Goal: Communication & Community: Answer question/provide support

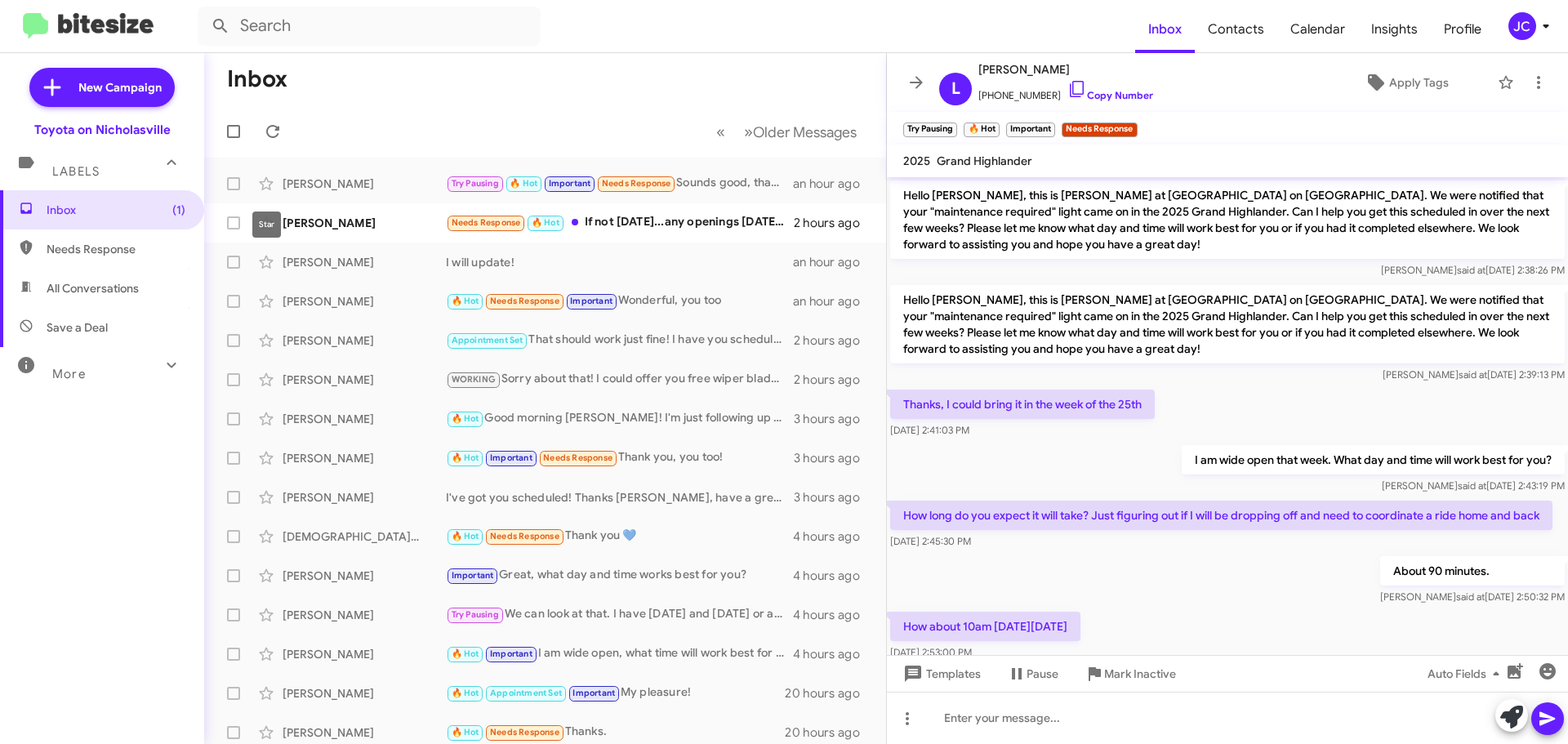
scroll to position [336, 0]
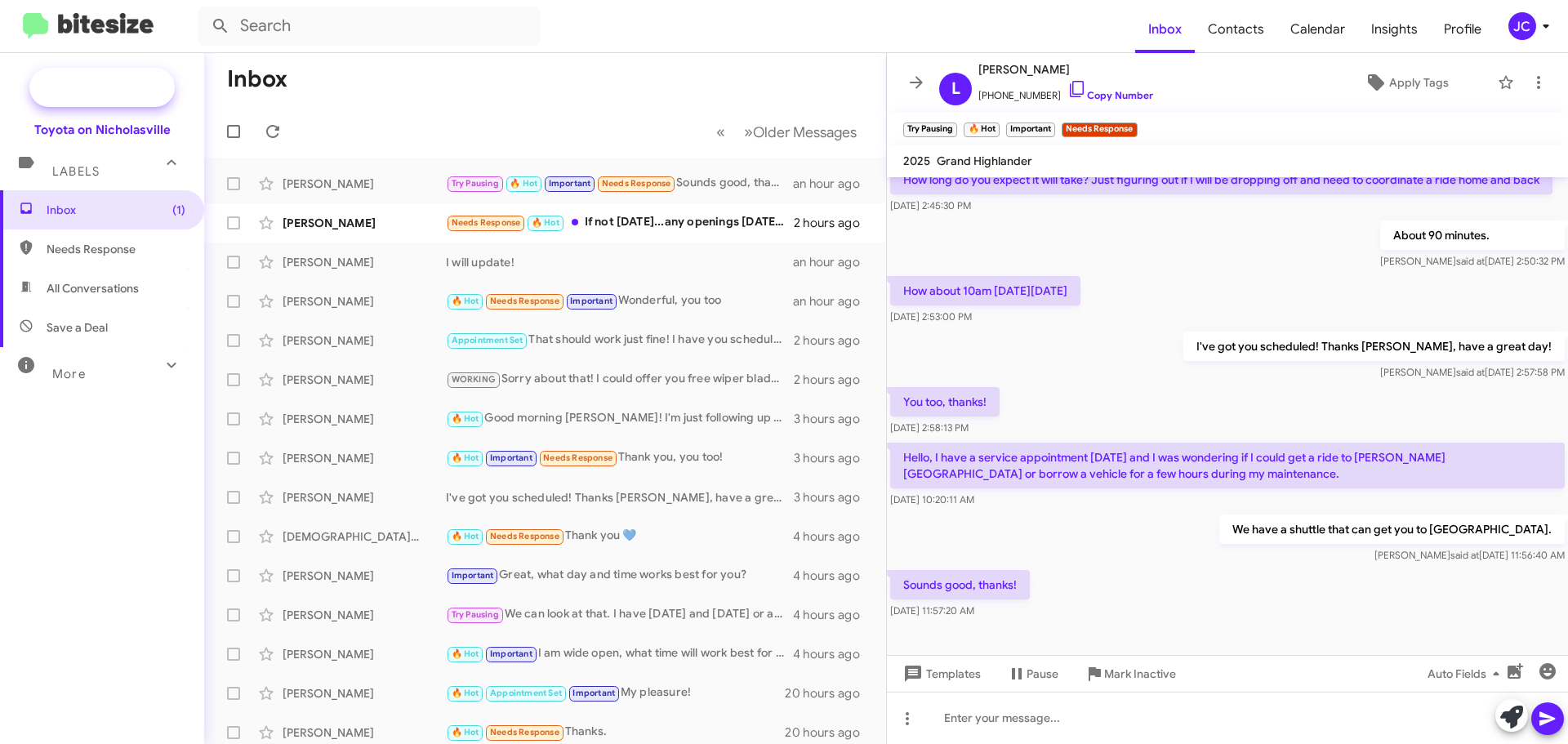
click at [94, 83] on span "New Campaign" at bounding box center [120, 88] width 83 height 17
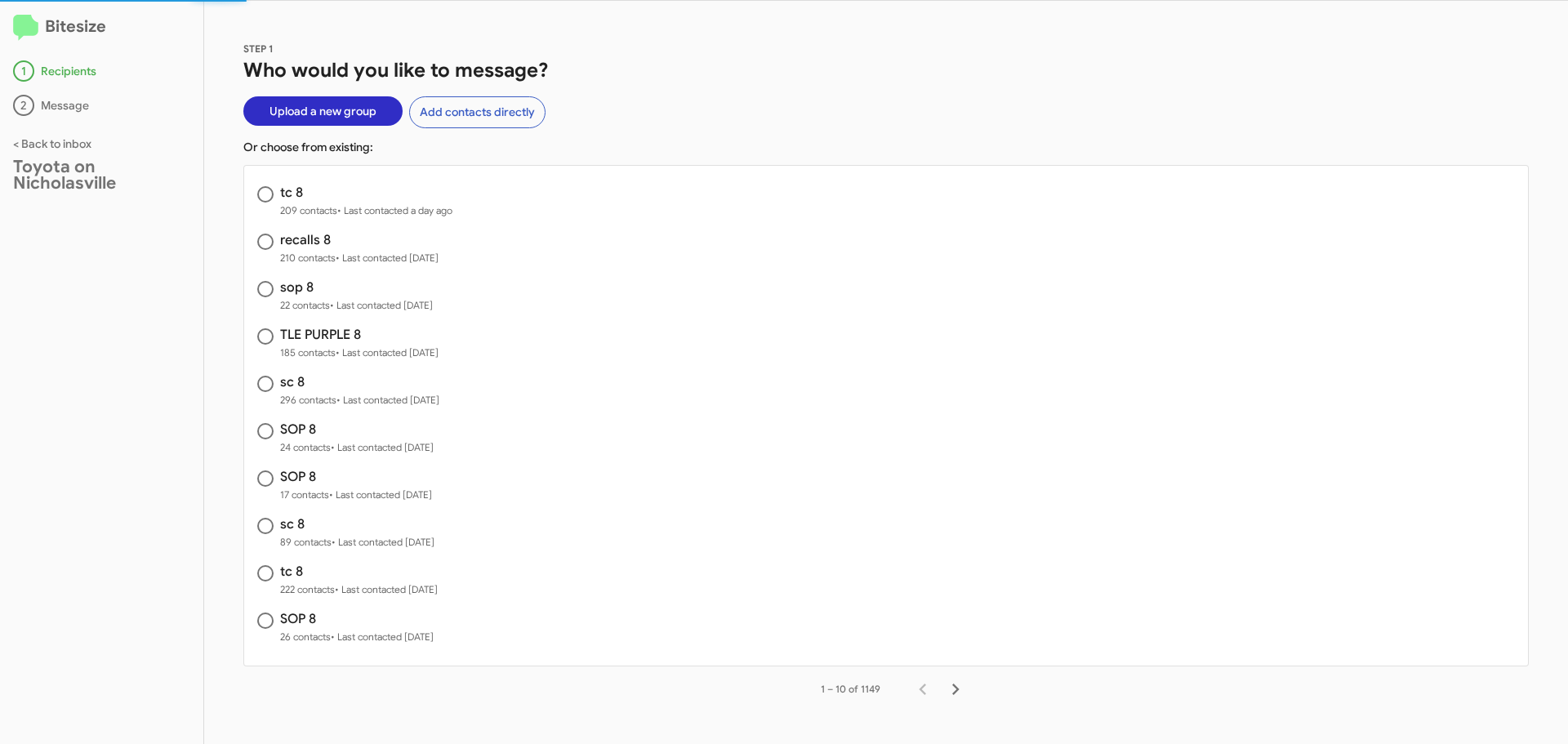
click at [302, 105] on span "Upload a new group" at bounding box center [323, 111] width 107 height 30
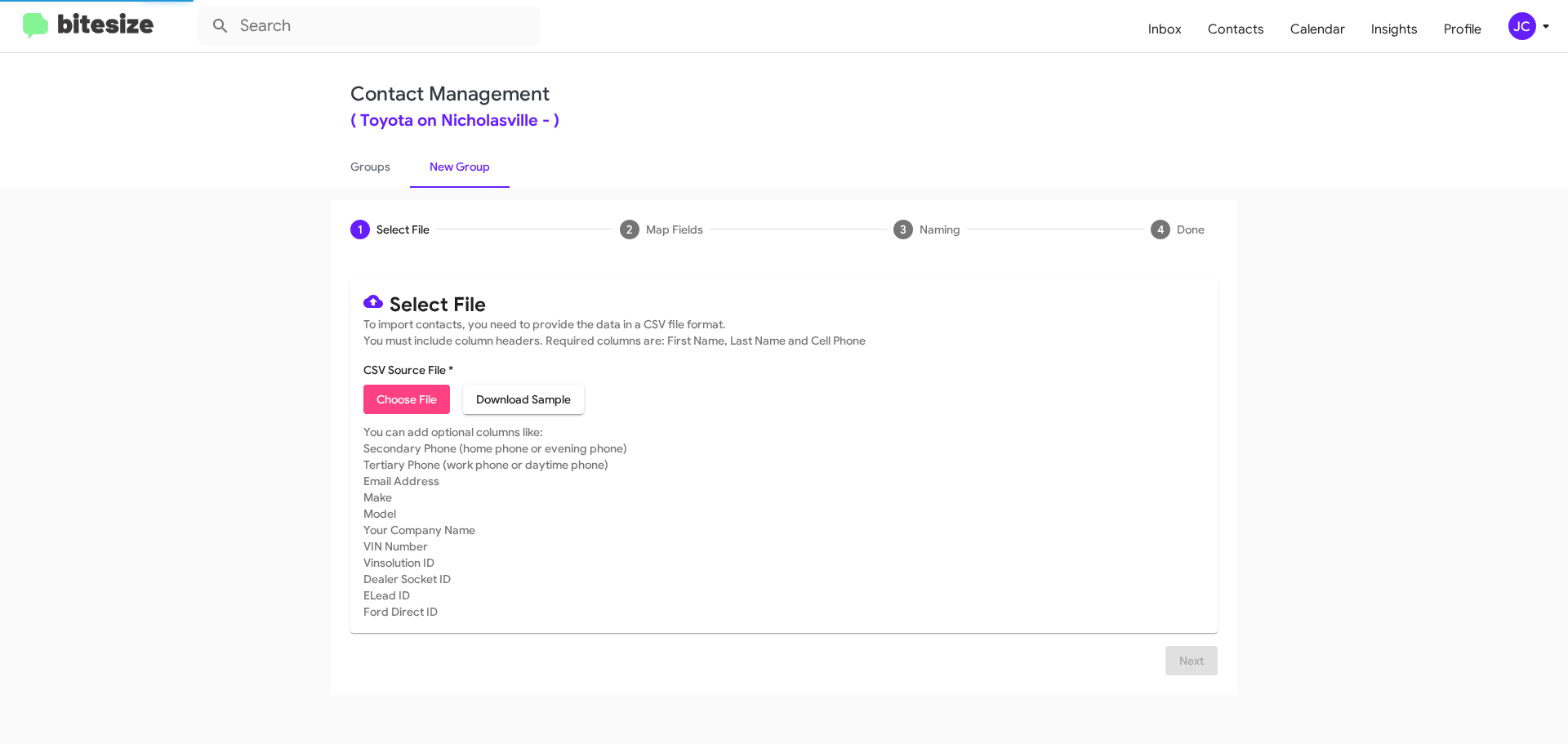
click at [380, 393] on span "Choose File" at bounding box center [406, 400] width 60 height 30
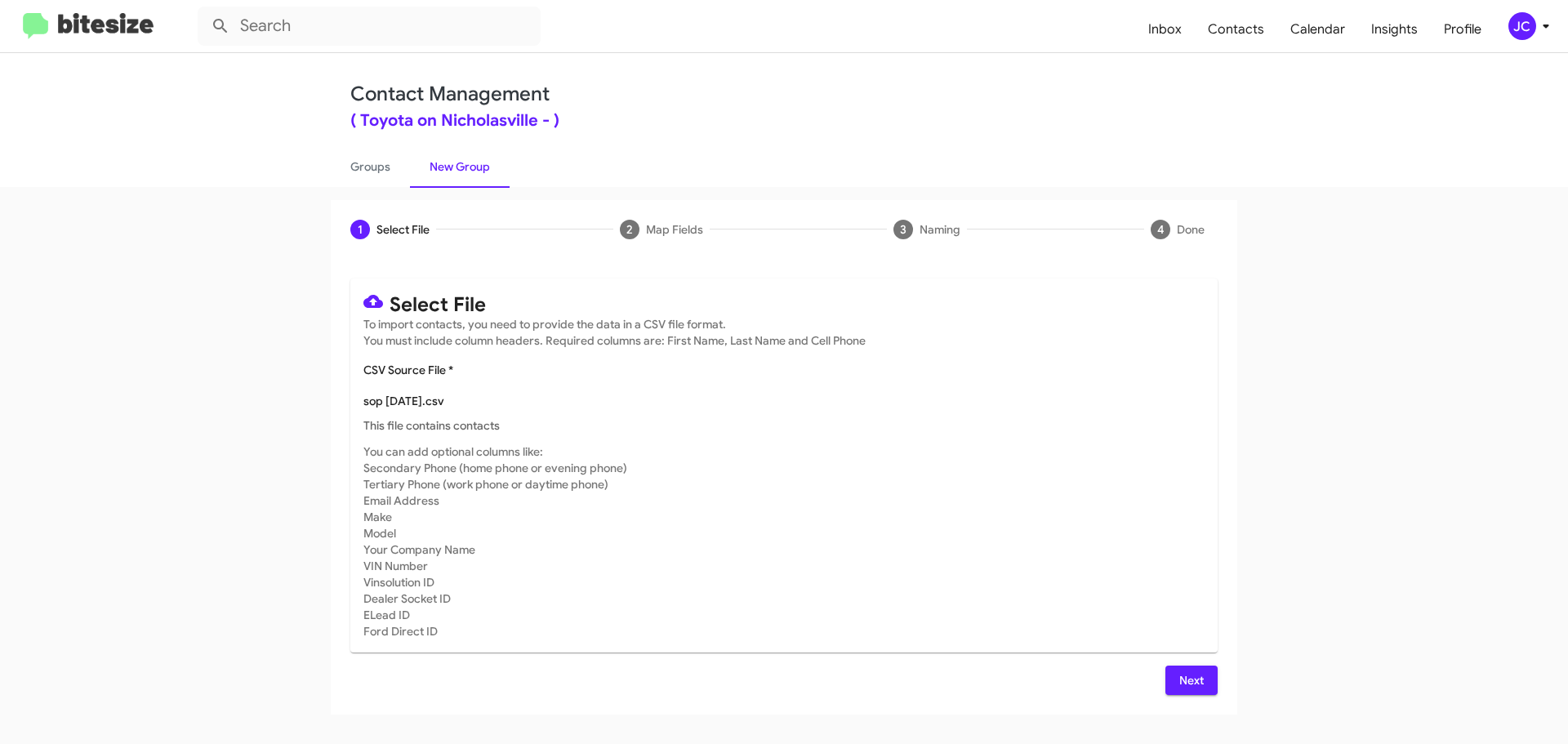
type input "sop 8"
click at [1190, 671] on span "Next" at bounding box center [1191, 680] width 26 height 30
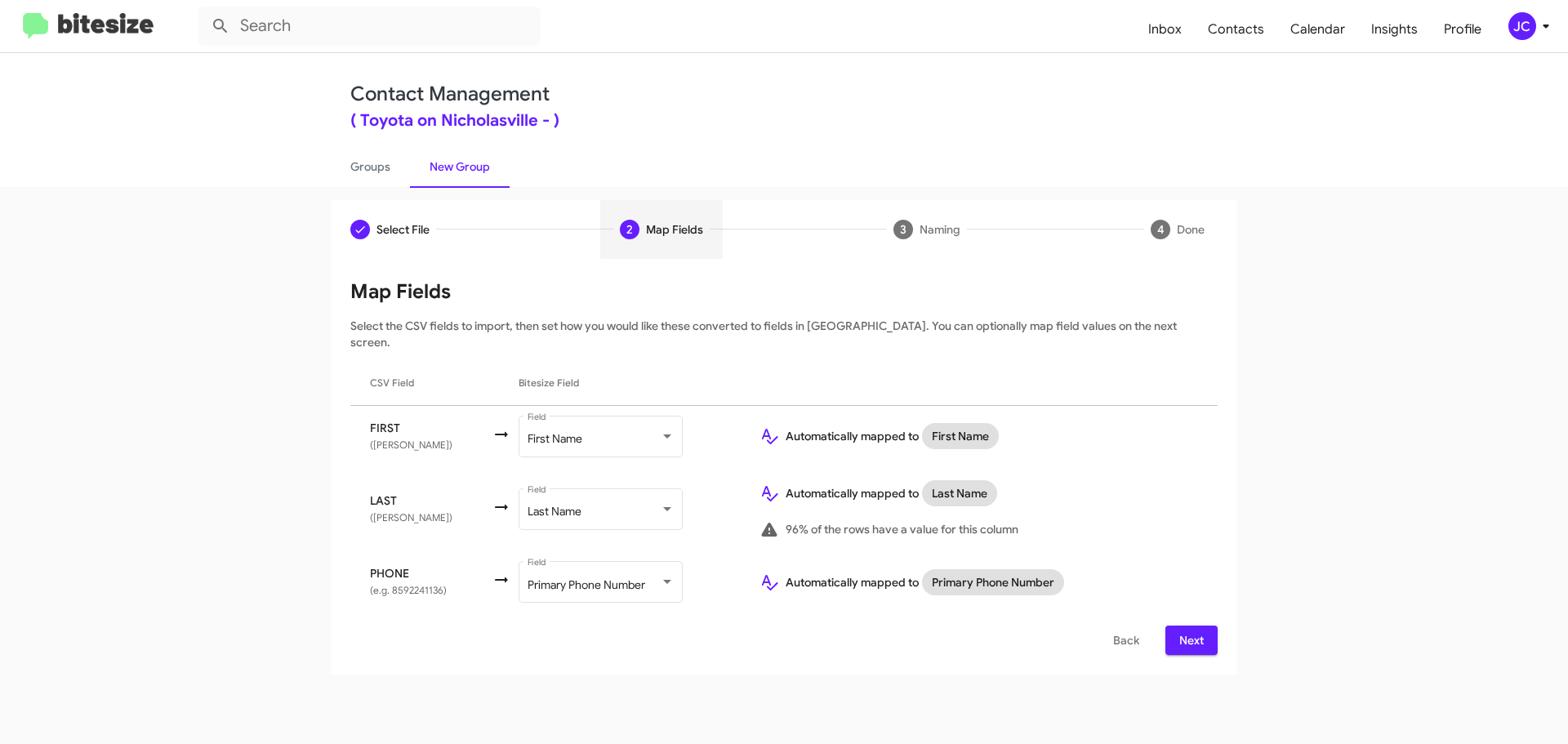
click at [1196, 631] on span "Next" at bounding box center [1191, 641] width 26 height 30
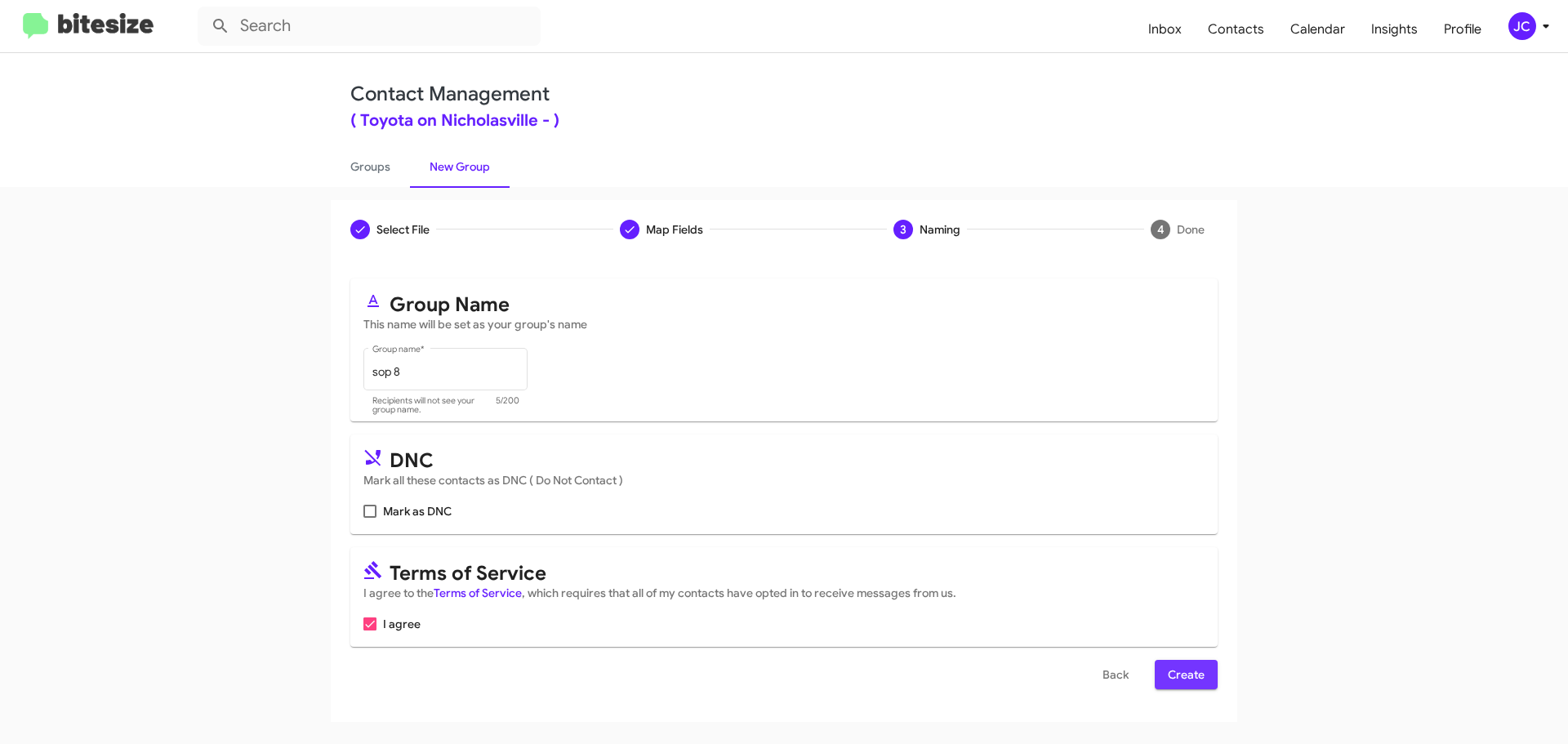
click at [1200, 680] on span "Create" at bounding box center [1187, 675] width 37 height 30
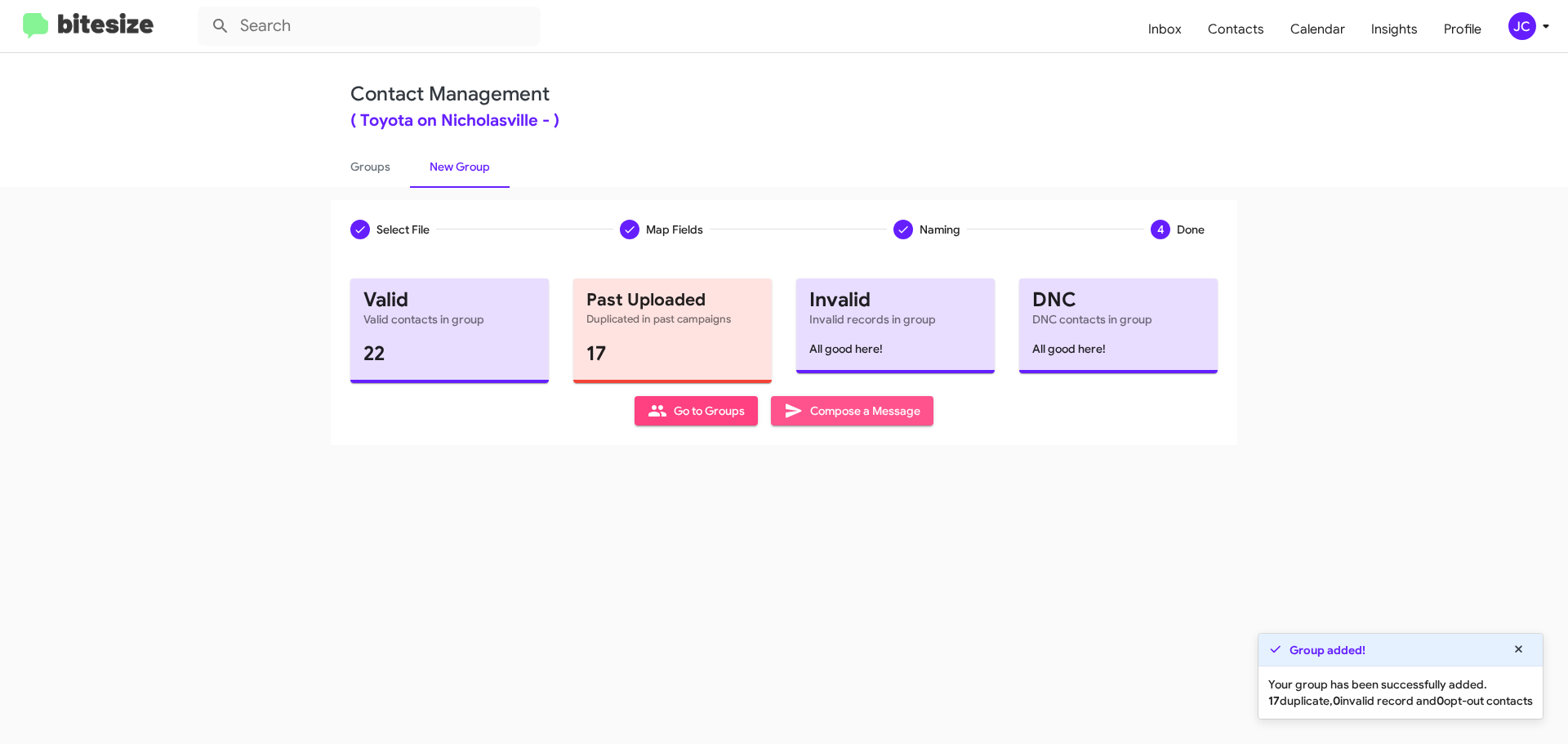
click at [858, 405] on span "Compose a Message" at bounding box center [852, 411] width 136 height 30
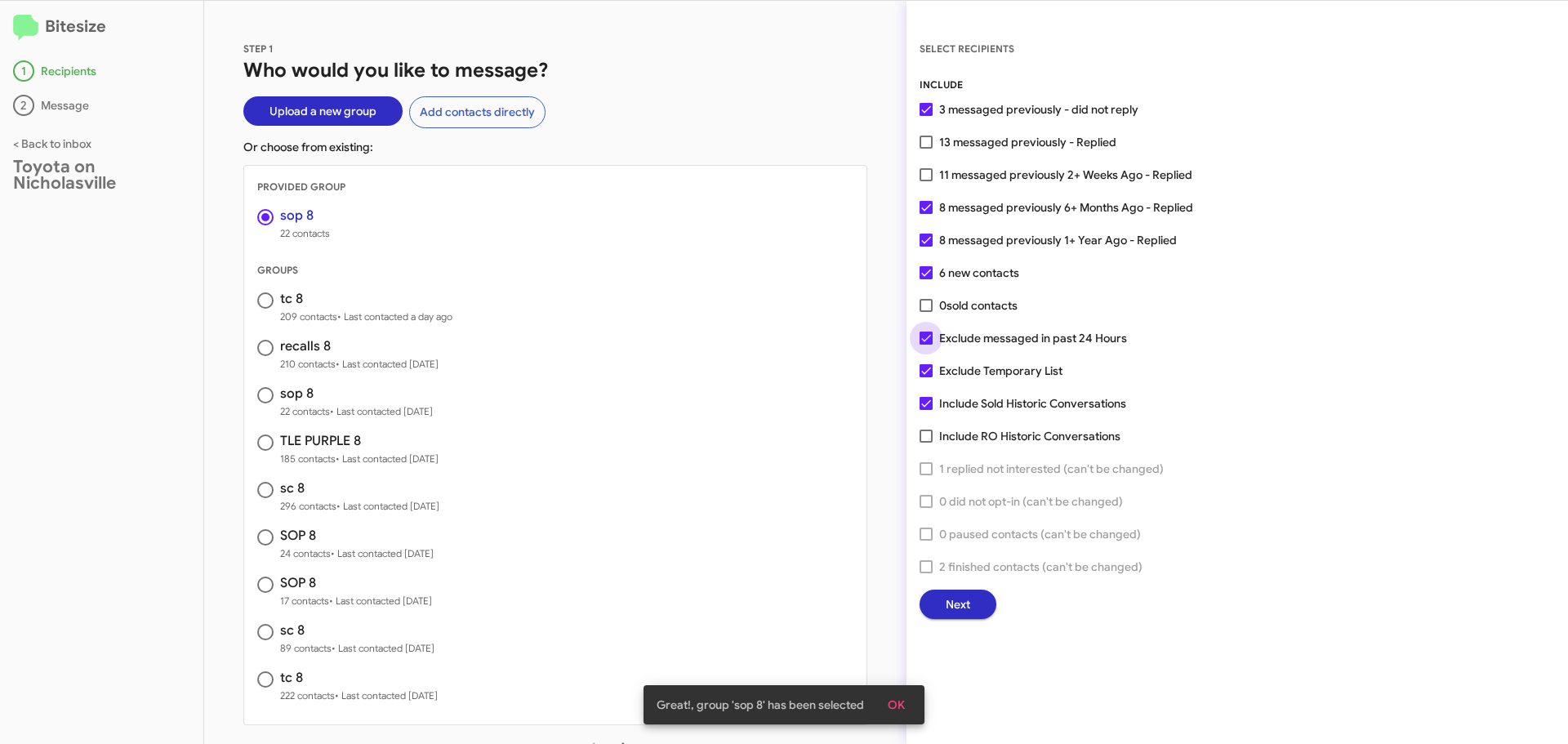
click at [923, 344] on span at bounding box center [926, 339] width 13 height 13
click at [926, 344] on input "Exclude messaged in past 24 Hours" at bounding box center [926, 344] width 1 height 1
checkbox input "false"
click at [956, 614] on span "Next" at bounding box center [958, 604] width 25 height 30
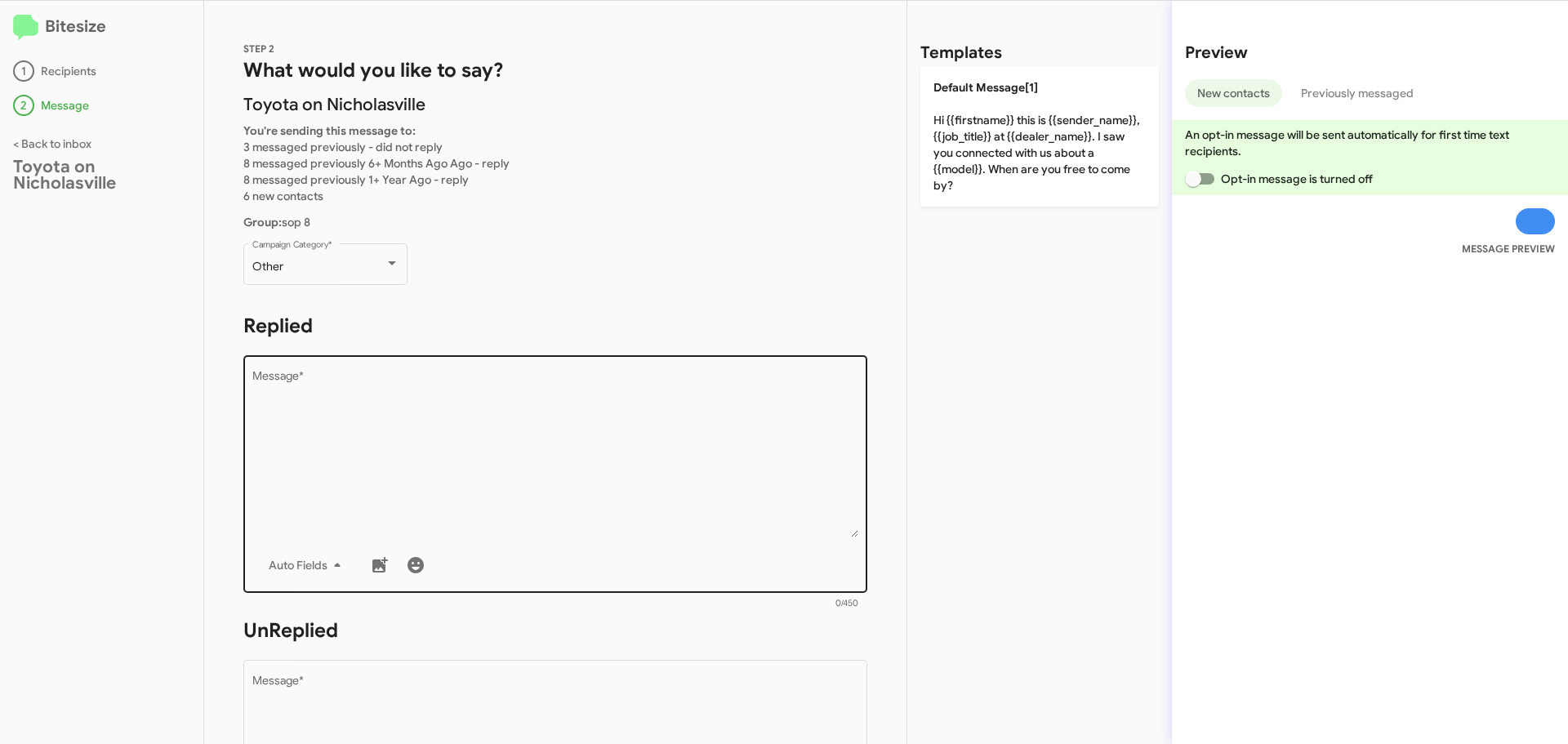
click at [344, 405] on textarea "Message *" at bounding box center [556, 454] width 607 height 167
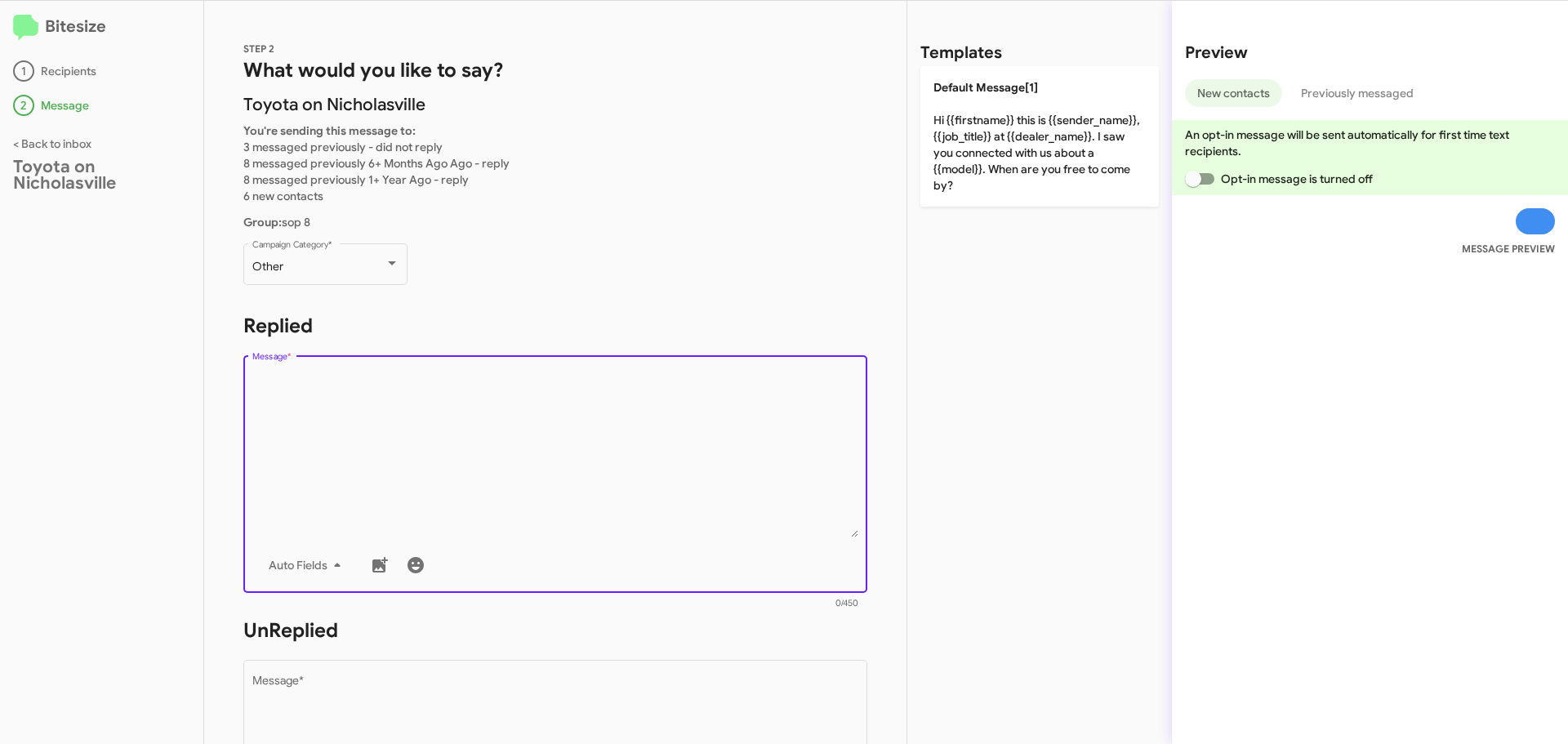
paste textarea "Hello {{firstname}}, this is [PERSON_NAME] with Toyota on Nicholasville. We rec…"
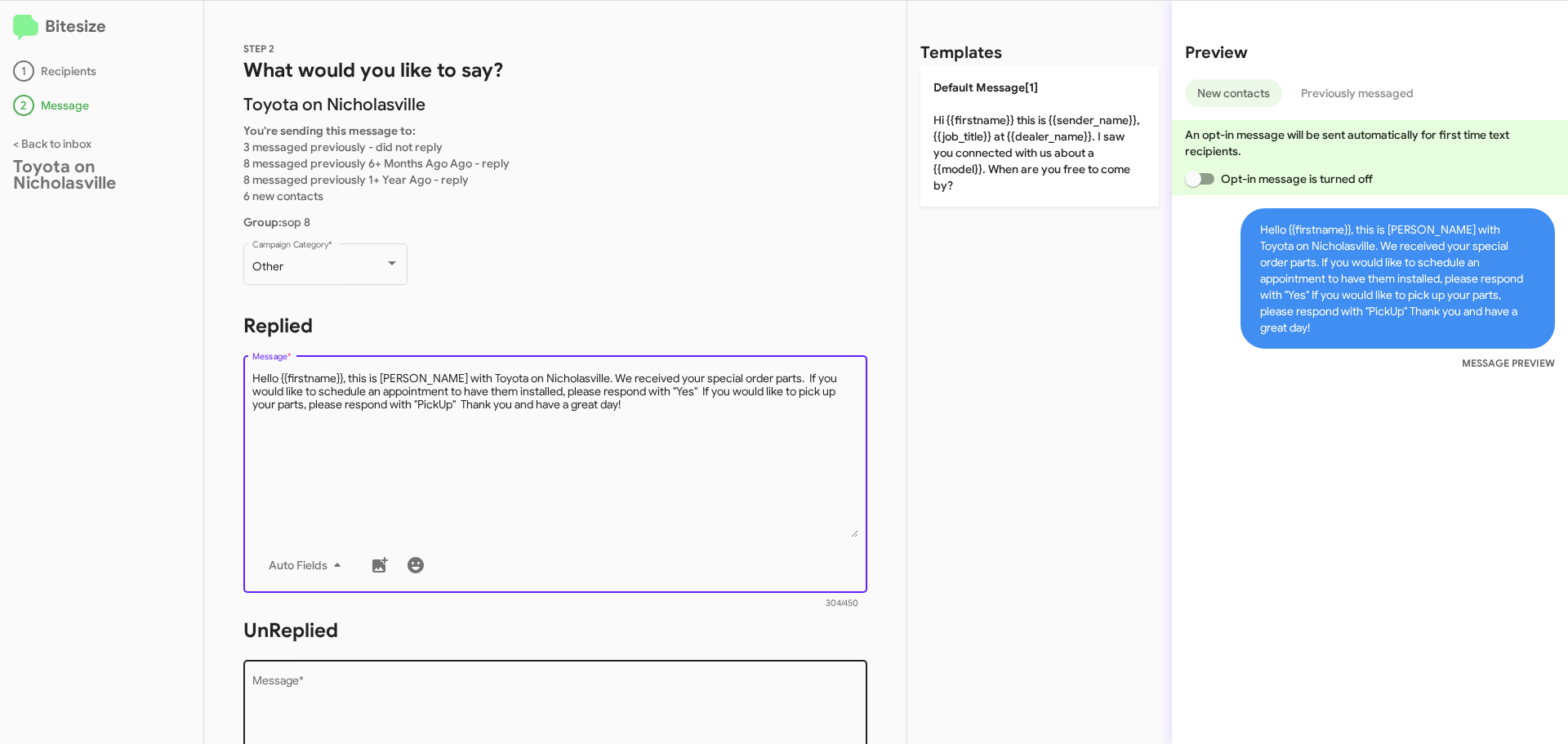
type textarea "Hello {{firstname}}, this is [PERSON_NAME] with Toyota on Nicholasville. We rec…"
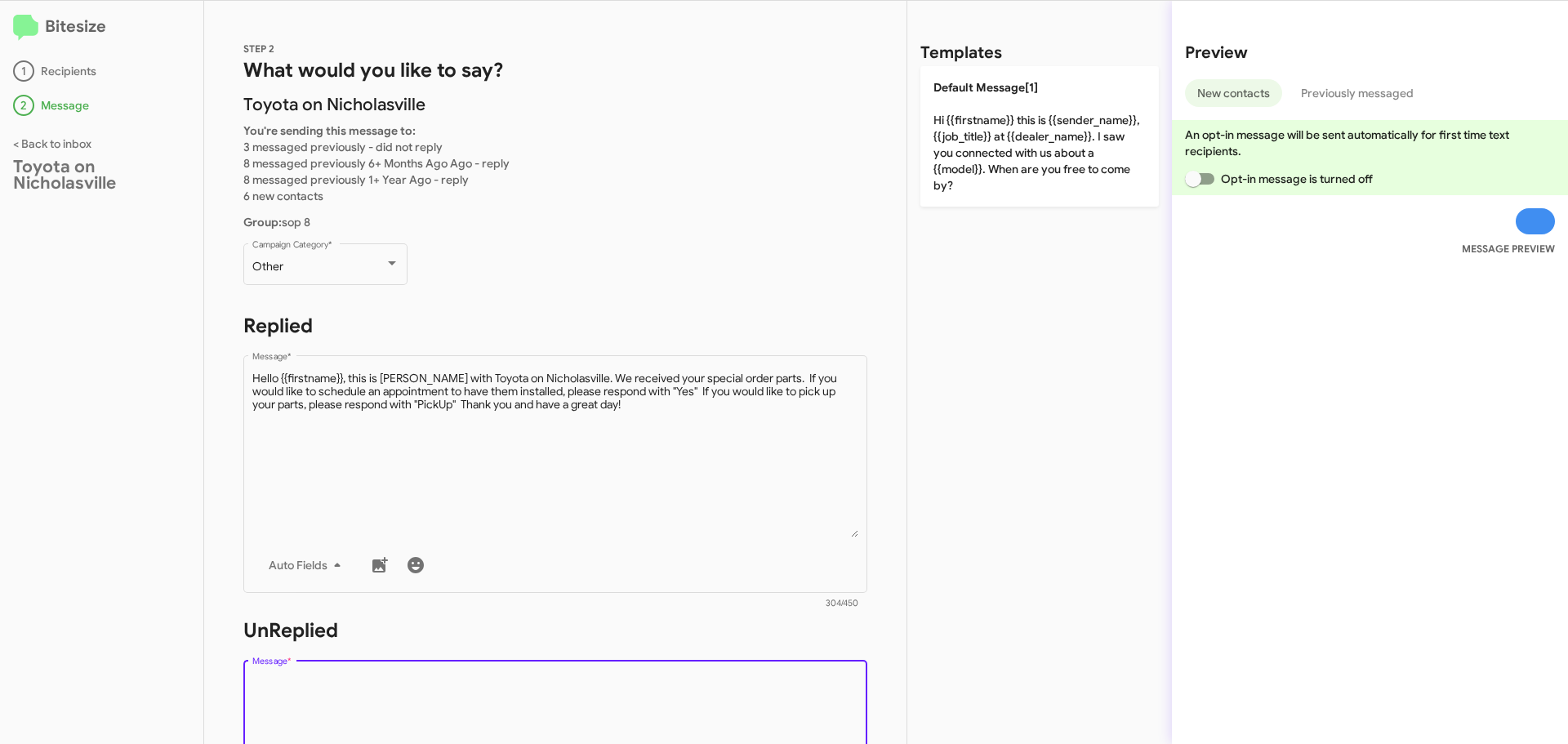
click at [288, 696] on textarea "Message *" at bounding box center [556, 759] width 607 height 167
paste textarea "Hello {{firstname}}, this is [PERSON_NAME] with Toyota on Nicholasville. We rec…"
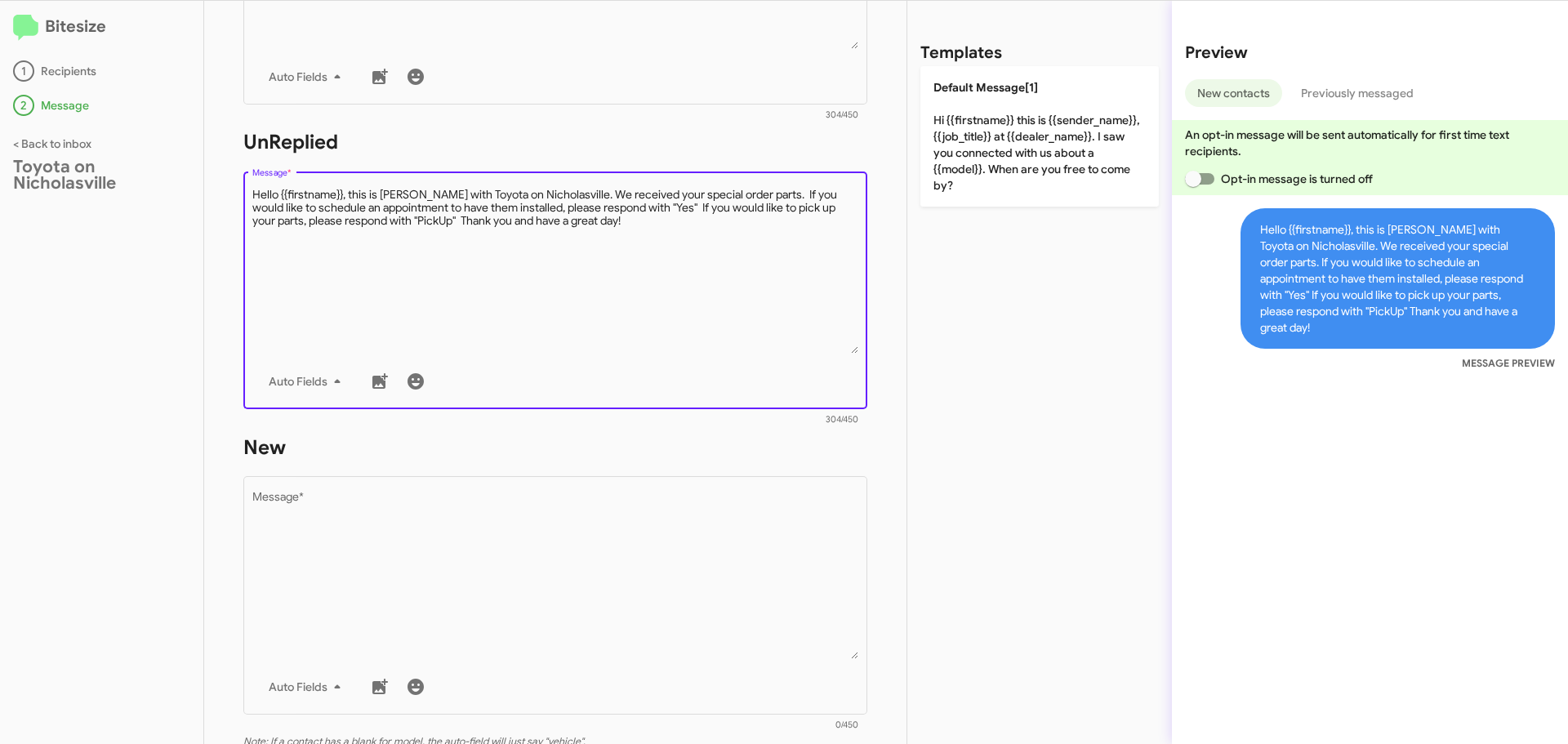
scroll to position [490, 0]
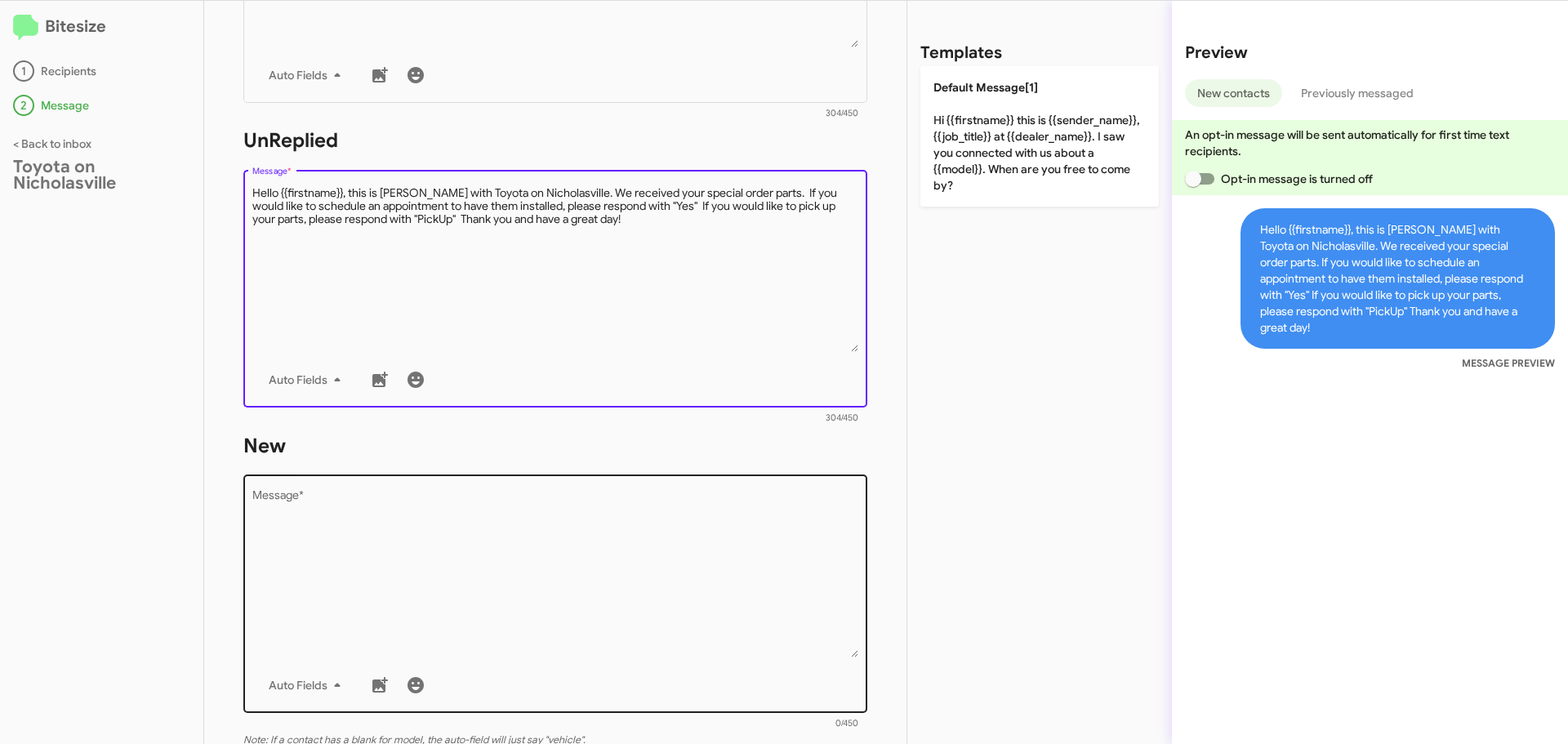
type textarea "Hello {{firstname}}, this is [PERSON_NAME] with Toyota on Nicholasville. We rec…"
click at [282, 522] on textarea "Message *" at bounding box center [556, 574] width 607 height 167
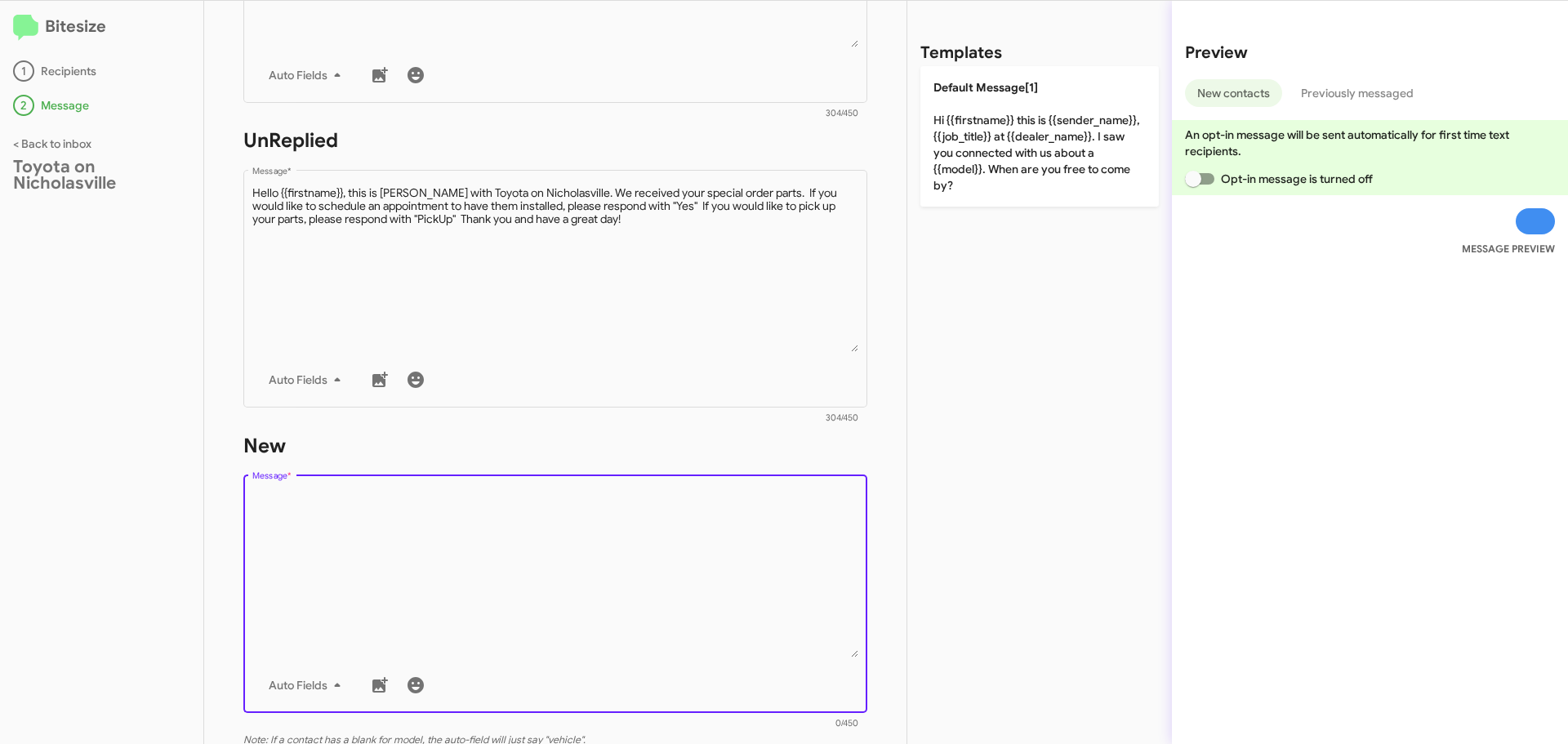
paste textarea "Hello {{firstname}}, this is [PERSON_NAME] with Toyota on Nicholasville. We rec…"
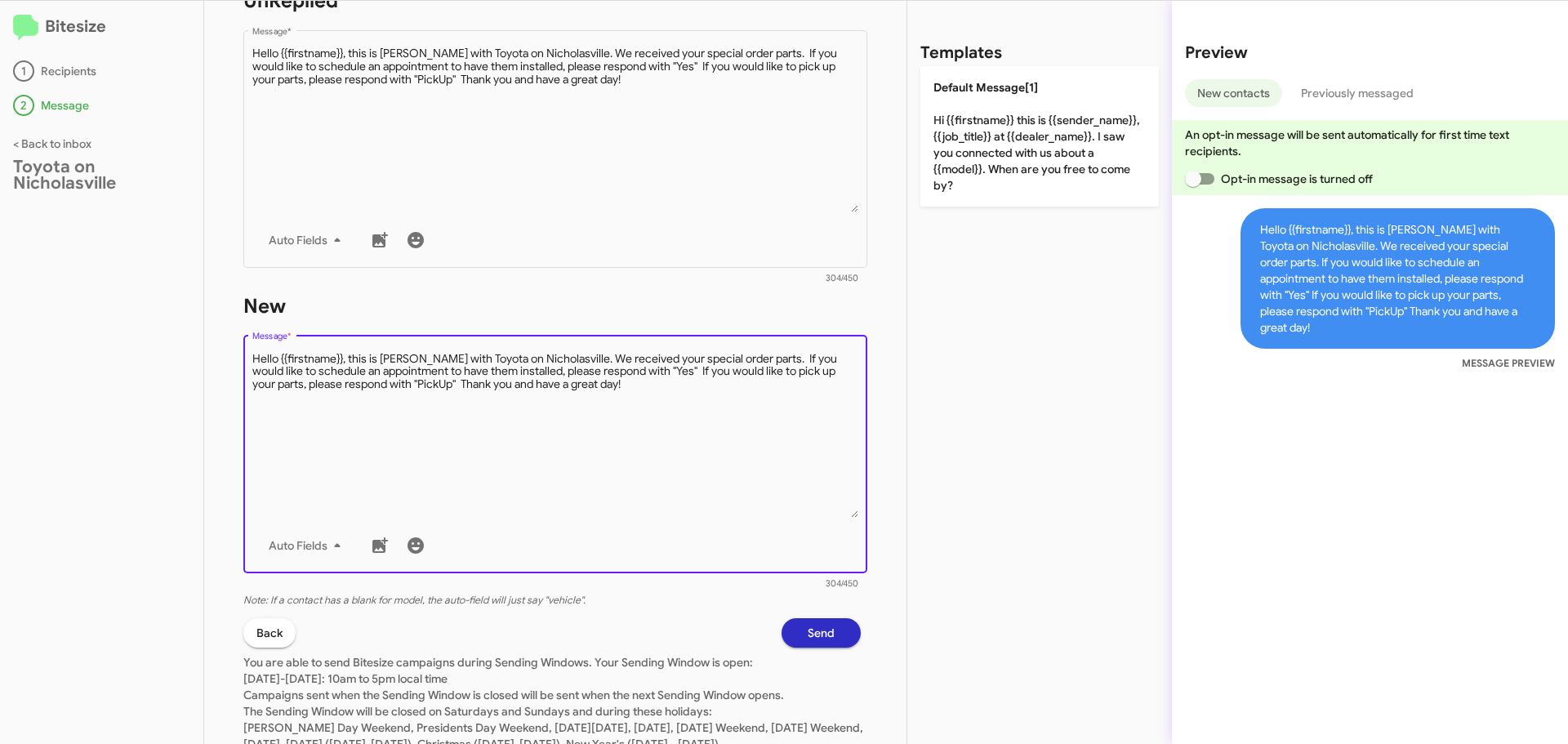
scroll to position [653, 0]
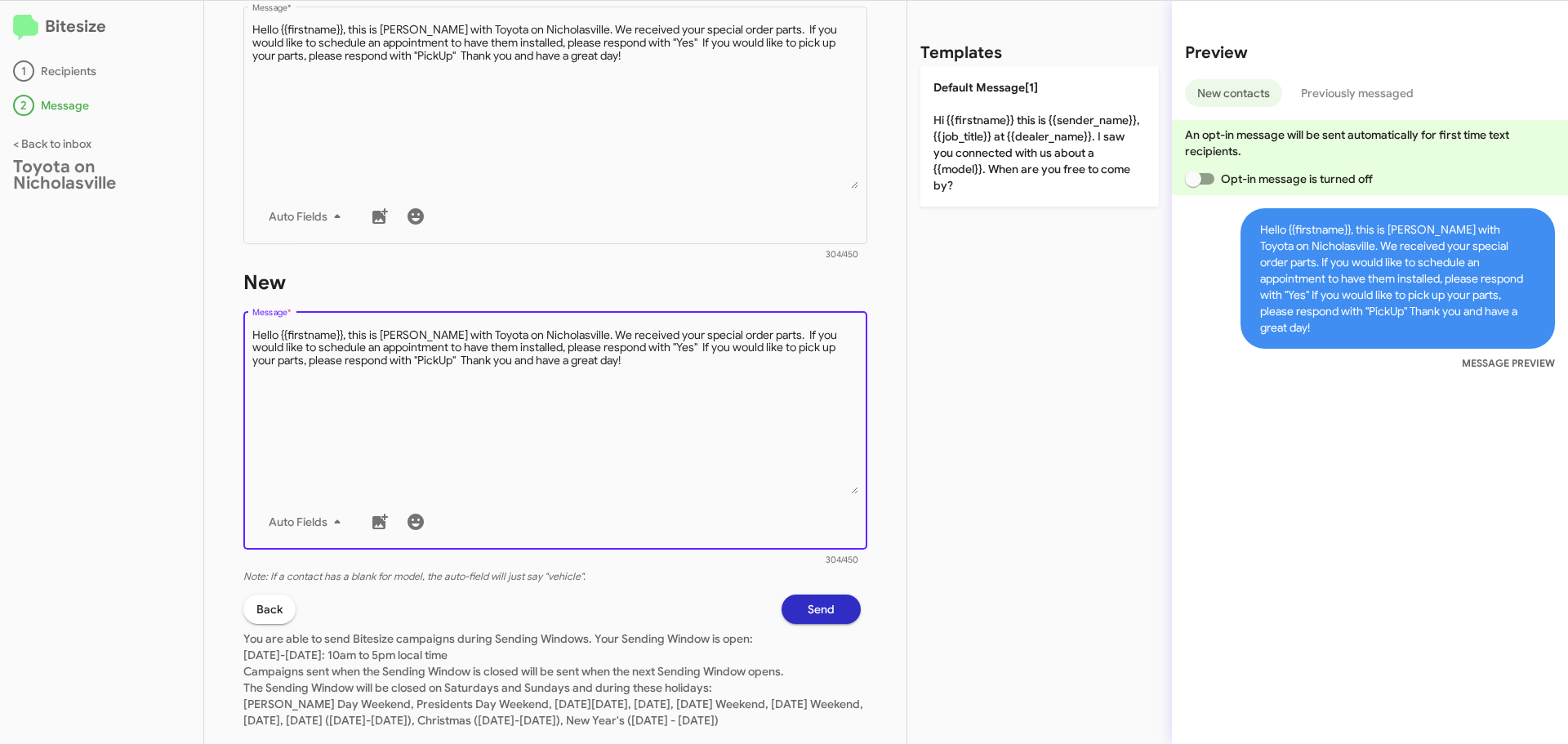
type textarea "Hello {{firstname}}, this is [PERSON_NAME] with Toyota on Nicholasville. We rec…"
click at [808, 617] on span "Send" at bounding box center [821, 609] width 27 height 30
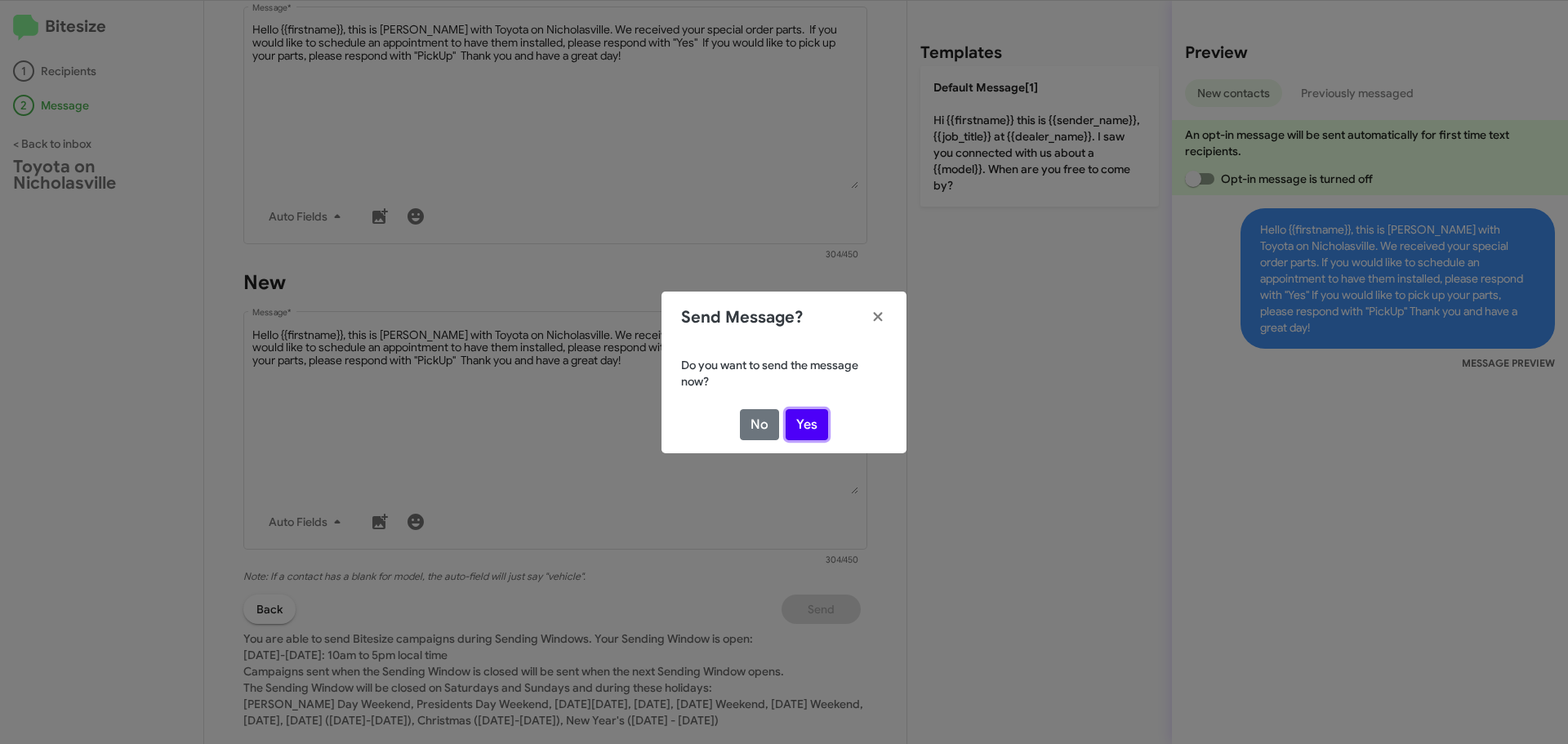
drag, startPoint x: 822, startPoint y: 422, endPoint x: 828, endPoint y: 436, distance: 15.2
click at [822, 423] on button "Yes" at bounding box center [807, 425] width 42 height 31
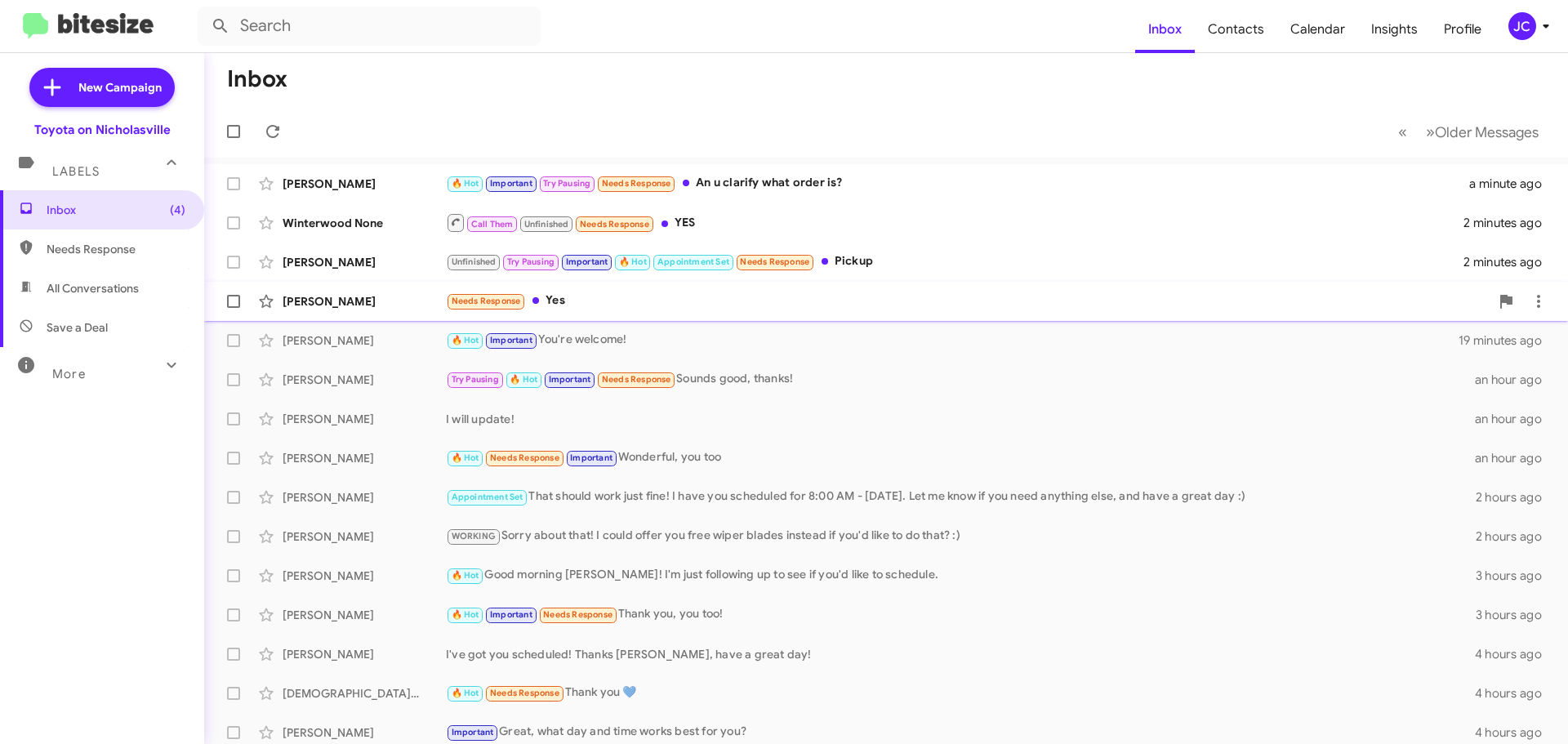
click at [352, 312] on div "[PERSON_NAME] Needs Response Yes 3 minutes ago" at bounding box center [886, 301] width 1338 height 33
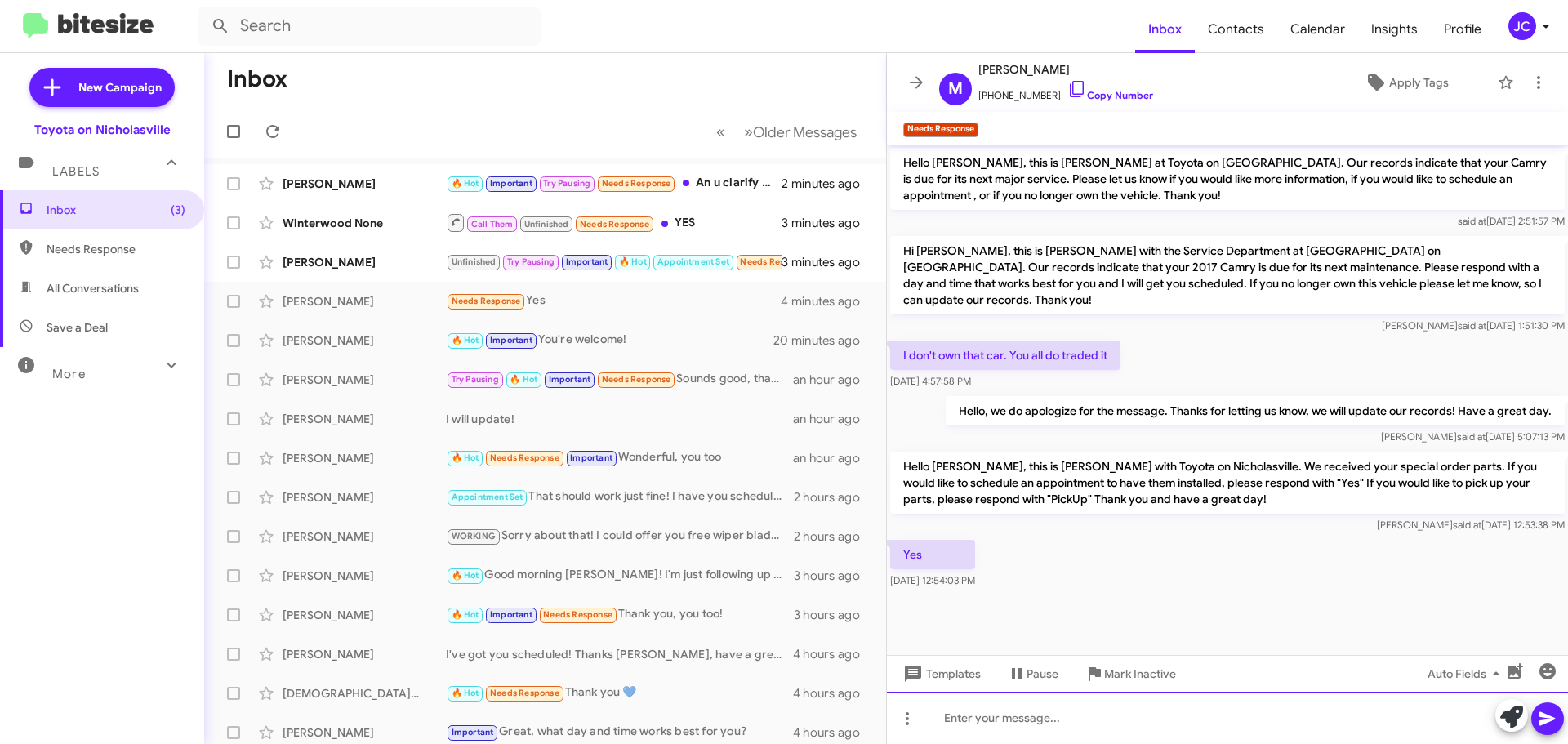
click at [1026, 735] on div at bounding box center [1227, 718] width 681 height 52
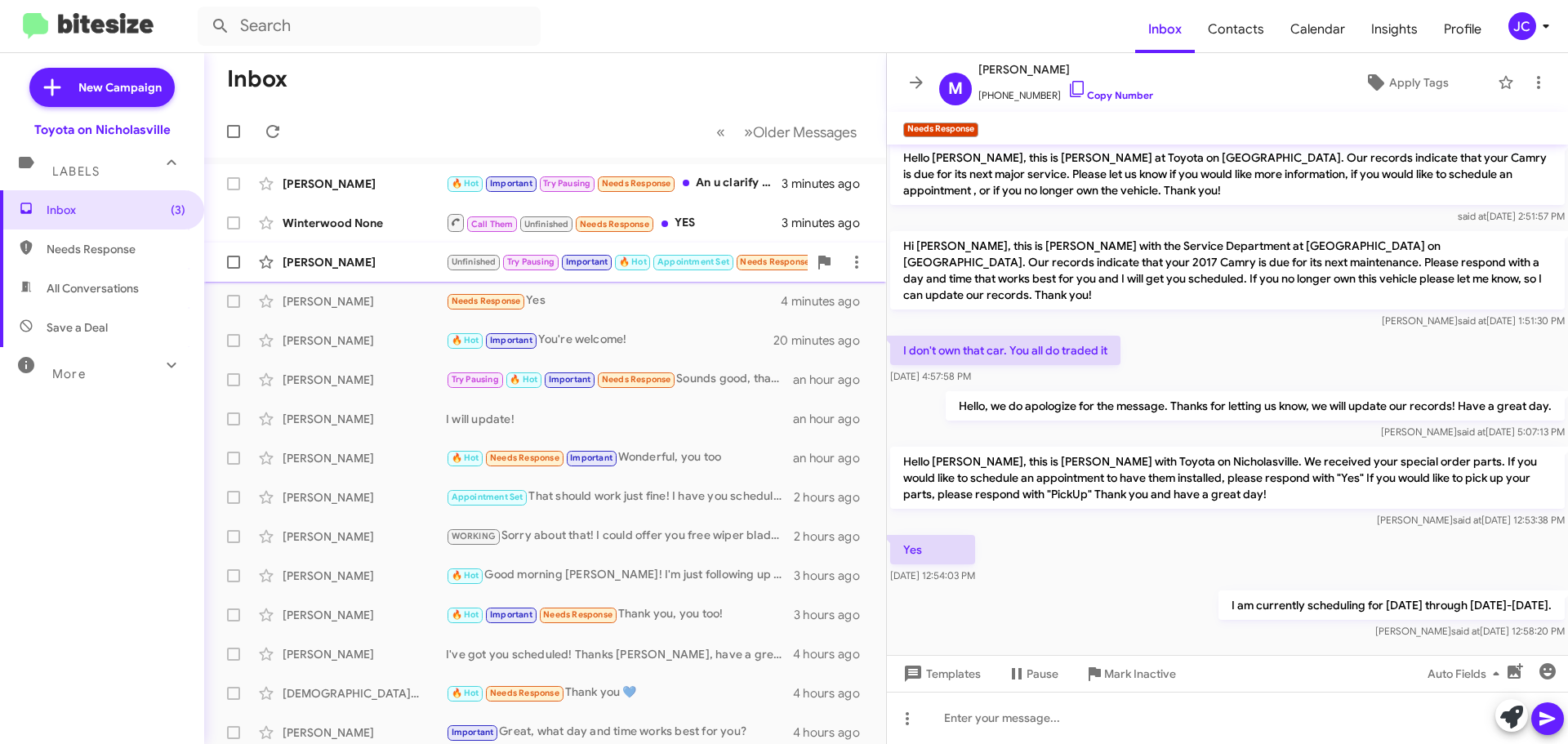
click at [340, 267] on div "[PERSON_NAME]" at bounding box center [364, 263] width 163 height 17
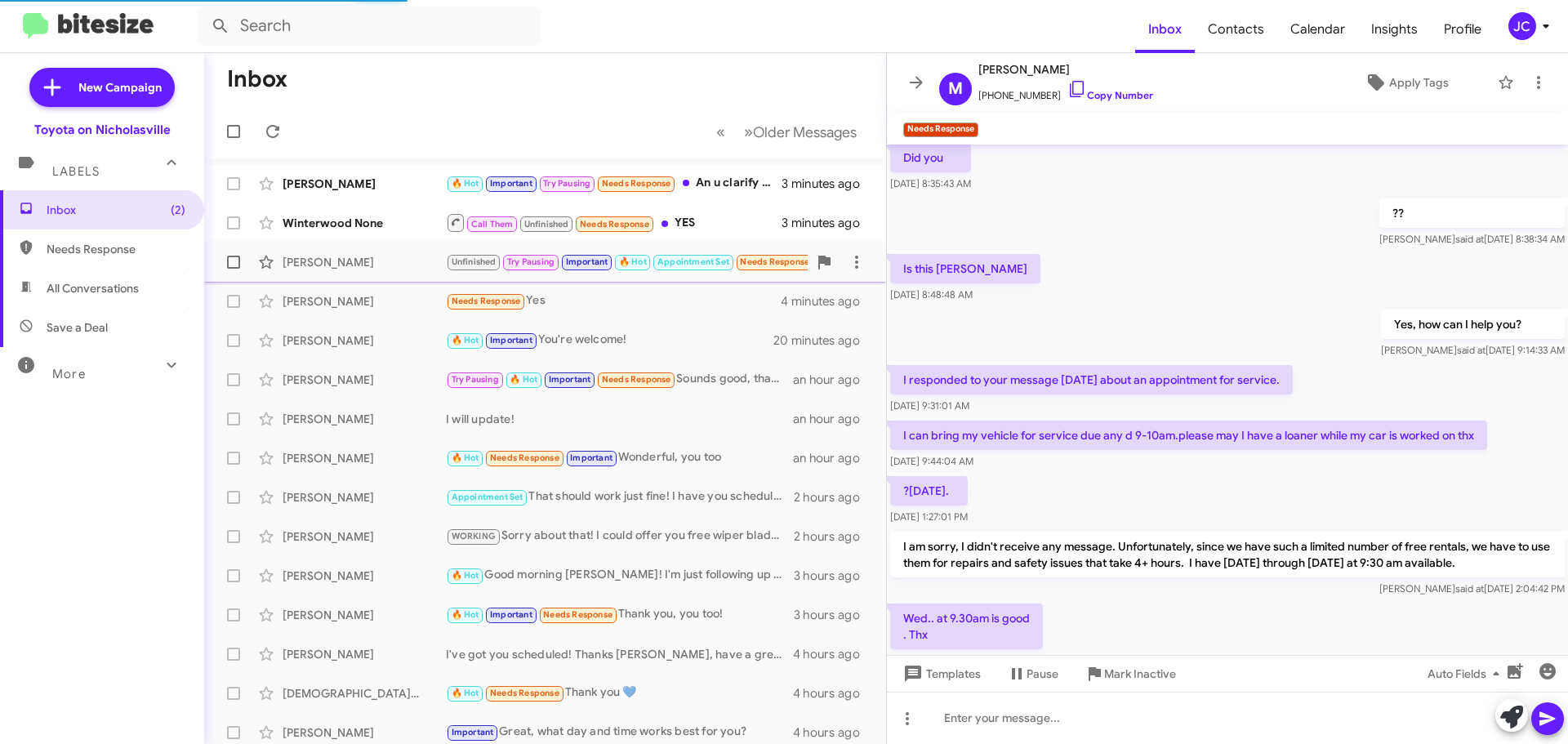
scroll to position [794, 0]
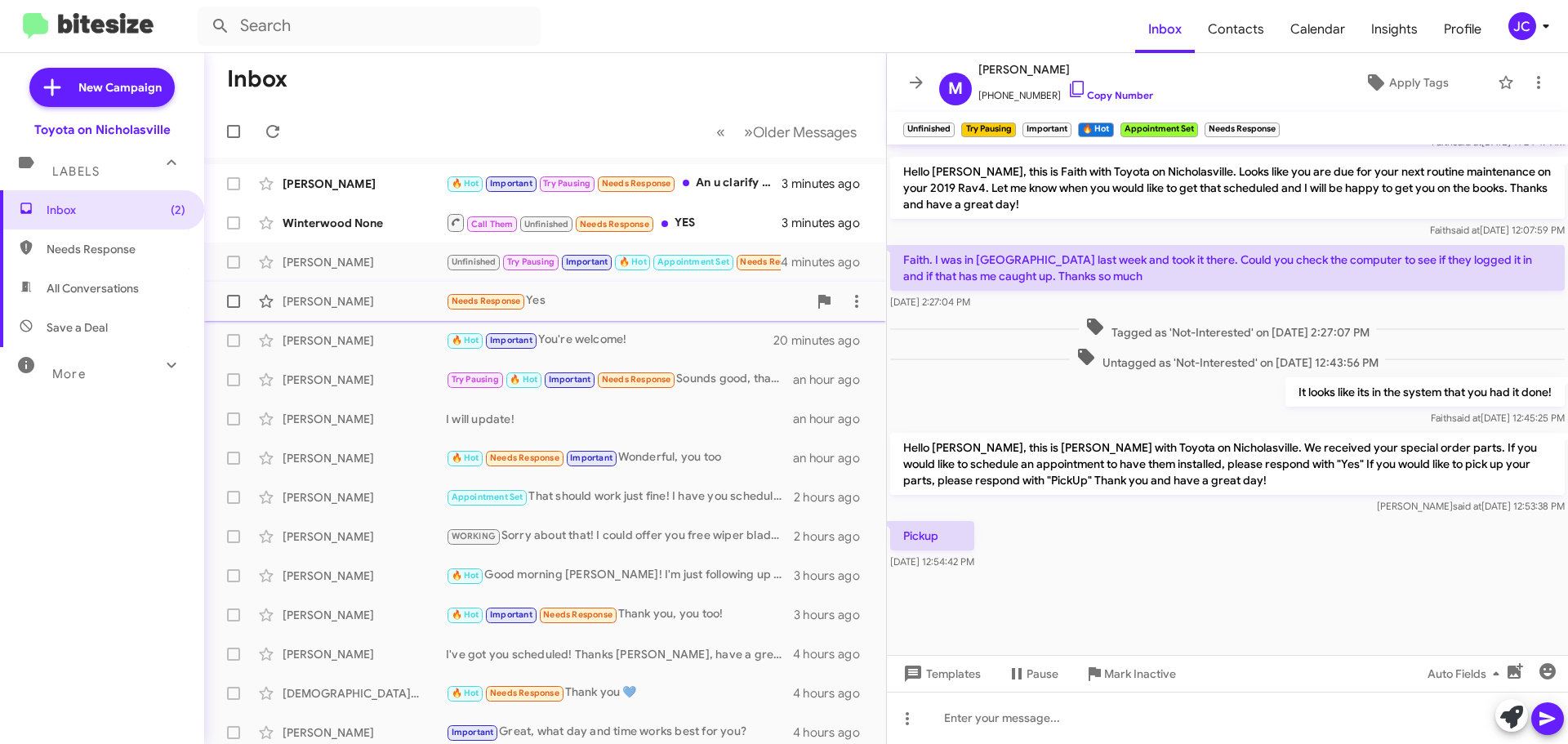
click at [352, 298] on div "[PERSON_NAME]" at bounding box center [364, 301] width 163 height 17
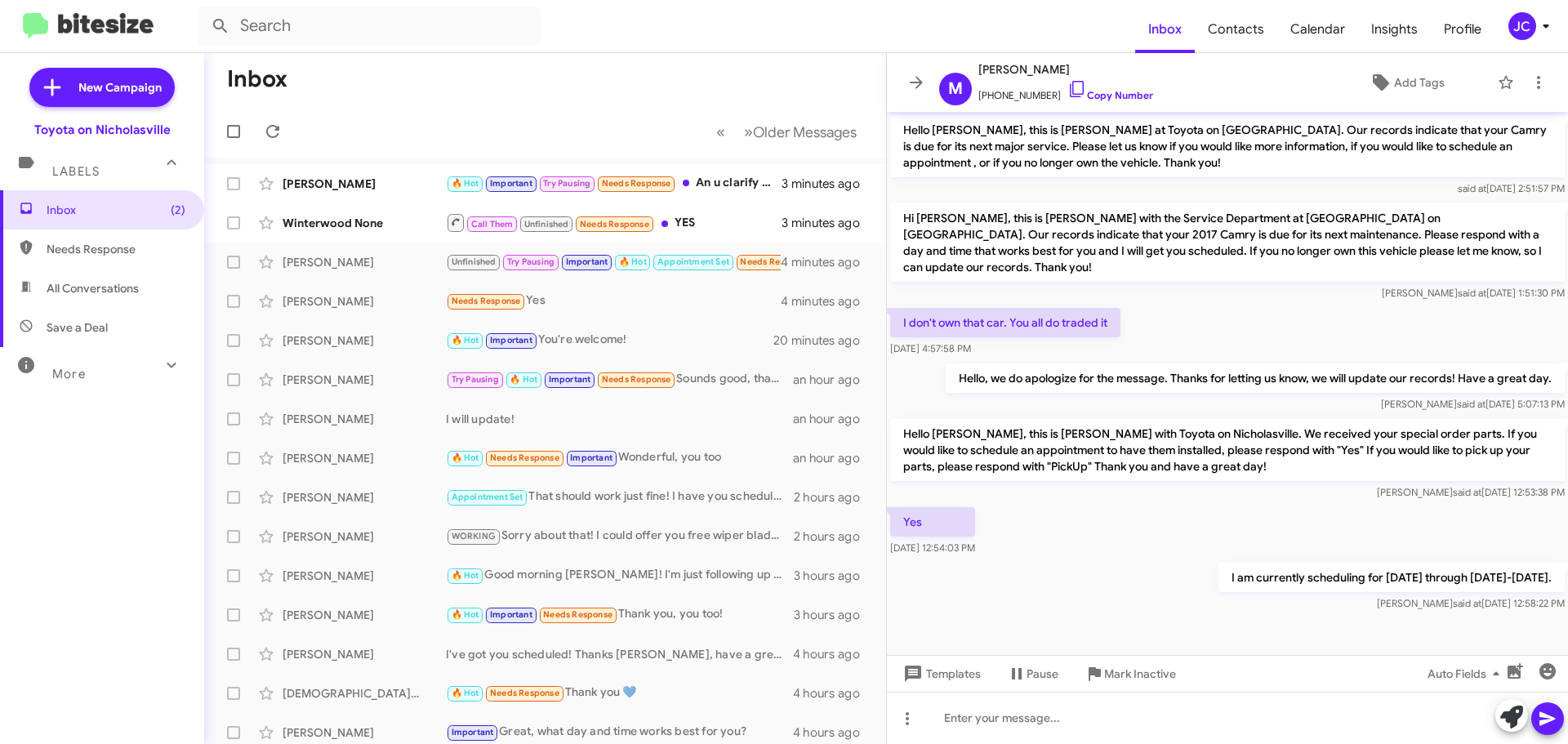
click at [1246, 563] on p "I am currently scheduling for [DATE] through [DATE]-[DATE]." at bounding box center [1391, 578] width 346 height 30
copy p "I am currently scheduling for [DATE] through [DATE]-[DATE]."
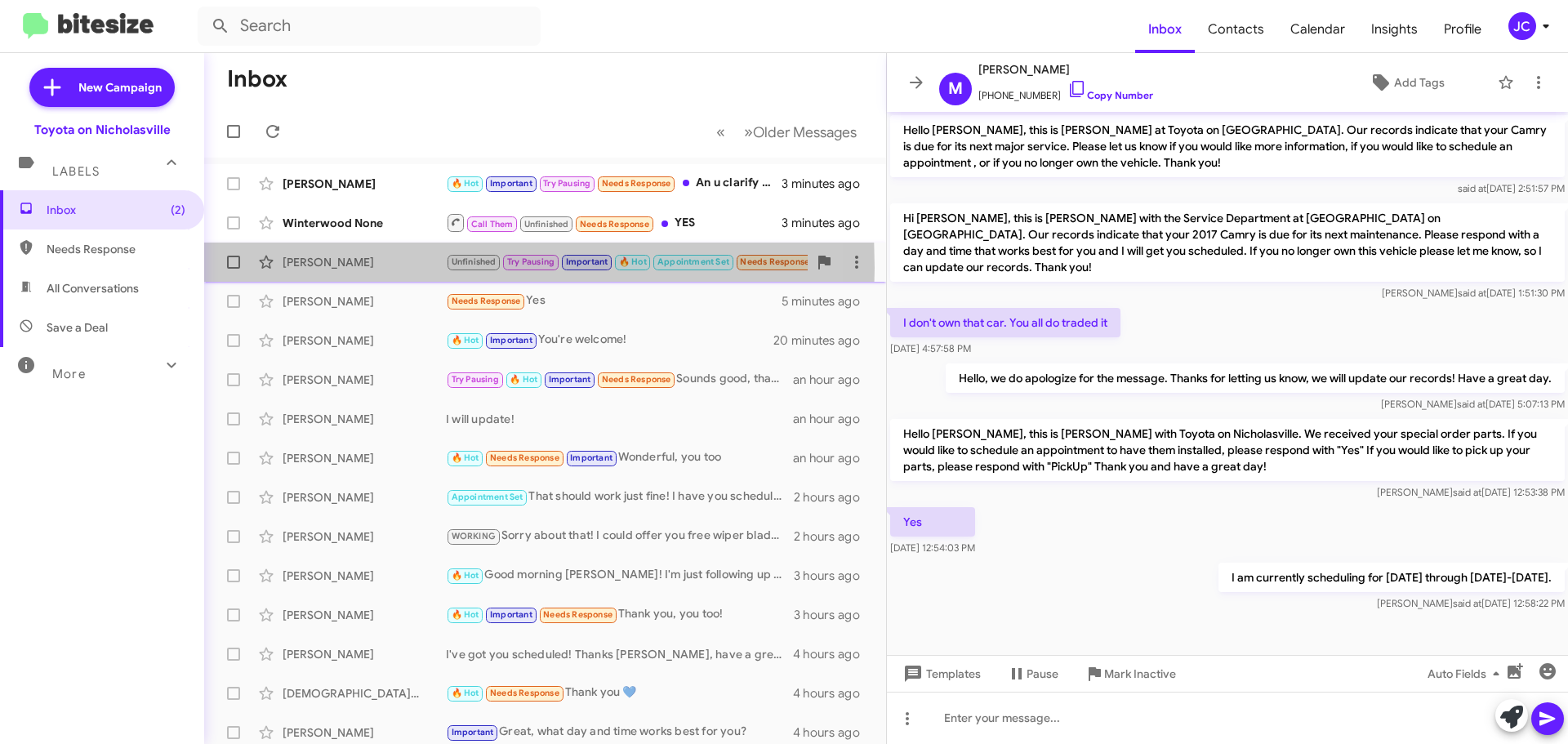
click at [339, 268] on div "[PERSON_NAME]" at bounding box center [364, 263] width 163 height 17
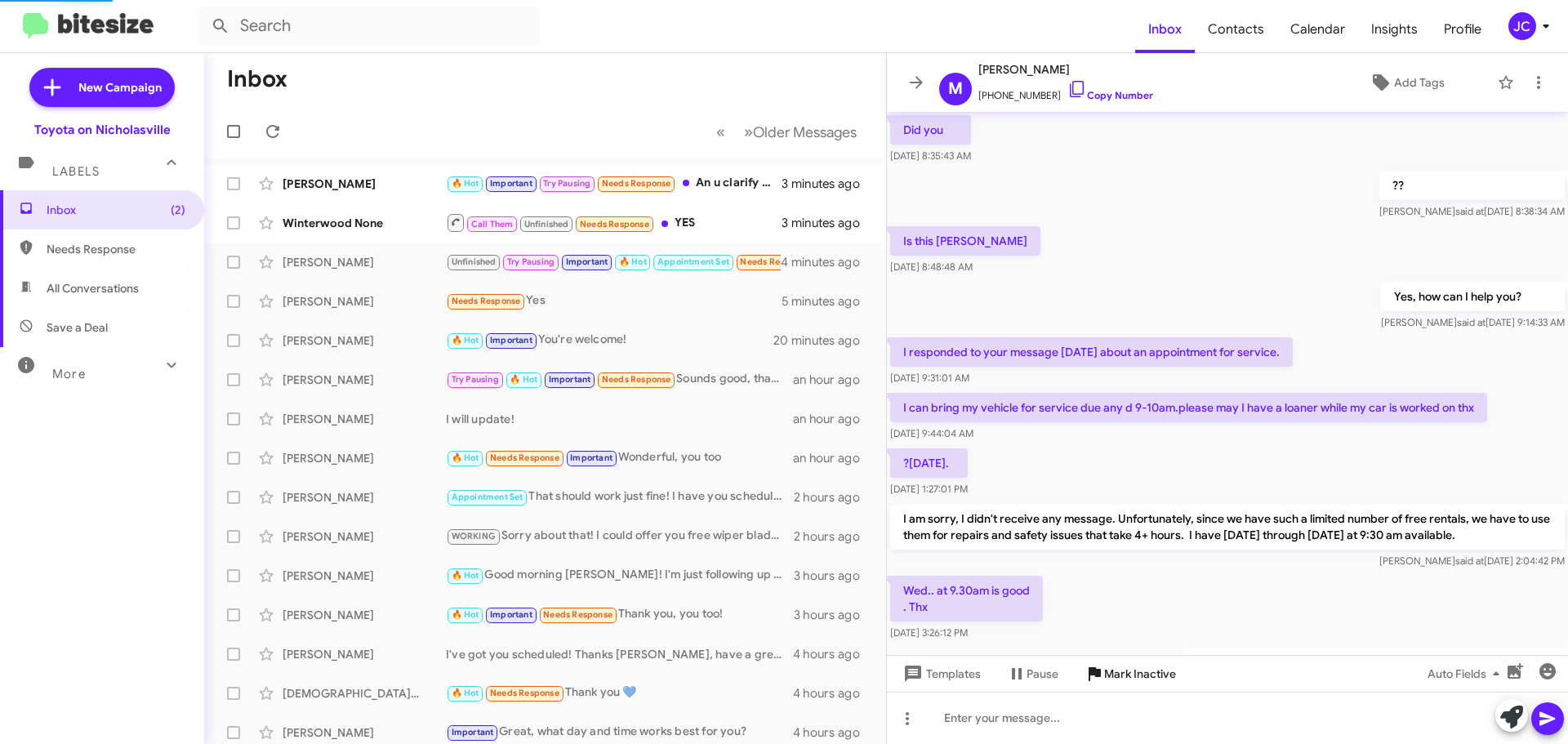
scroll to position [762, 0]
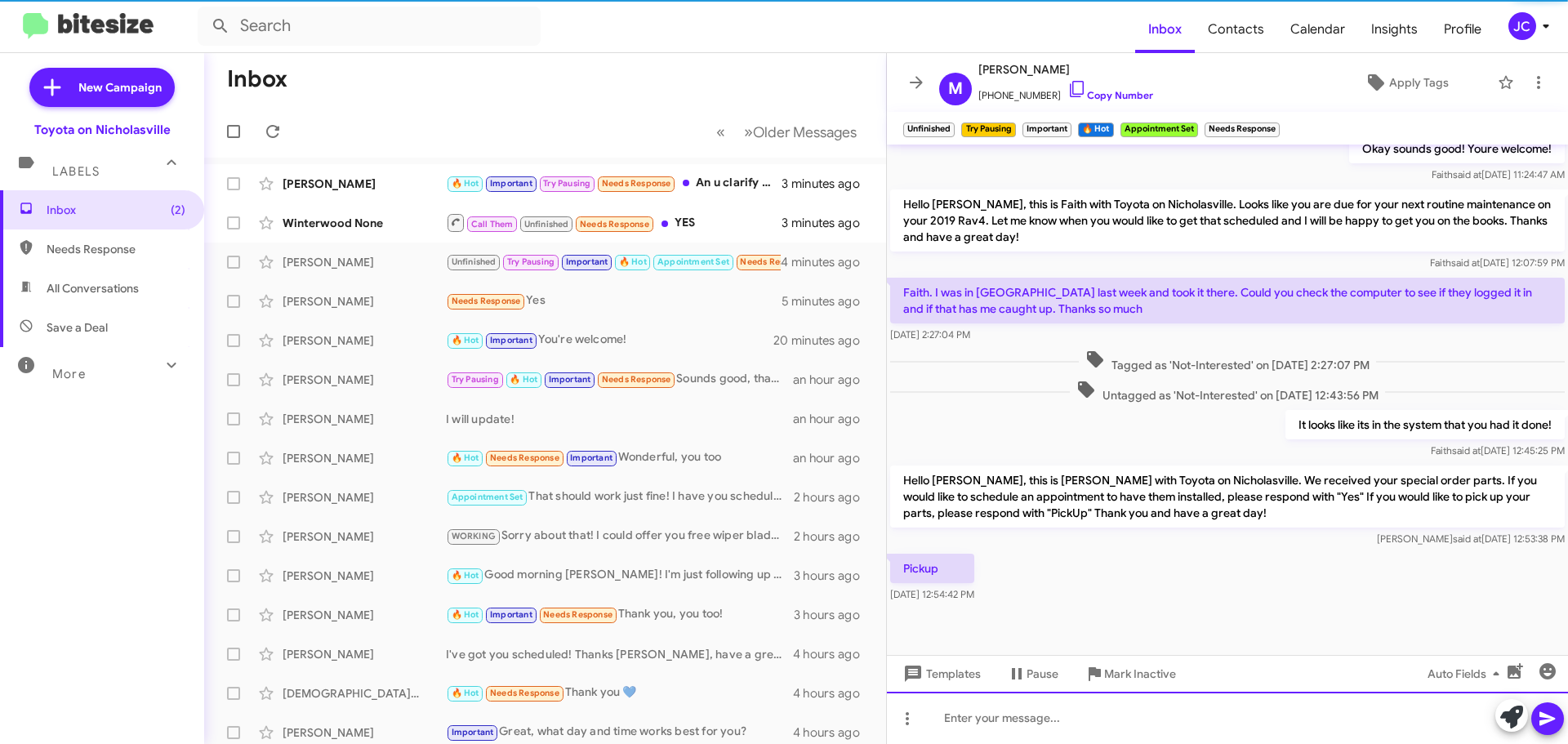
click at [1122, 713] on div at bounding box center [1227, 718] width 681 height 52
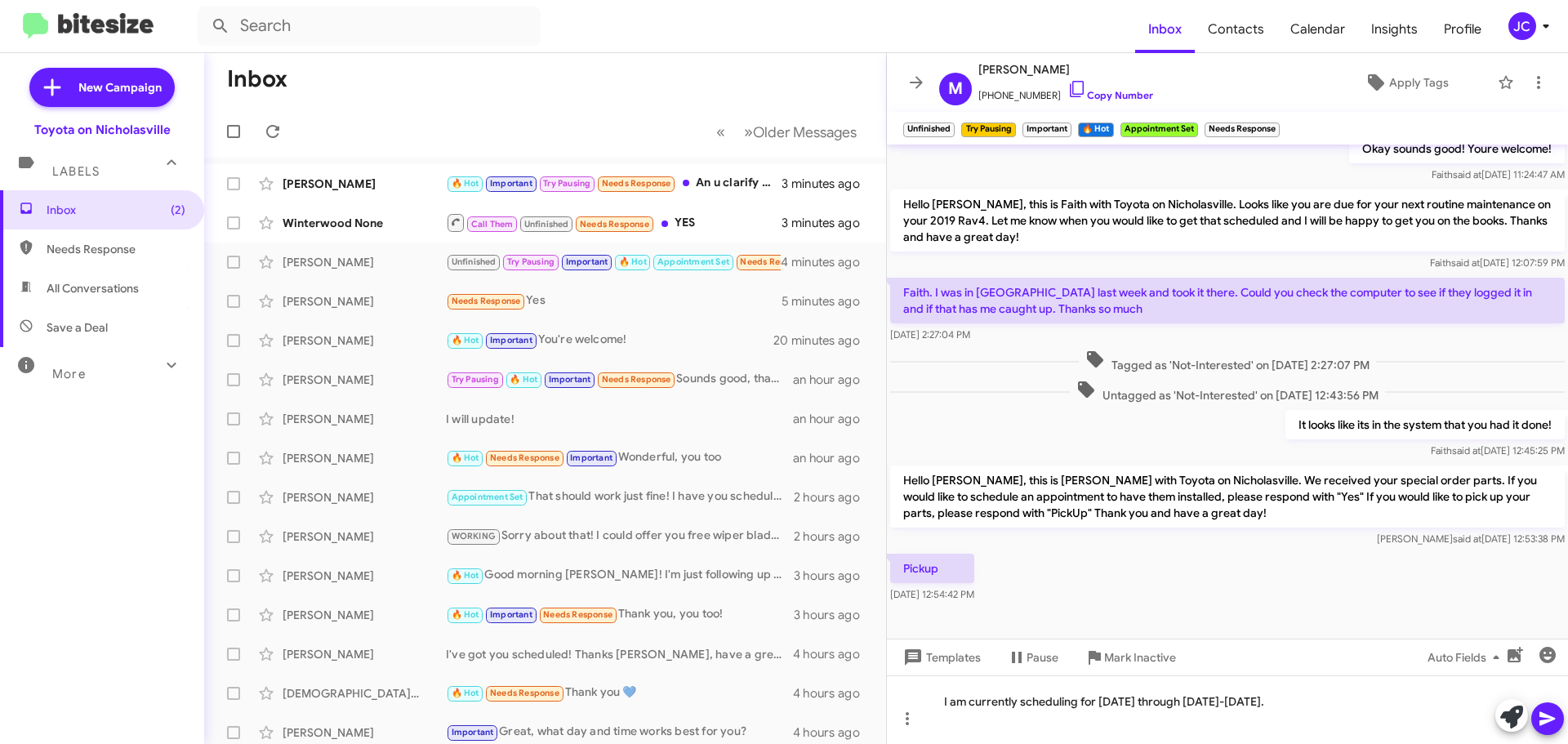
click at [1545, 716] on icon at bounding box center [1547, 719] width 16 height 14
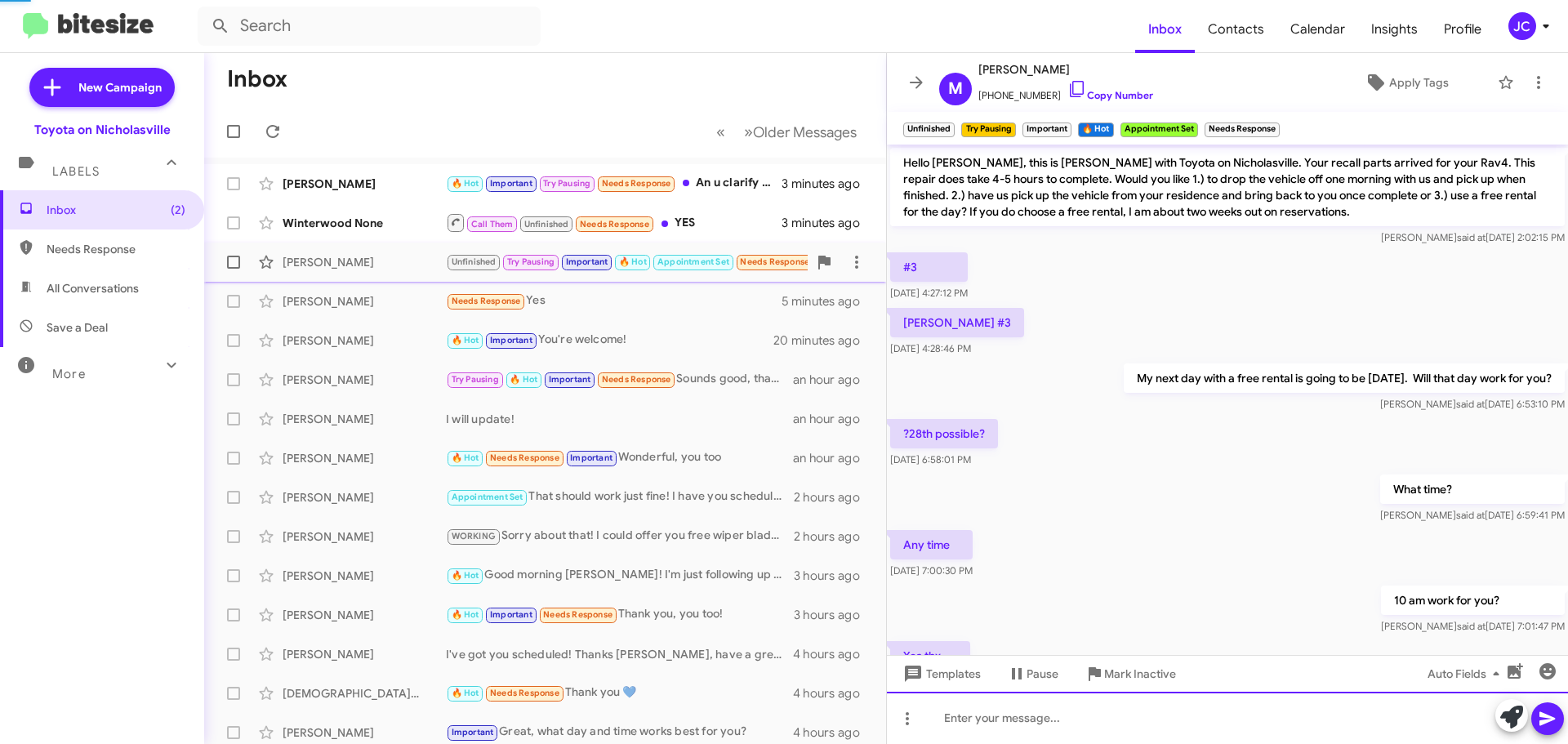
scroll to position [82, 0]
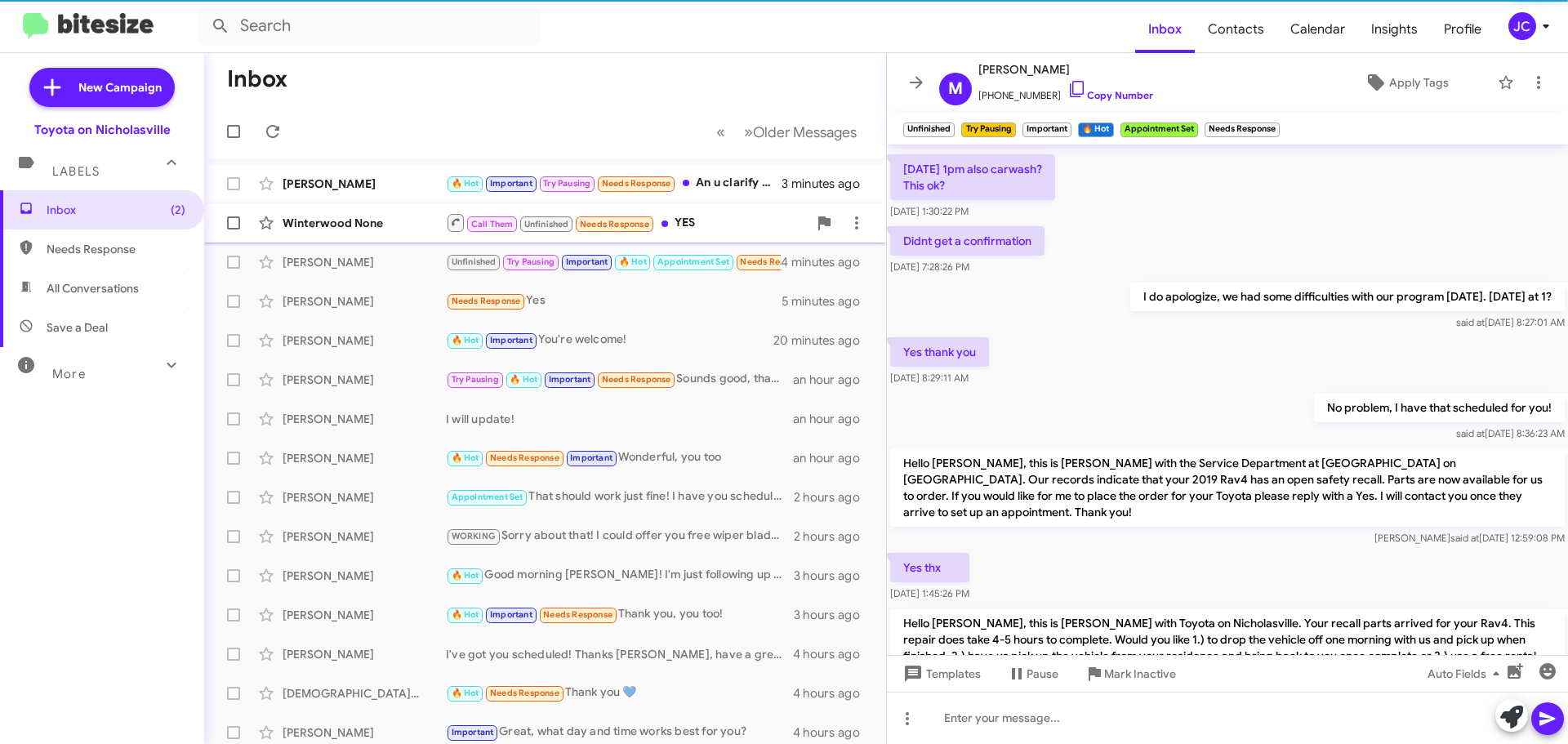
click at [372, 225] on div "Winterwood None" at bounding box center [364, 223] width 163 height 17
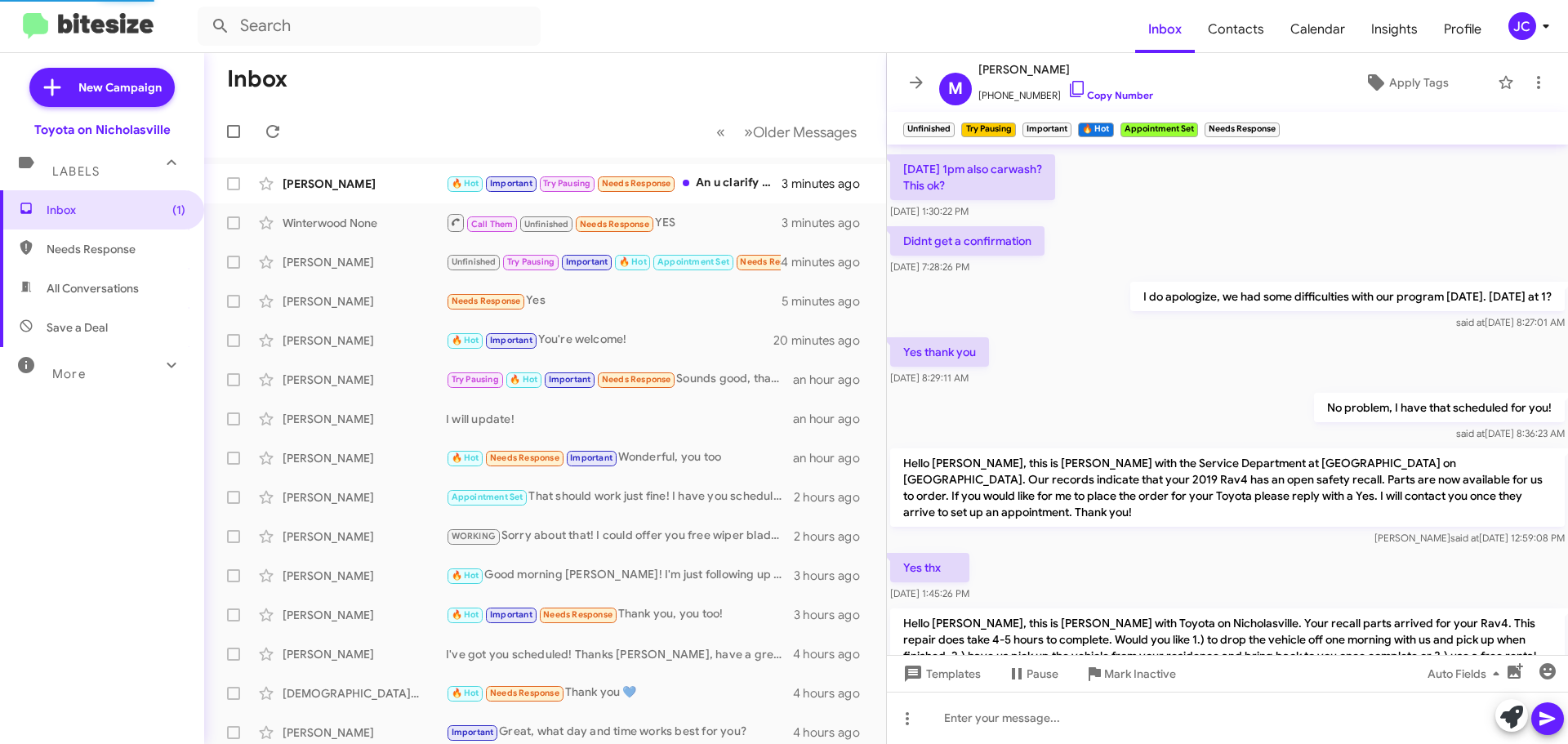
scroll to position [157, 0]
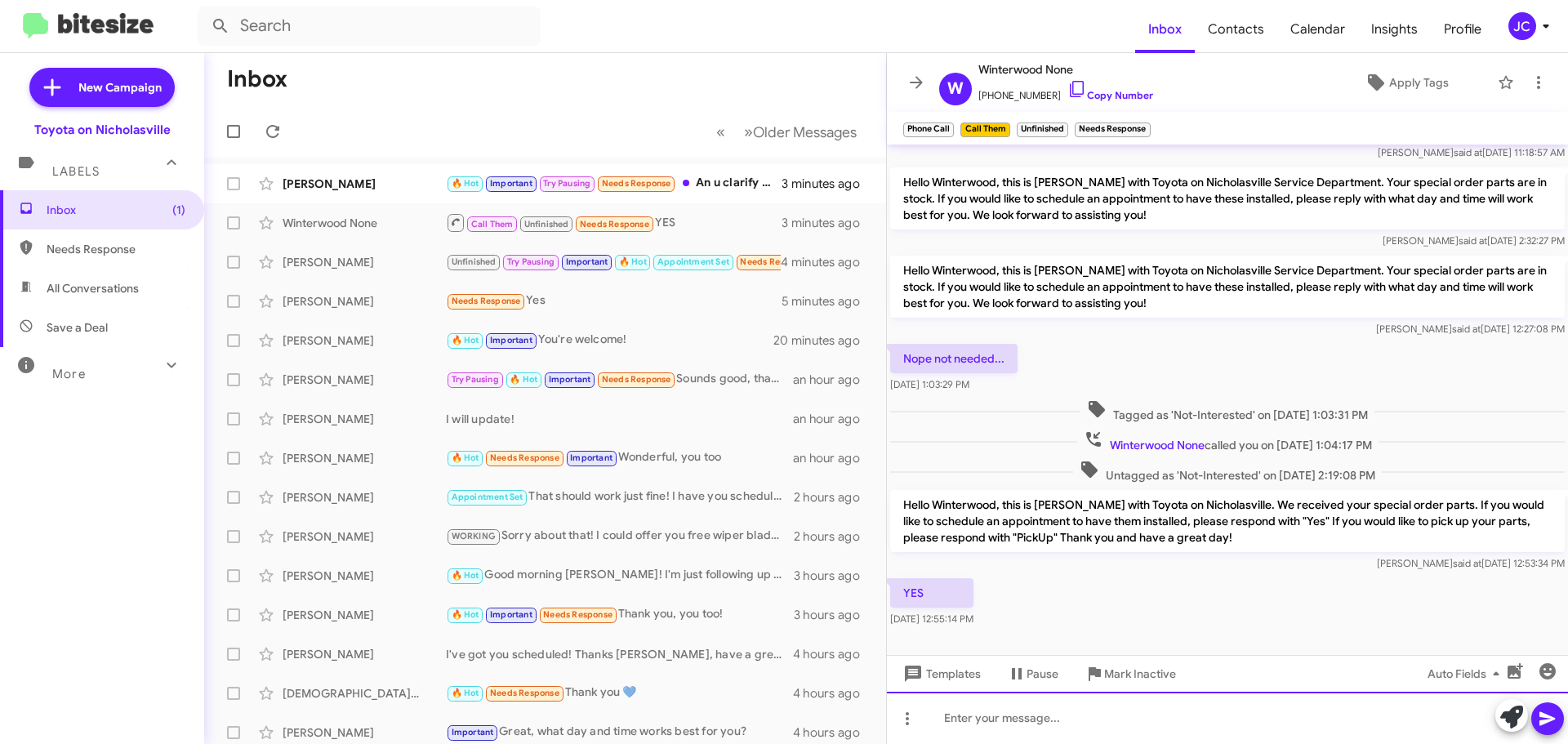
click at [1136, 728] on div at bounding box center [1227, 718] width 681 height 52
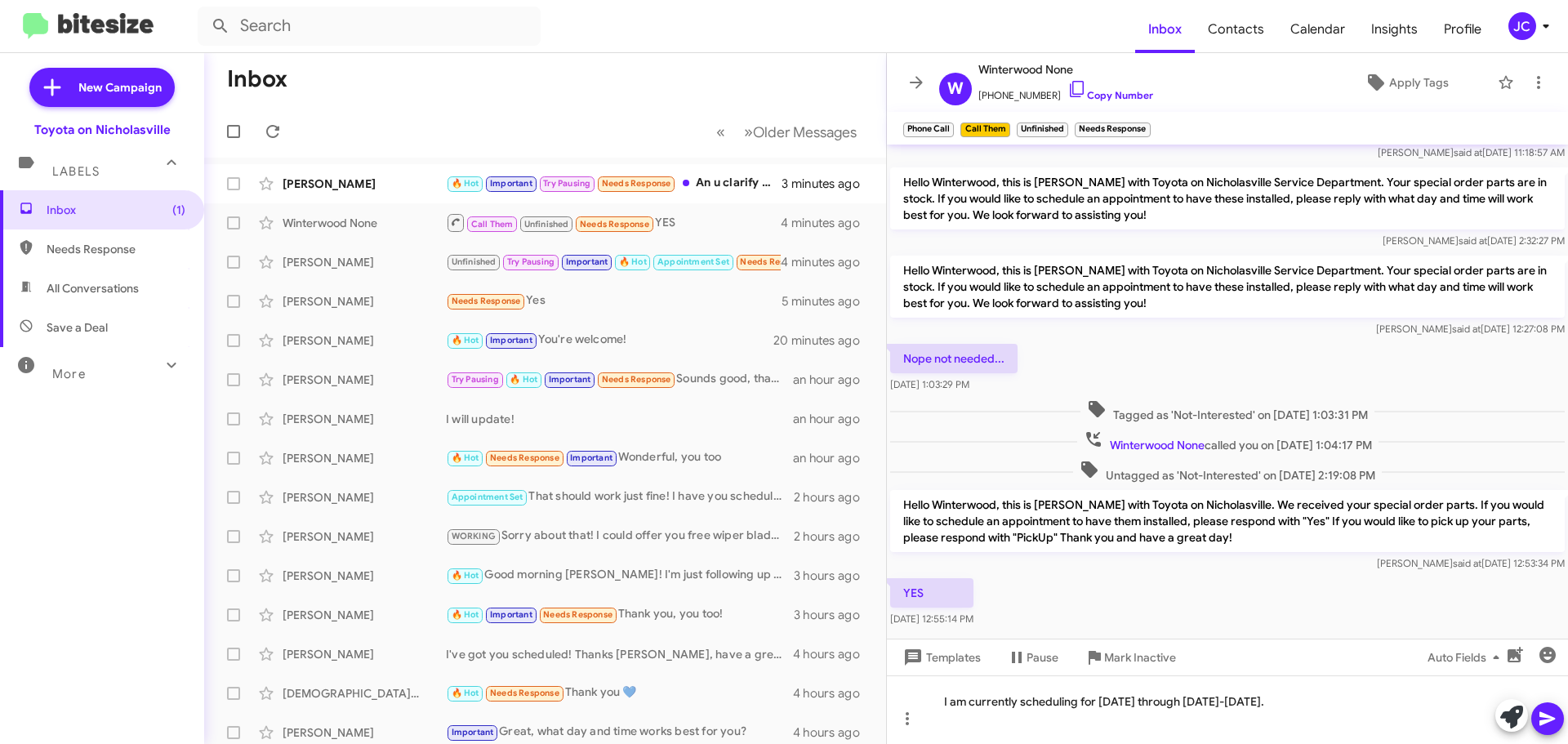
click at [1558, 716] on button at bounding box center [1548, 719] width 33 height 33
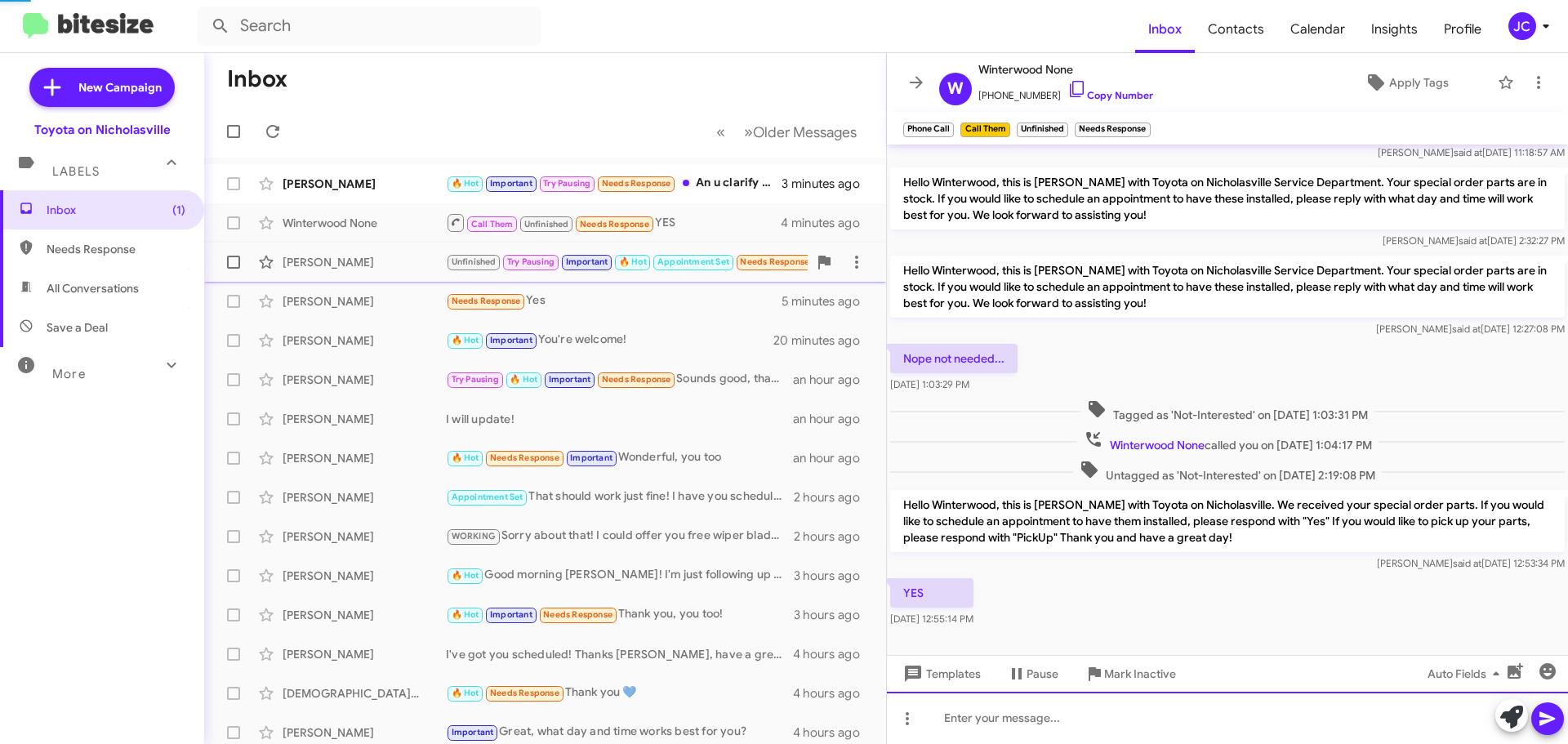
scroll to position [0, 0]
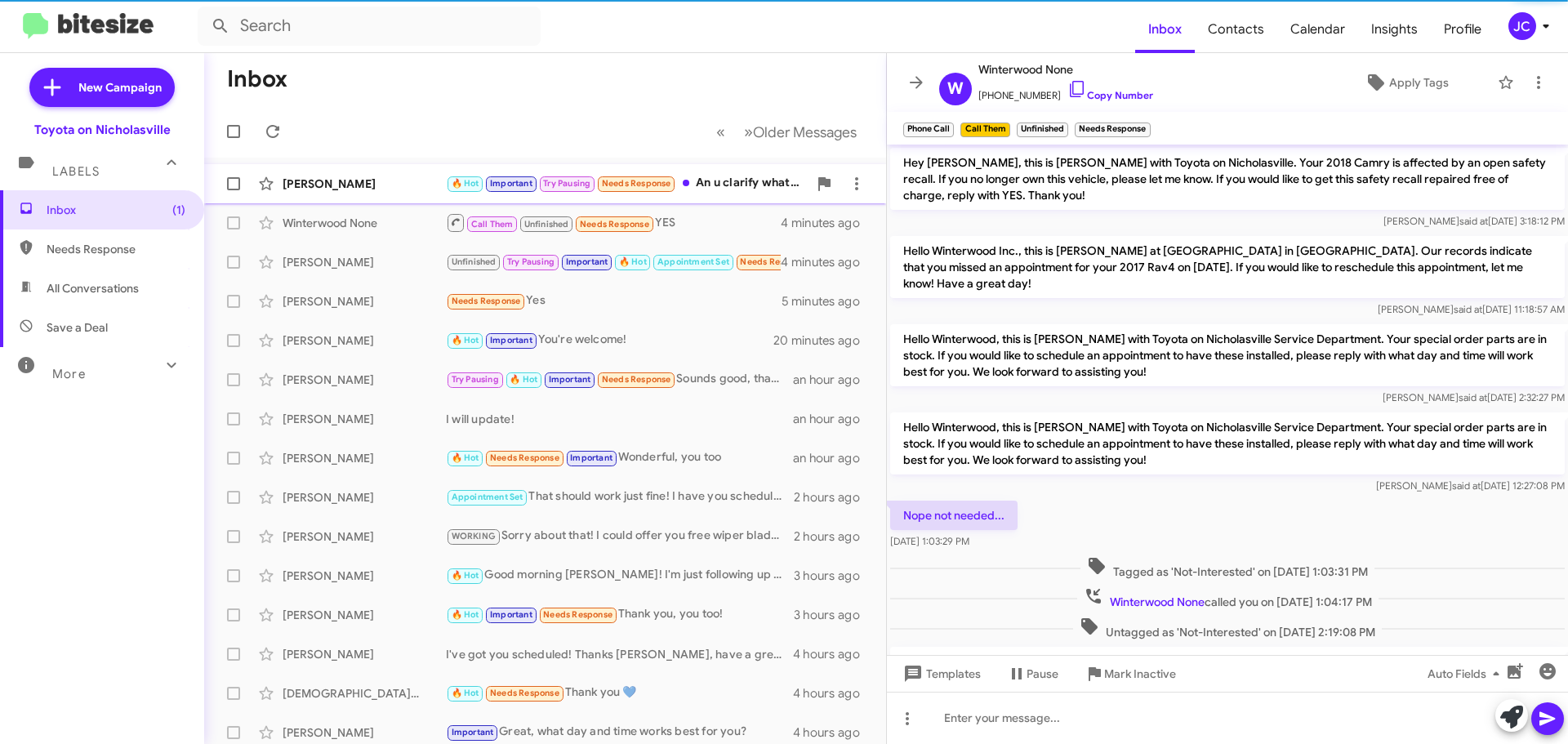
click at [364, 187] on div "[PERSON_NAME]" at bounding box center [364, 184] width 163 height 17
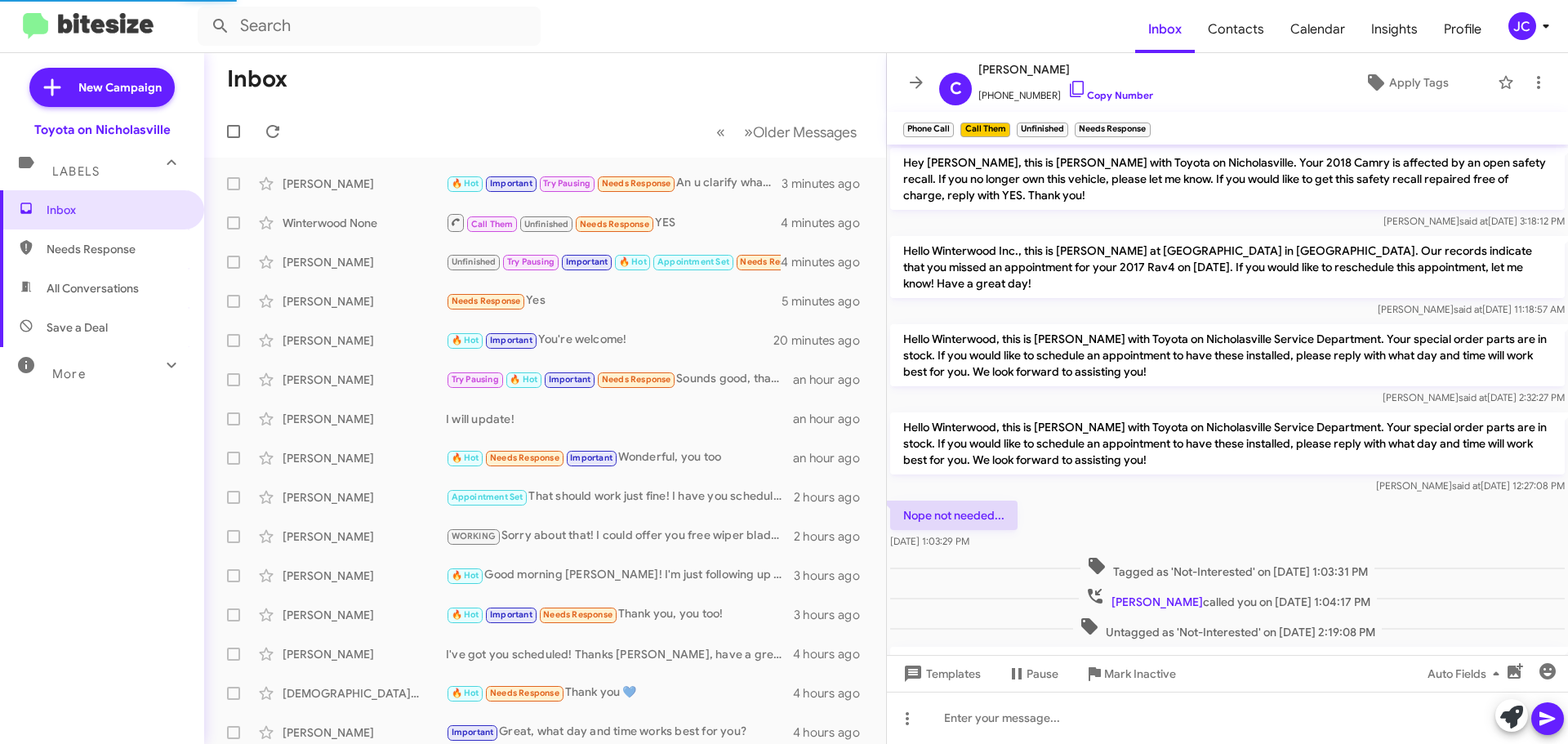
scroll to position [829, 0]
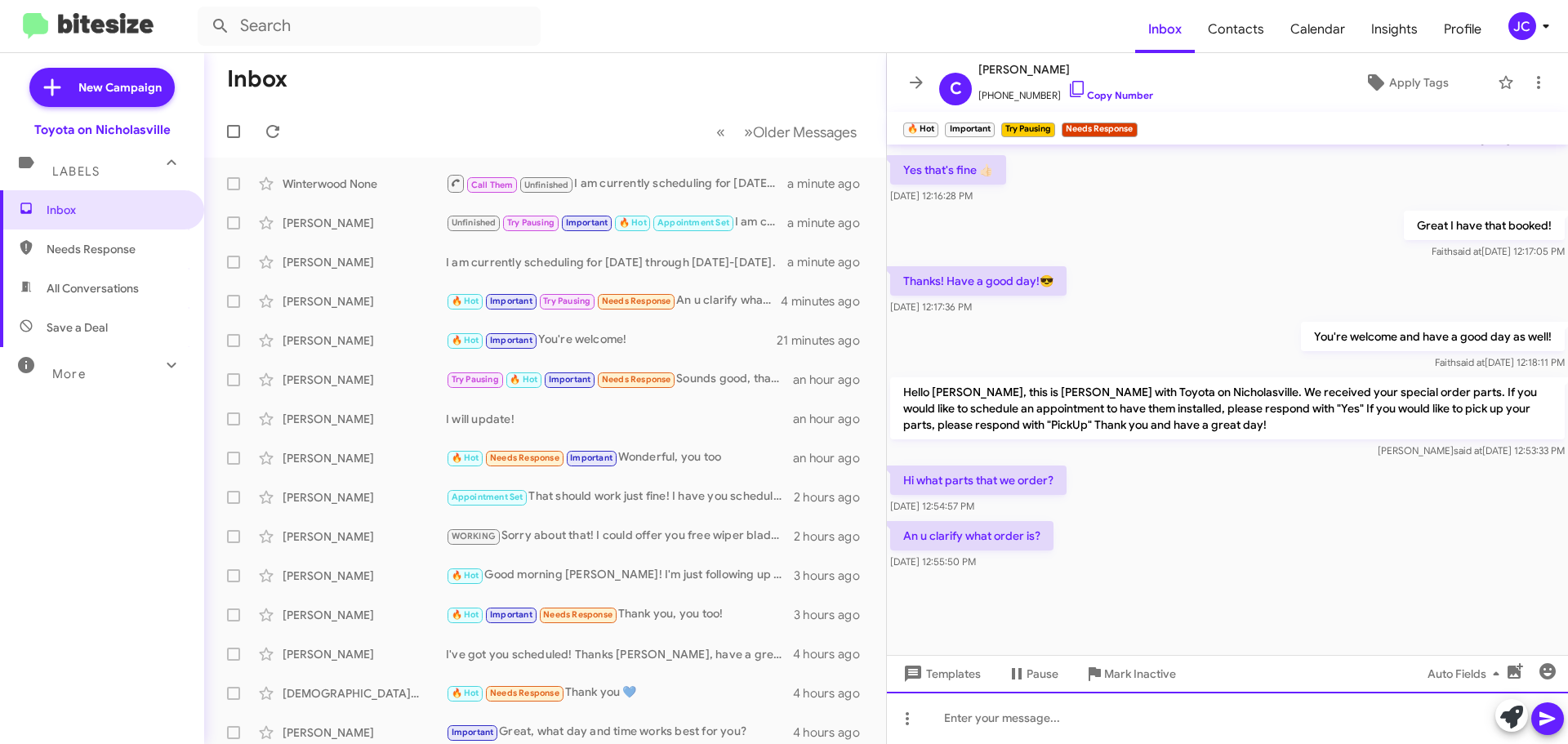
click at [952, 723] on div at bounding box center [1227, 718] width 681 height 52
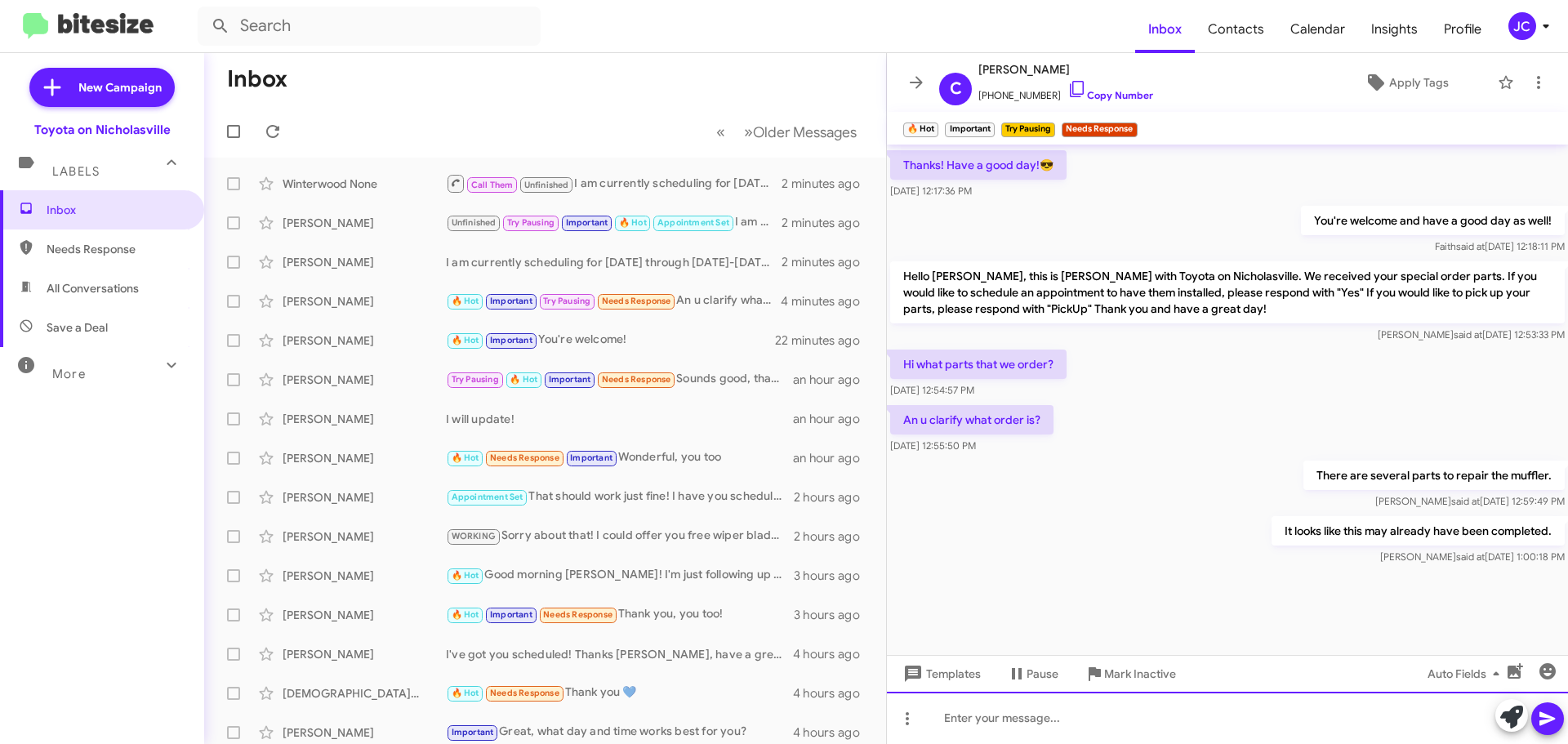
scroll to position [2184, 0]
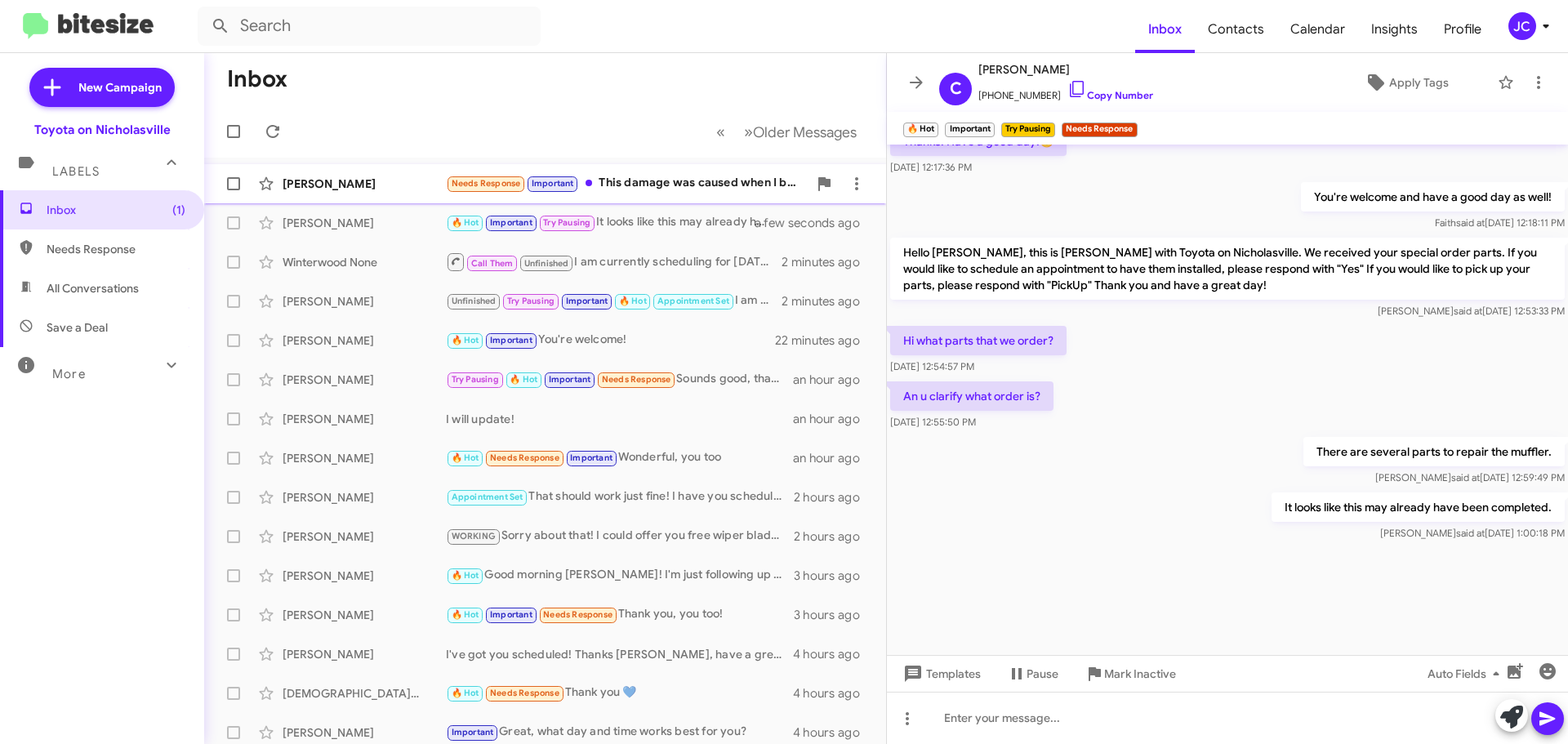
drag, startPoint x: 358, startPoint y: 191, endPoint x: 358, endPoint y: 201, distance: 10.0
click at [358, 191] on div "[PERSON_NAME]" at bounding box center [364, 184] width 163 height 17
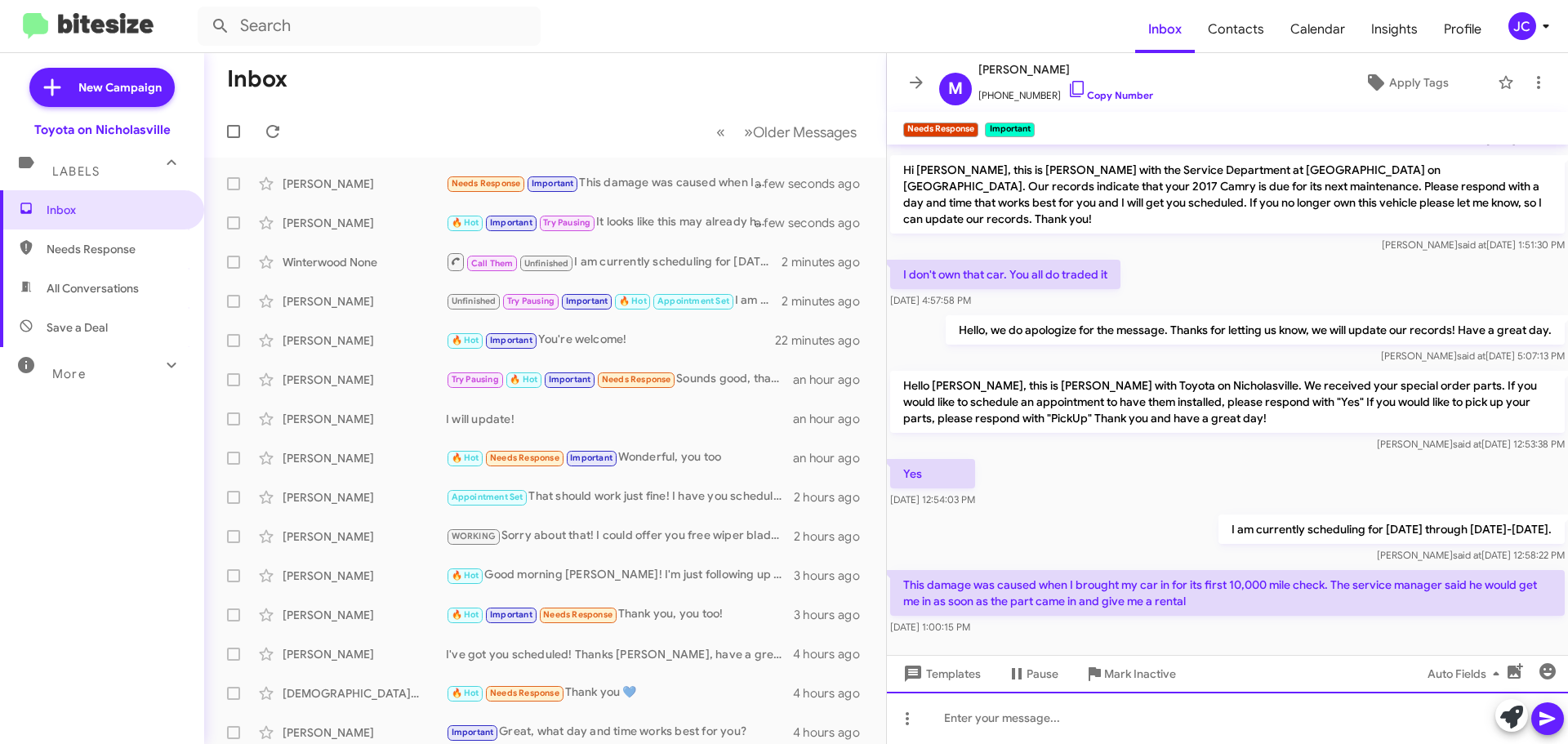
click at [993, 717] on div at bounding box center [1227, 718] width 681 height 52
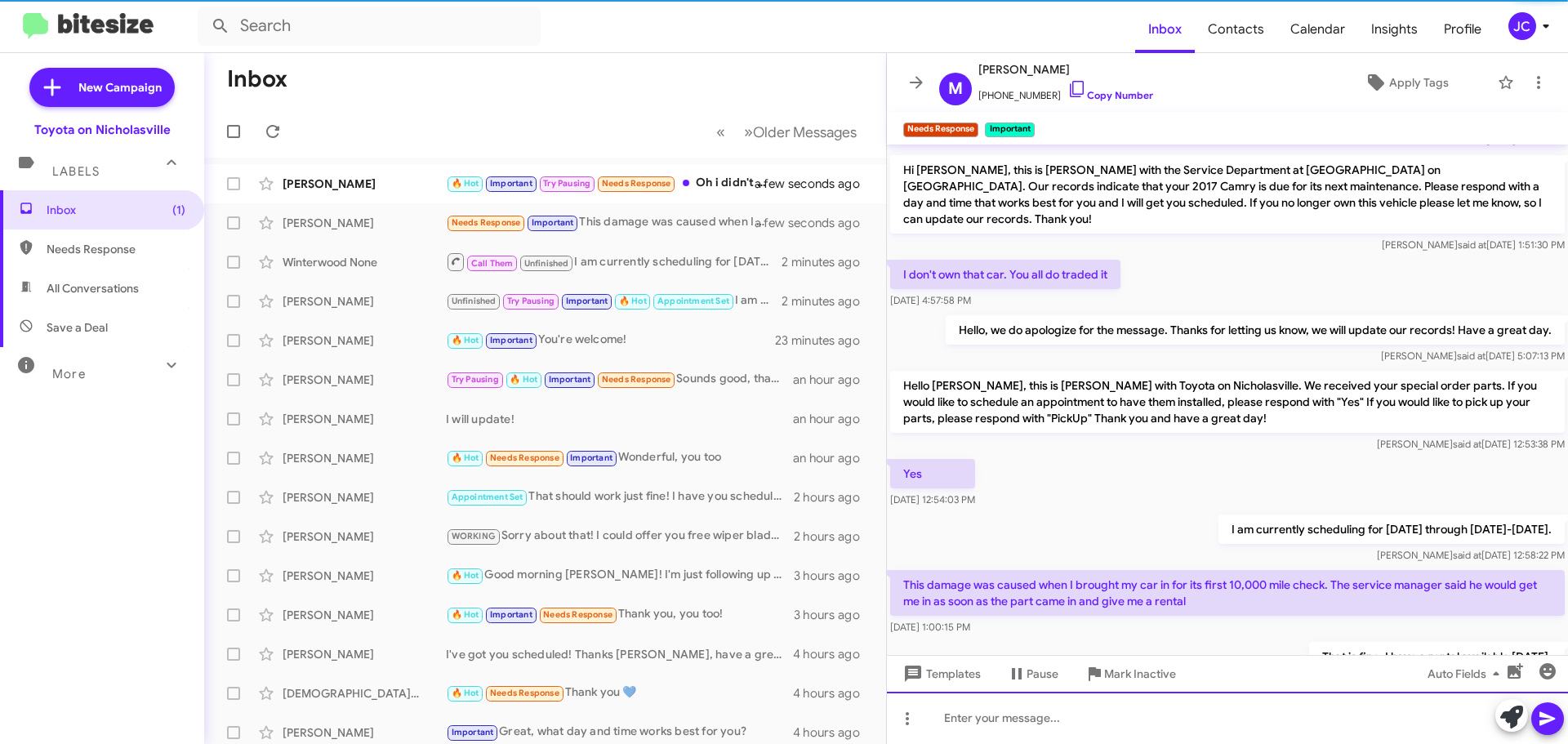
scroll to position [140, 0]
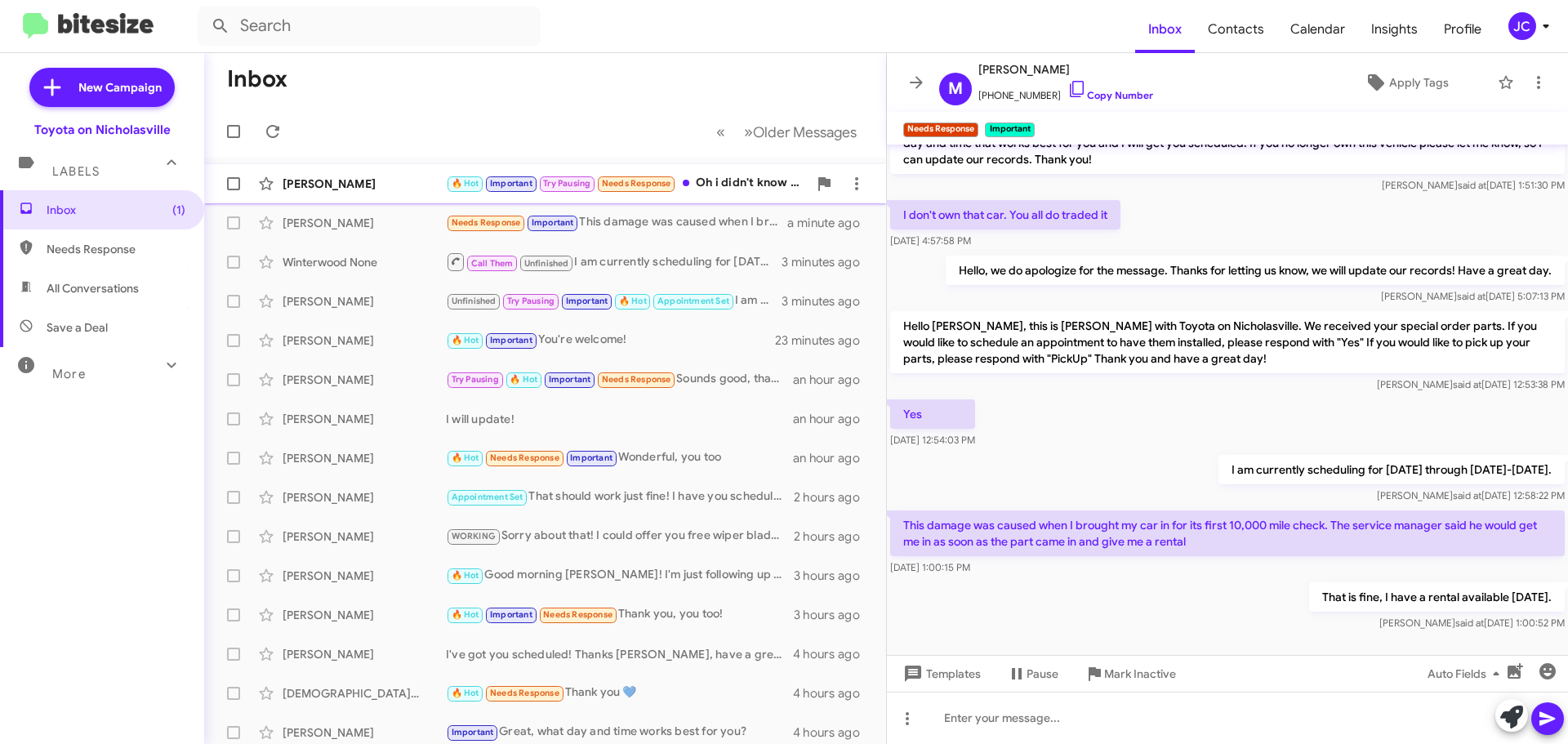
click at [399, 193] on div "[PERSON_NAME] 🔥 Hot Important Try Pausing Needs Response Oh i didn't know it co…" at bounding box center [545, 184] width 656 height 33
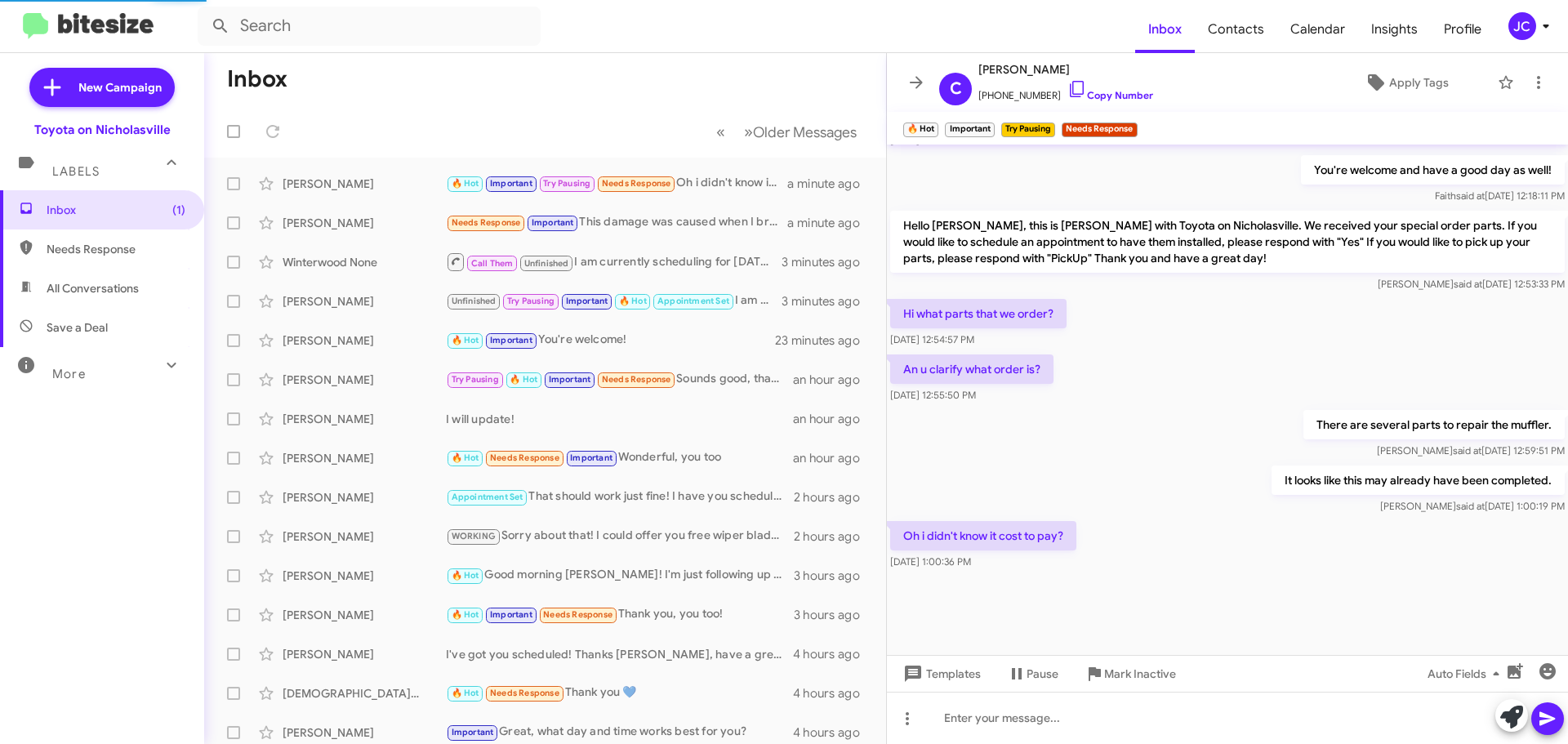
scroll to position [796, 0]
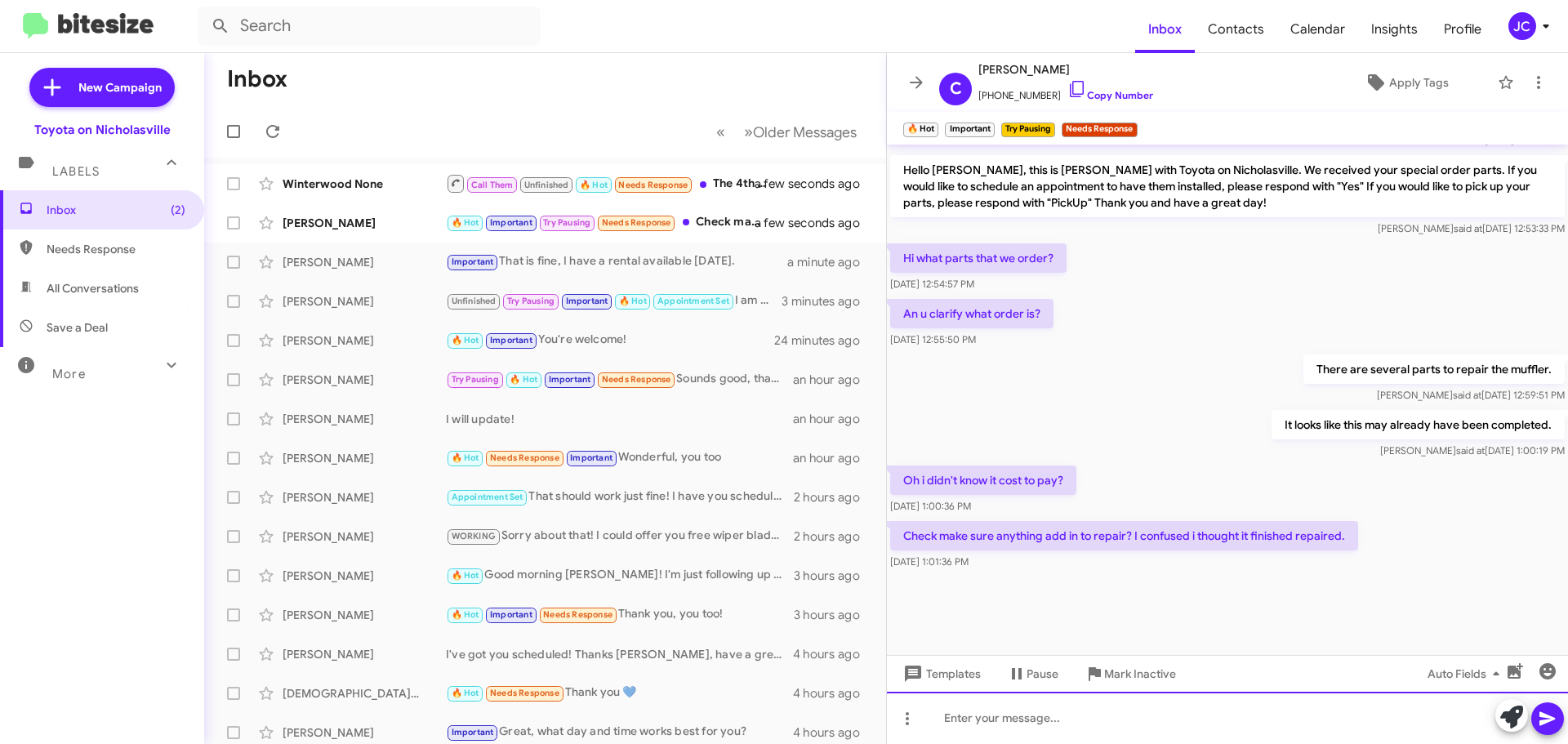
click at [1080, 707] on div at bounding box center [1227, 718] width 681 height 52
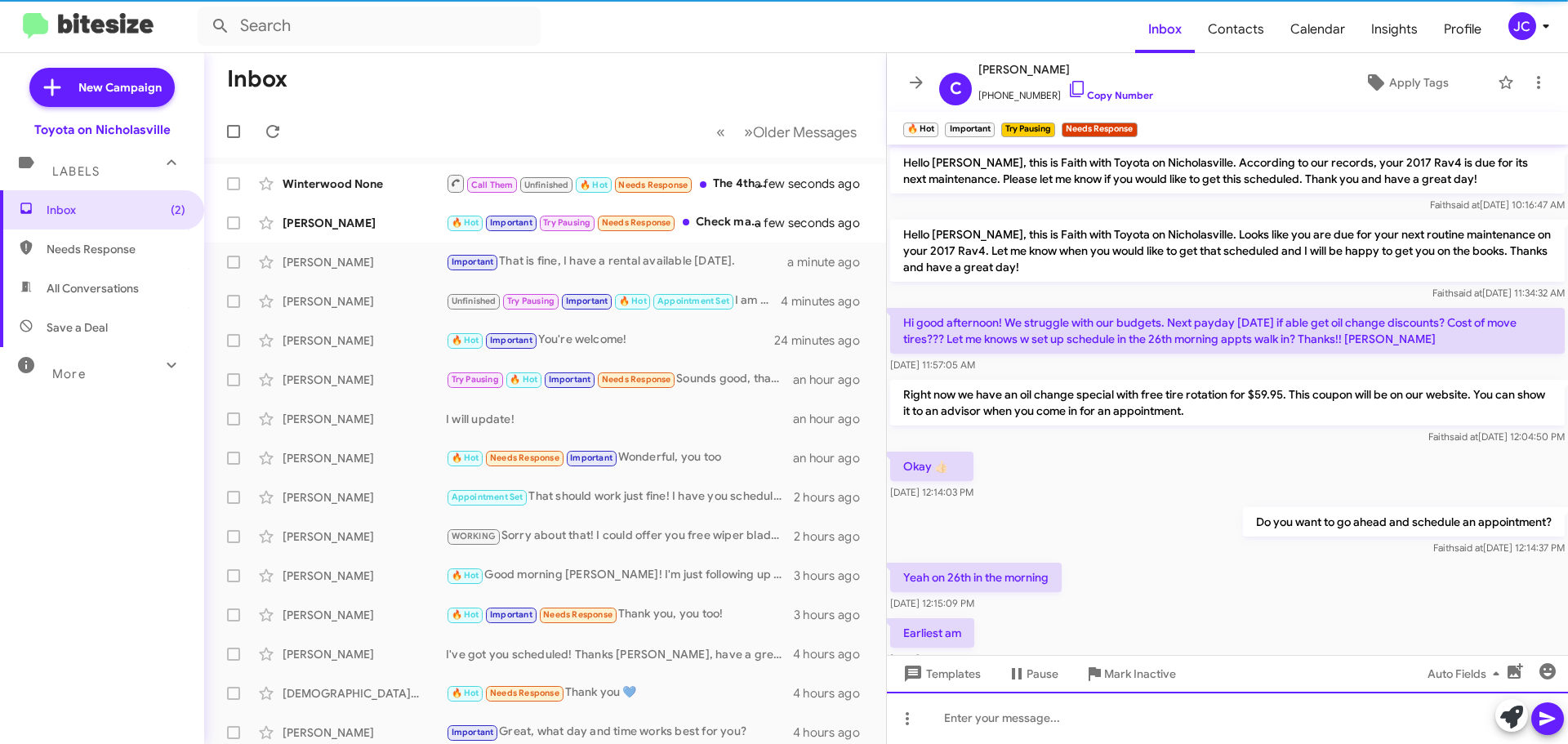
scroll to position [82, 0]
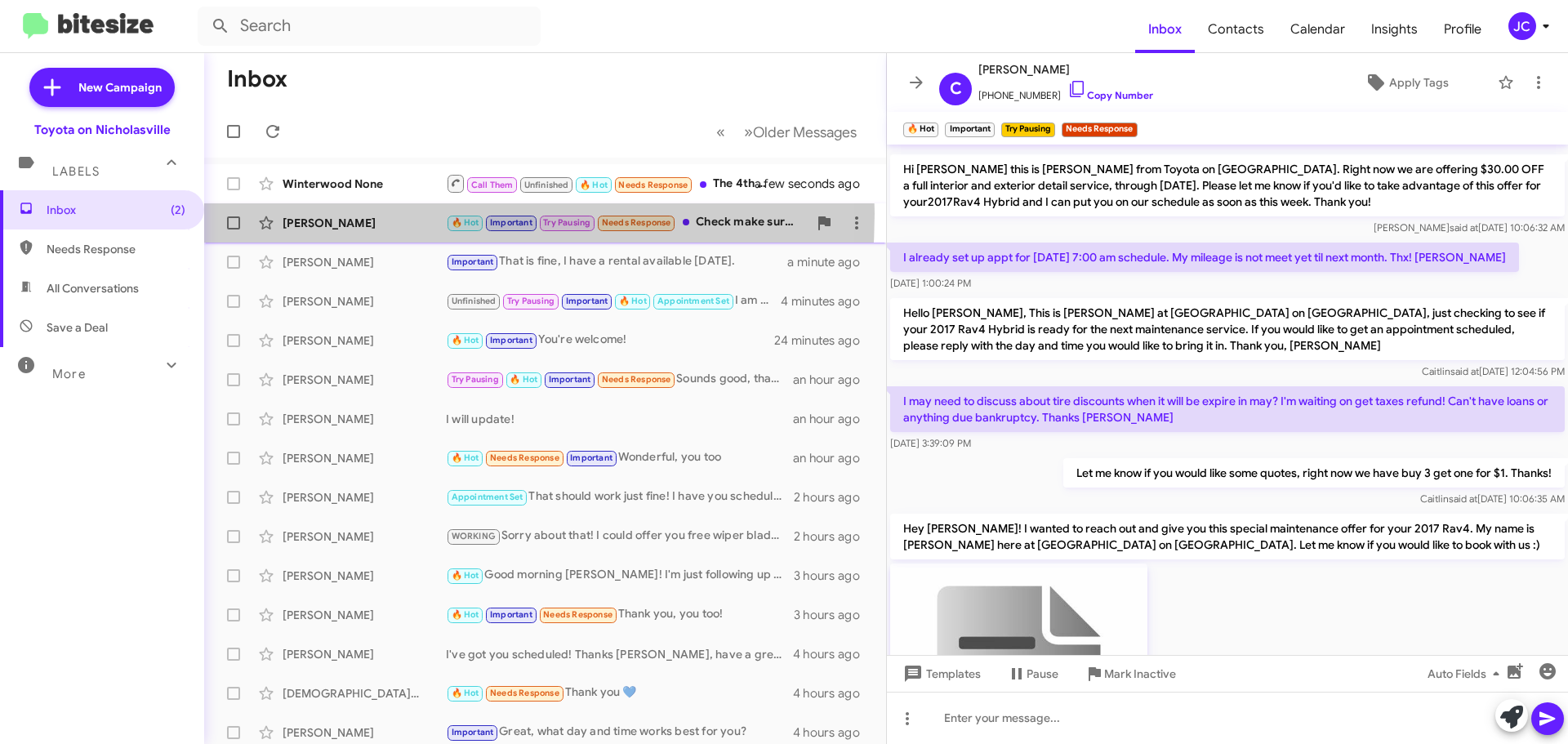
click at [345, 213] on div "[PERSON_NAME] 🔥 Hot Important Try Pausing Needs Response Check make sure anythi…" at bounding box center [545, 223] width 656 height 33
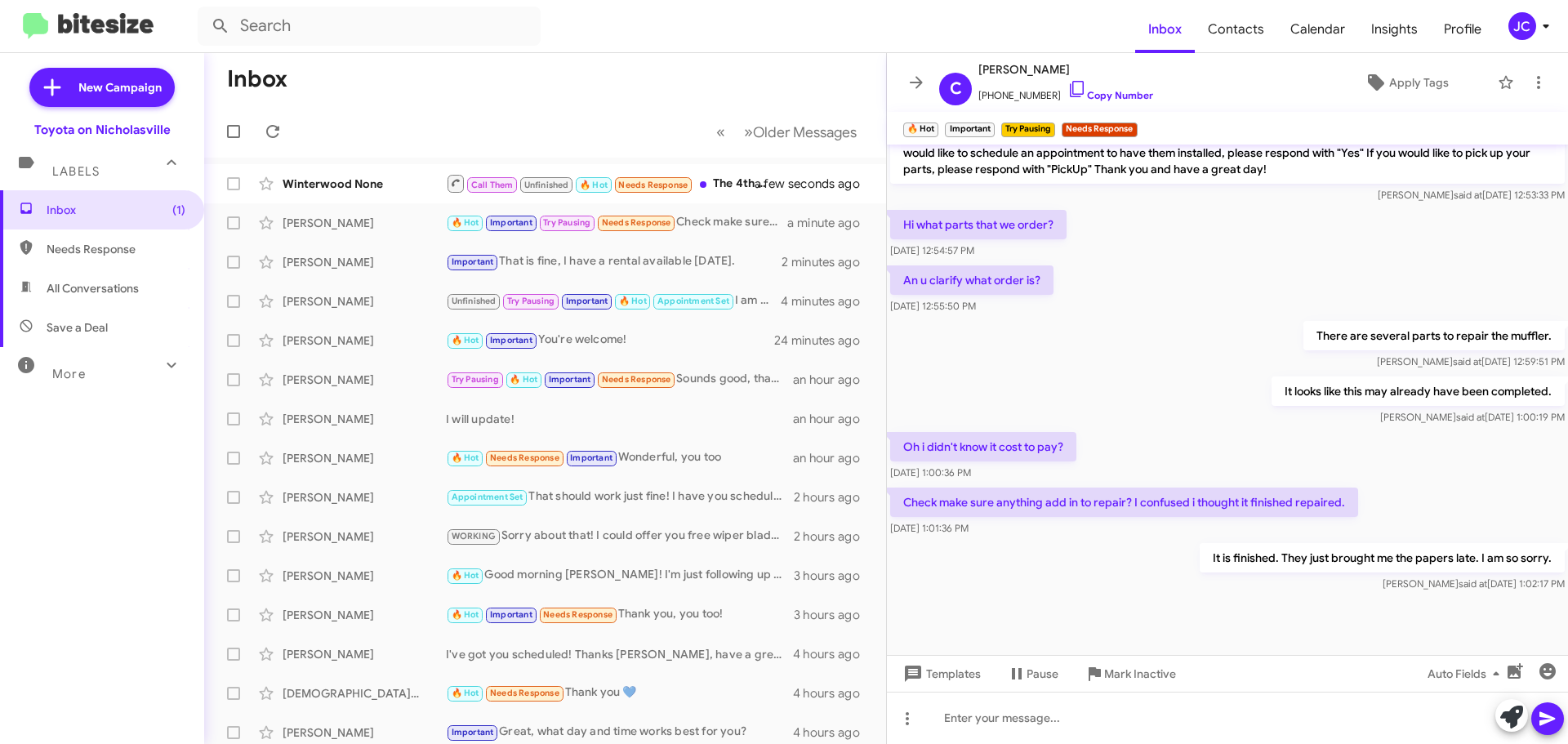
scroll to position [2303, 0]
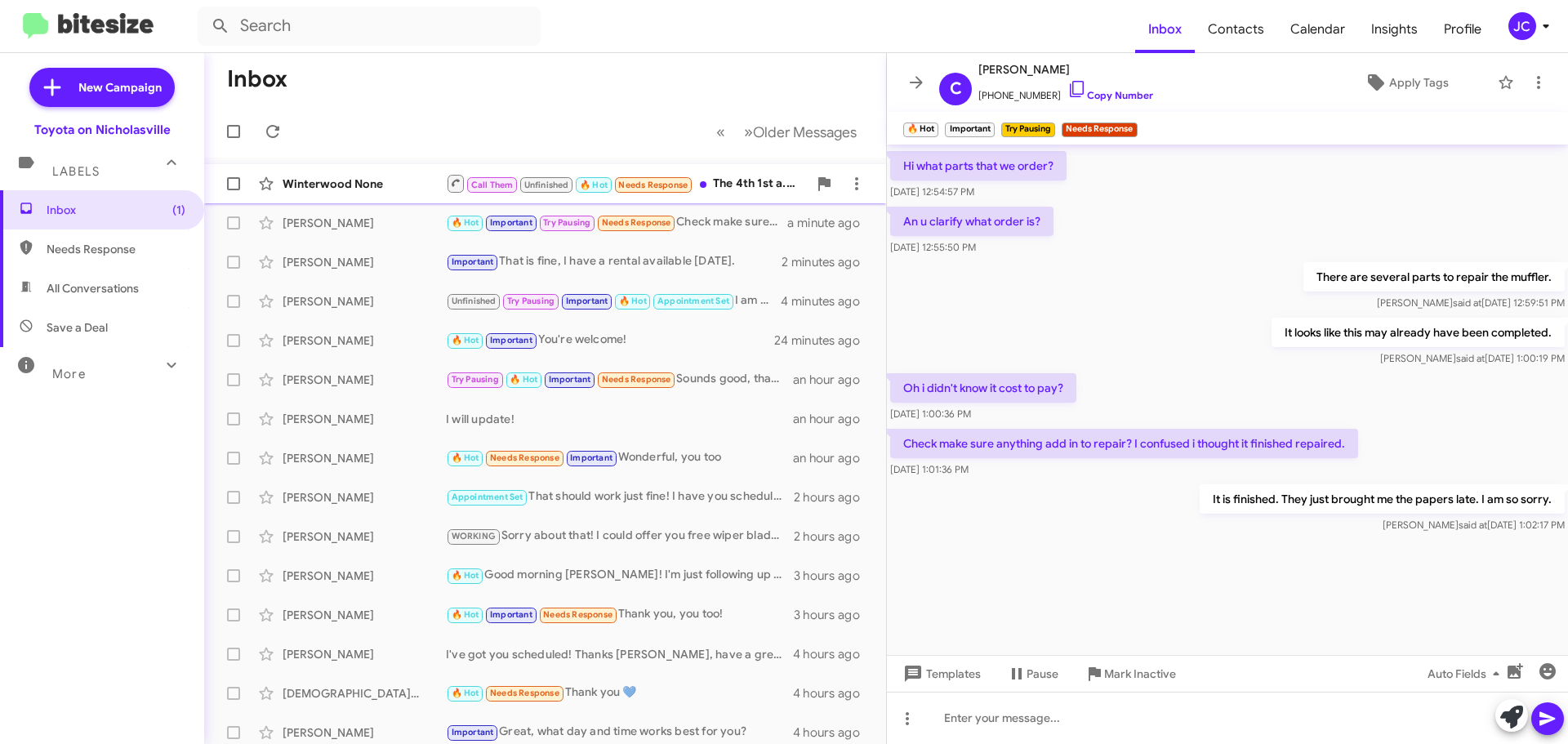
click at [359, 197] on div "Winterwood None Call Them Unfinished 🔥 Hot Needs Response The 4th 1st a.m. woul…" at bounding box center [545, 184] width 656 height 33
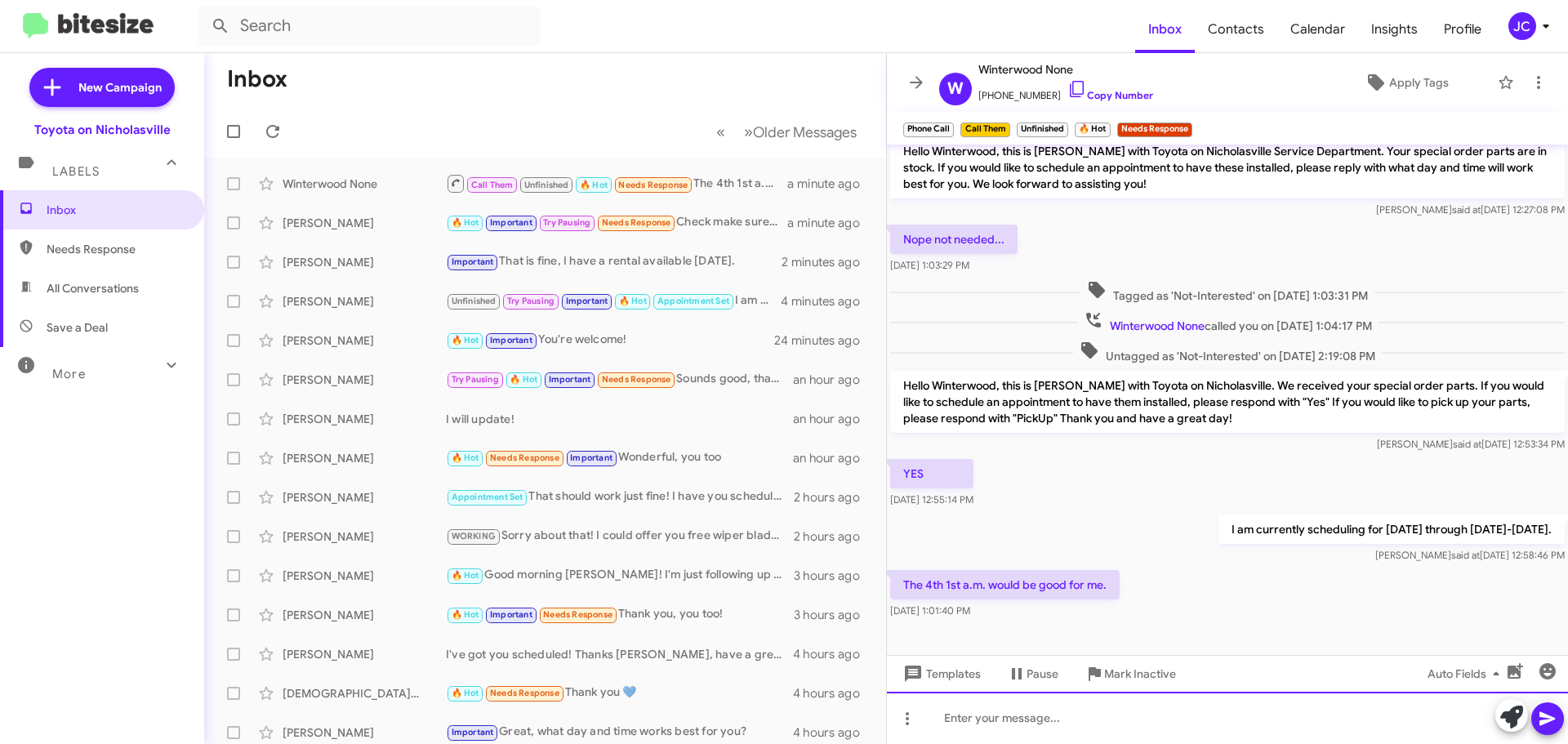
click at [1112, 719] on div at bounding box center [1227, 718] width 681 height 52
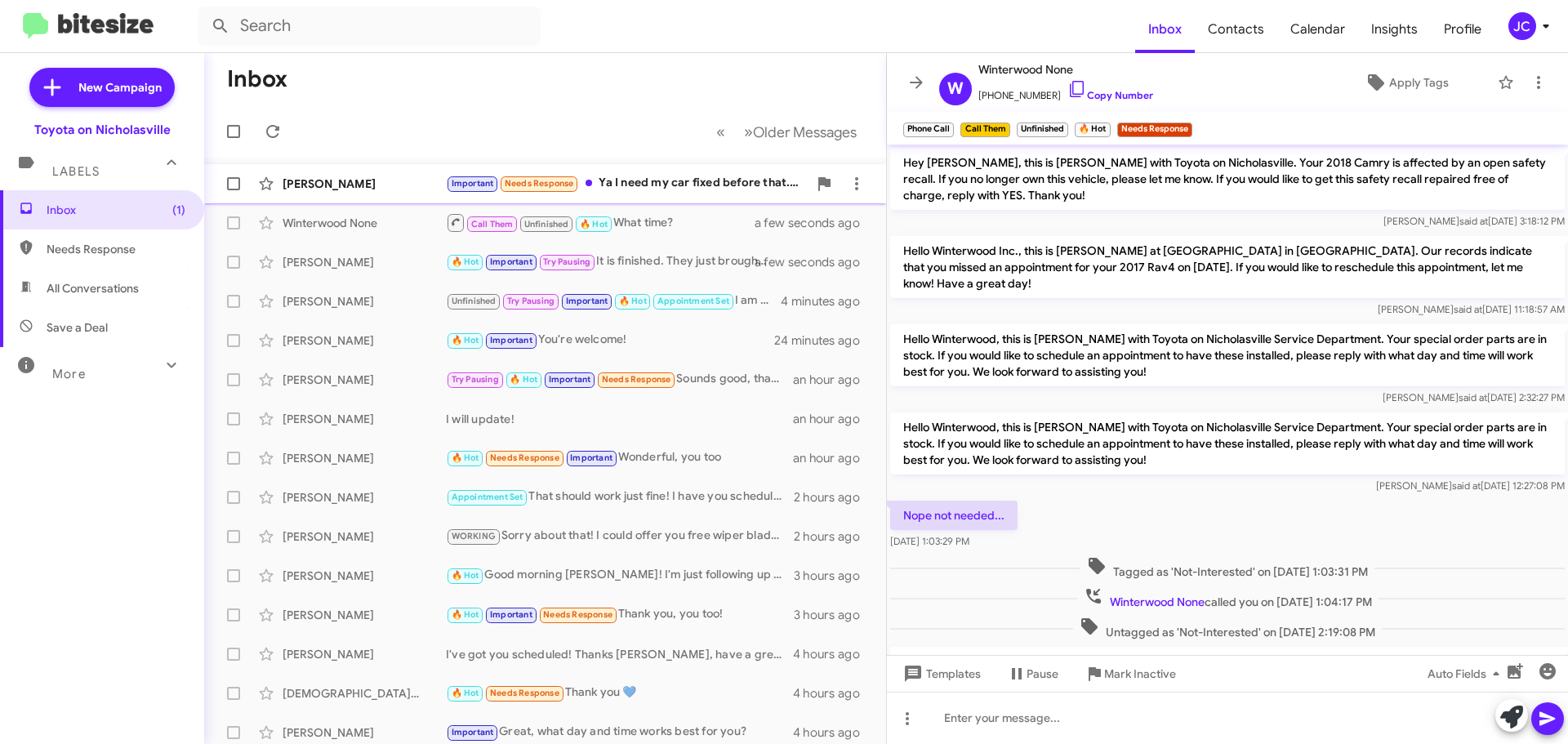
click at [337, 173] on div "[PERSON_NAME] Important Needs Response Ya I need my car fixed before that. He s…" at bounding box center [545, 184] width 656 height 33
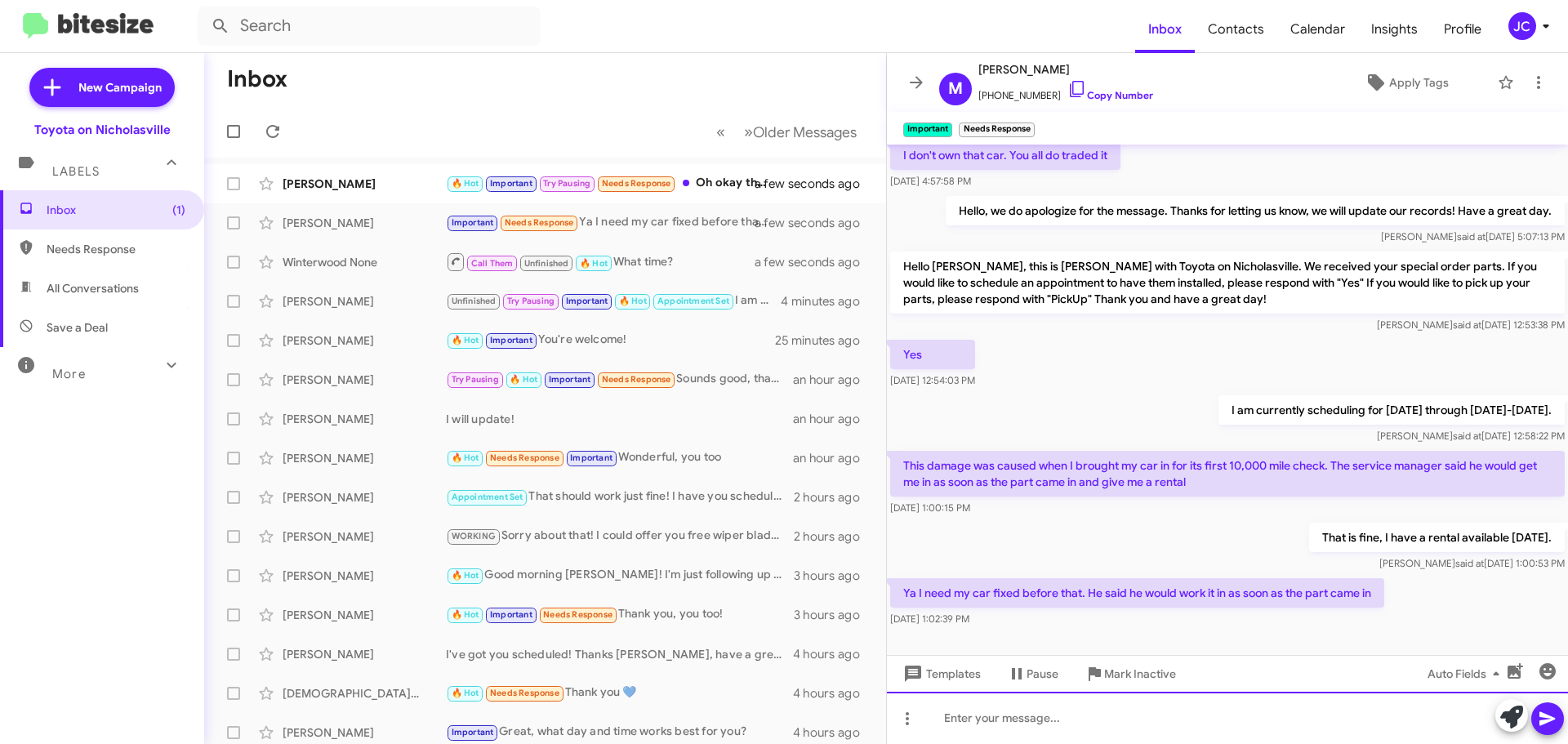
click at [1057, 725] on div at bounding box center [1227, 718] width 681 height 52
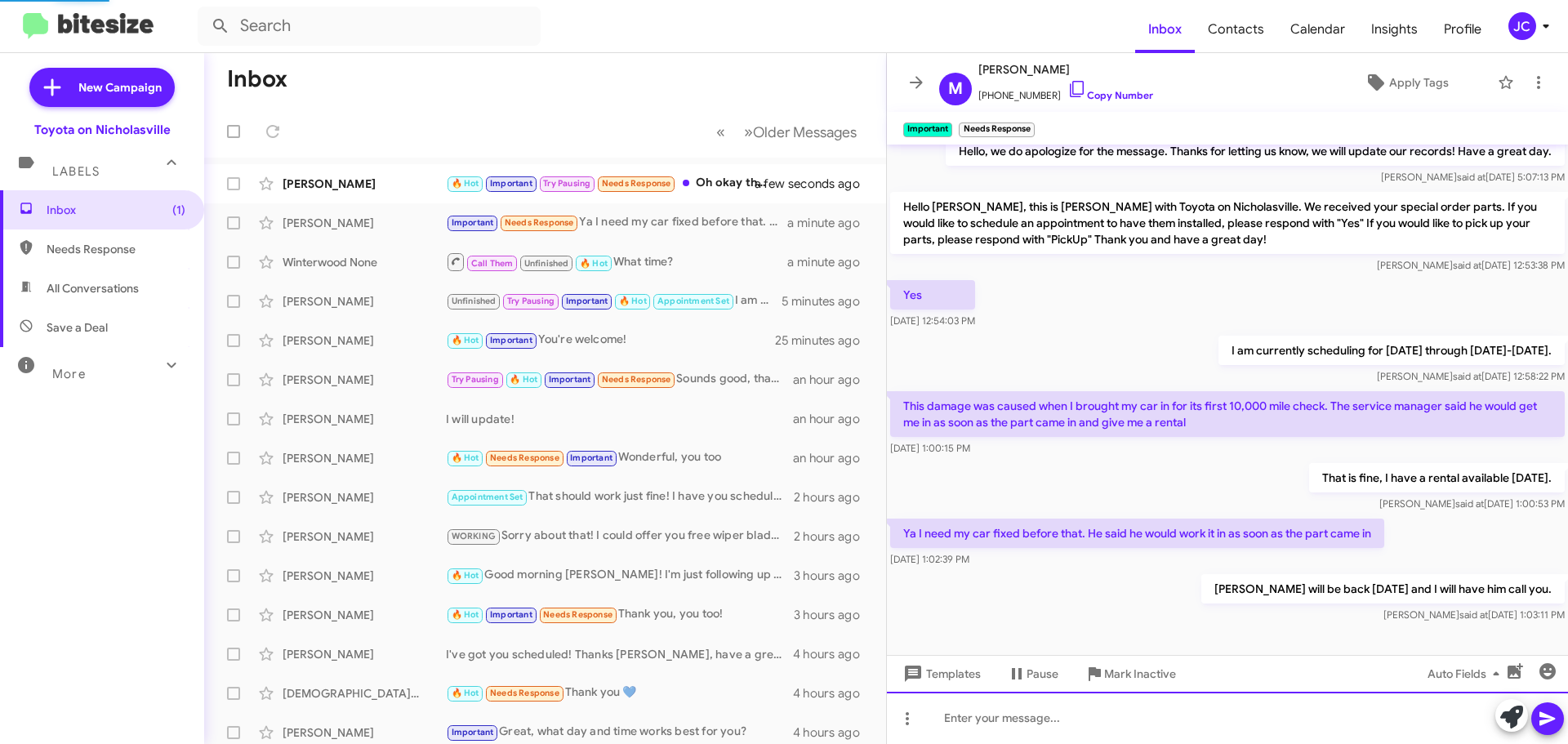
scroll to position [320, 0]
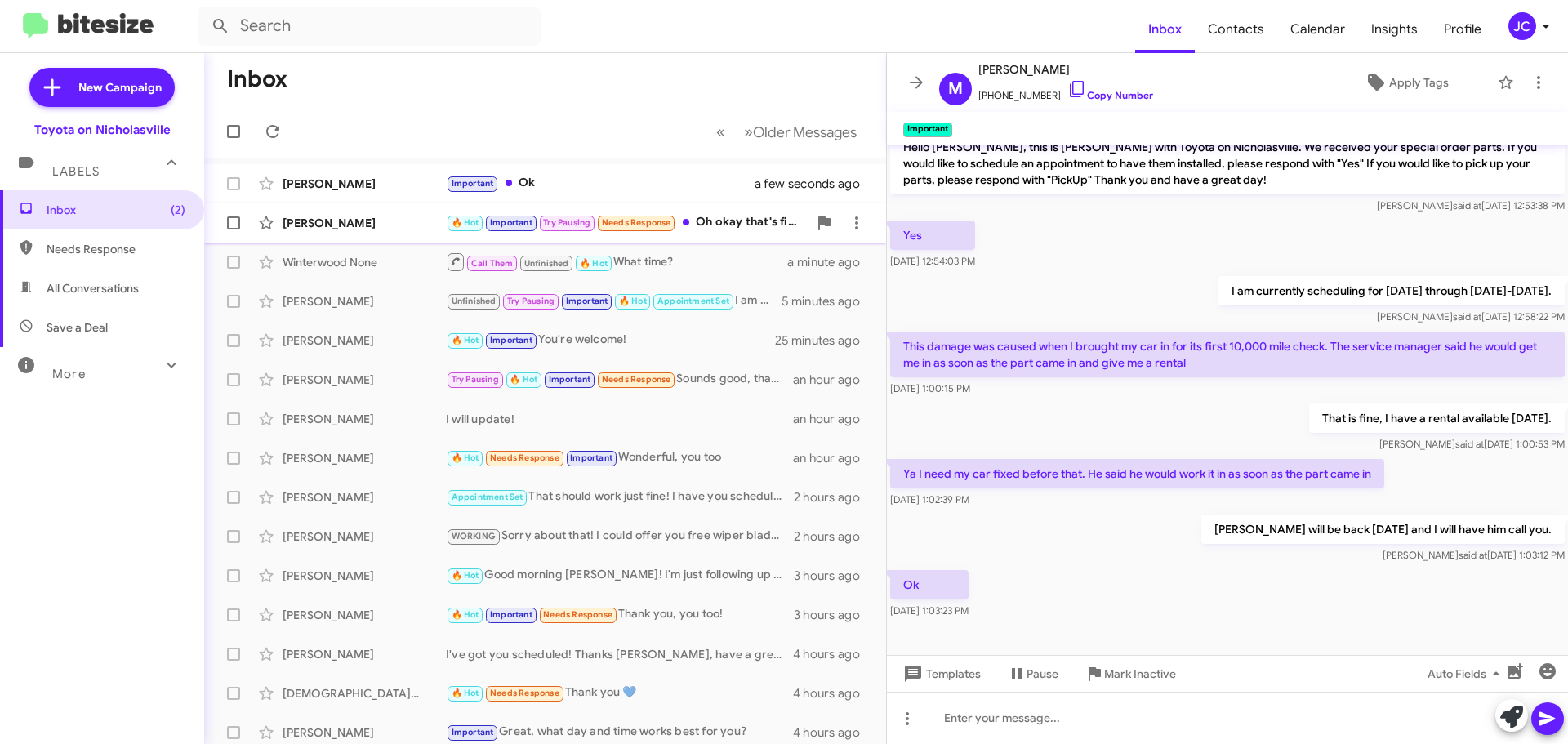
click at [357, 235] on div "[PERSON_NAME] 🔥 Hot Important Try Pausing Needs Response Oh okay that's fine. I…" at bounding box center [545, 223] width 656 height 33
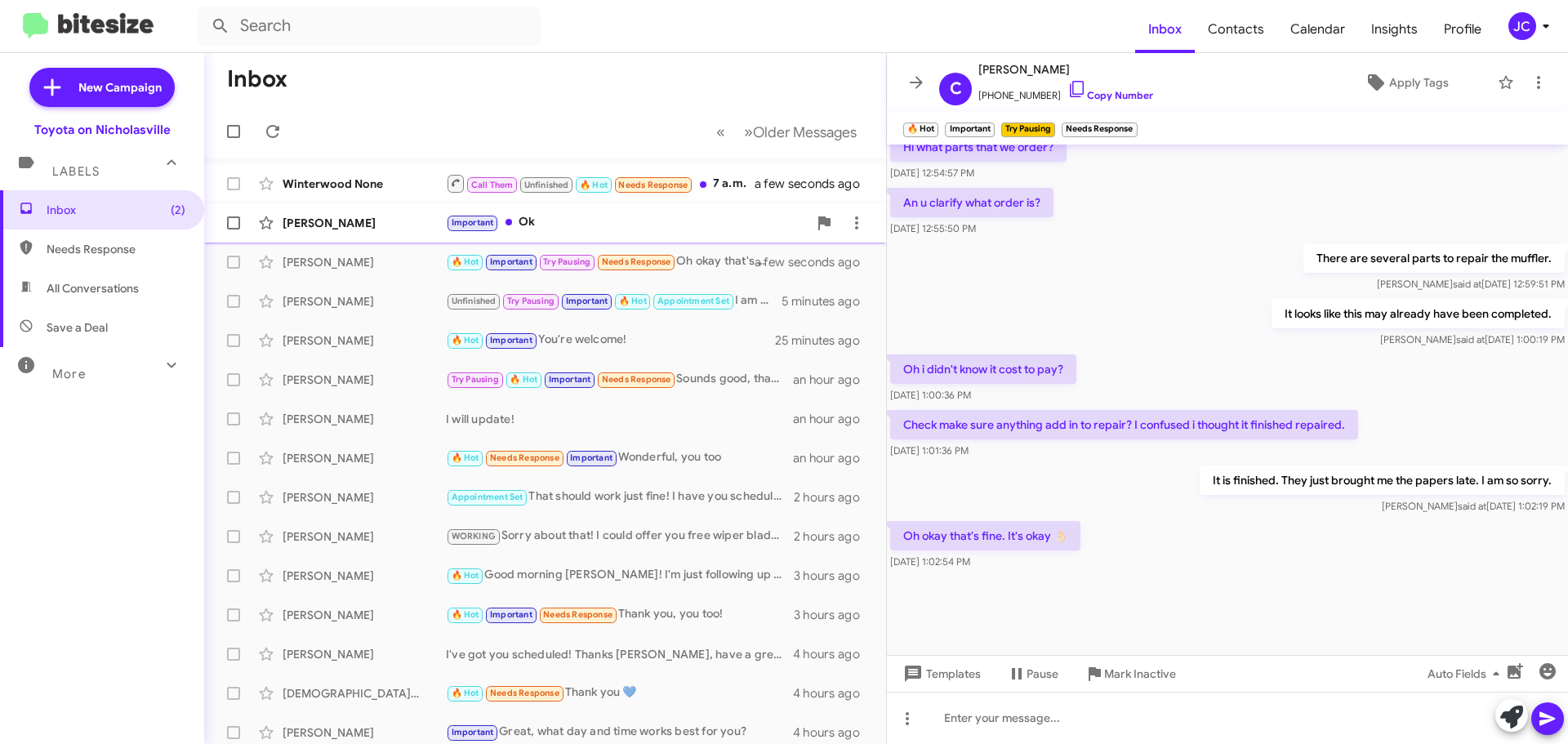
click at [366, 220] on div "[PERSON_NAME]" at bounding box center [364, 223] width 163 height 17
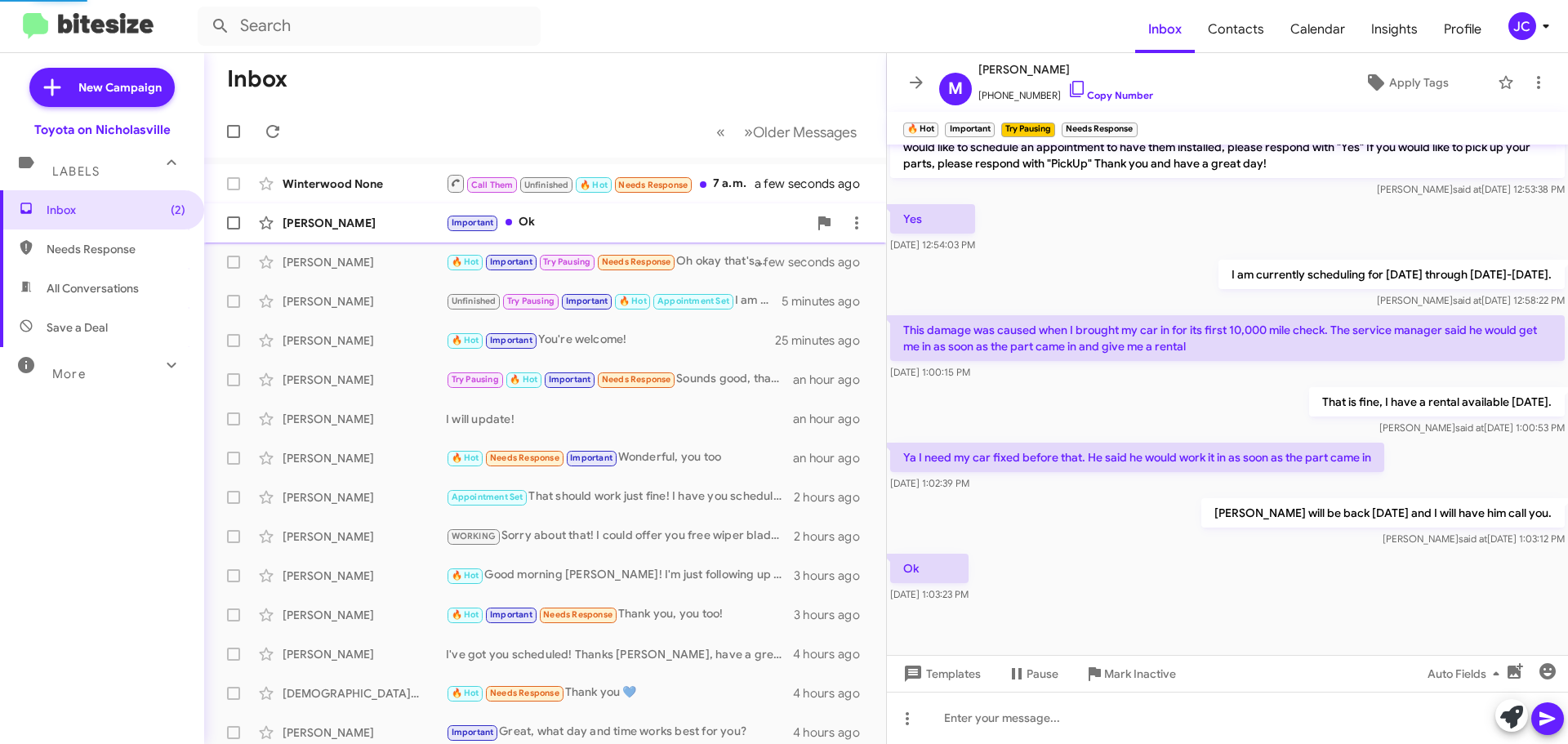
scroll to position [320, 0]
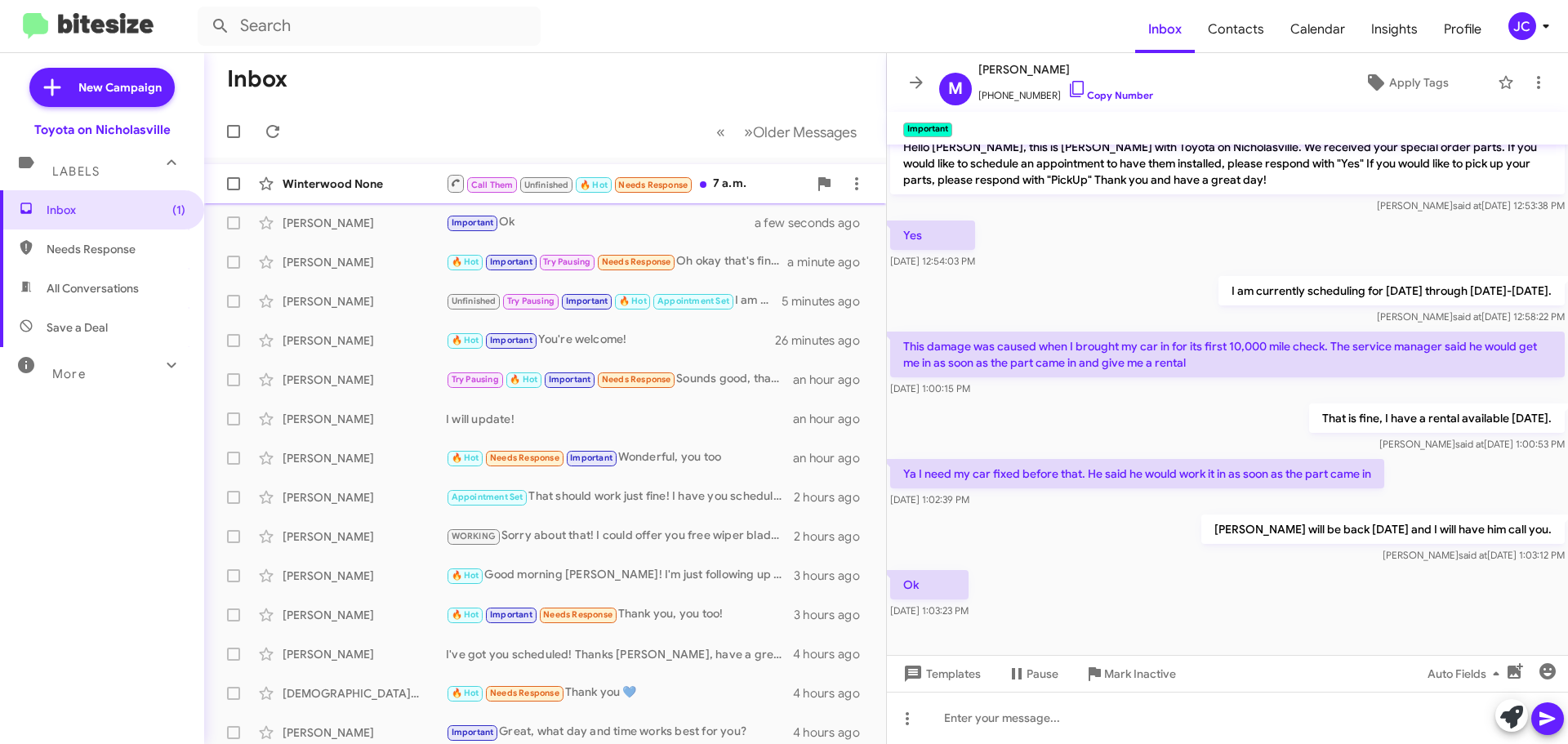
click at [392, 182] on div "Winterwood None" at bounding box center [364, 184] width 163 height 17
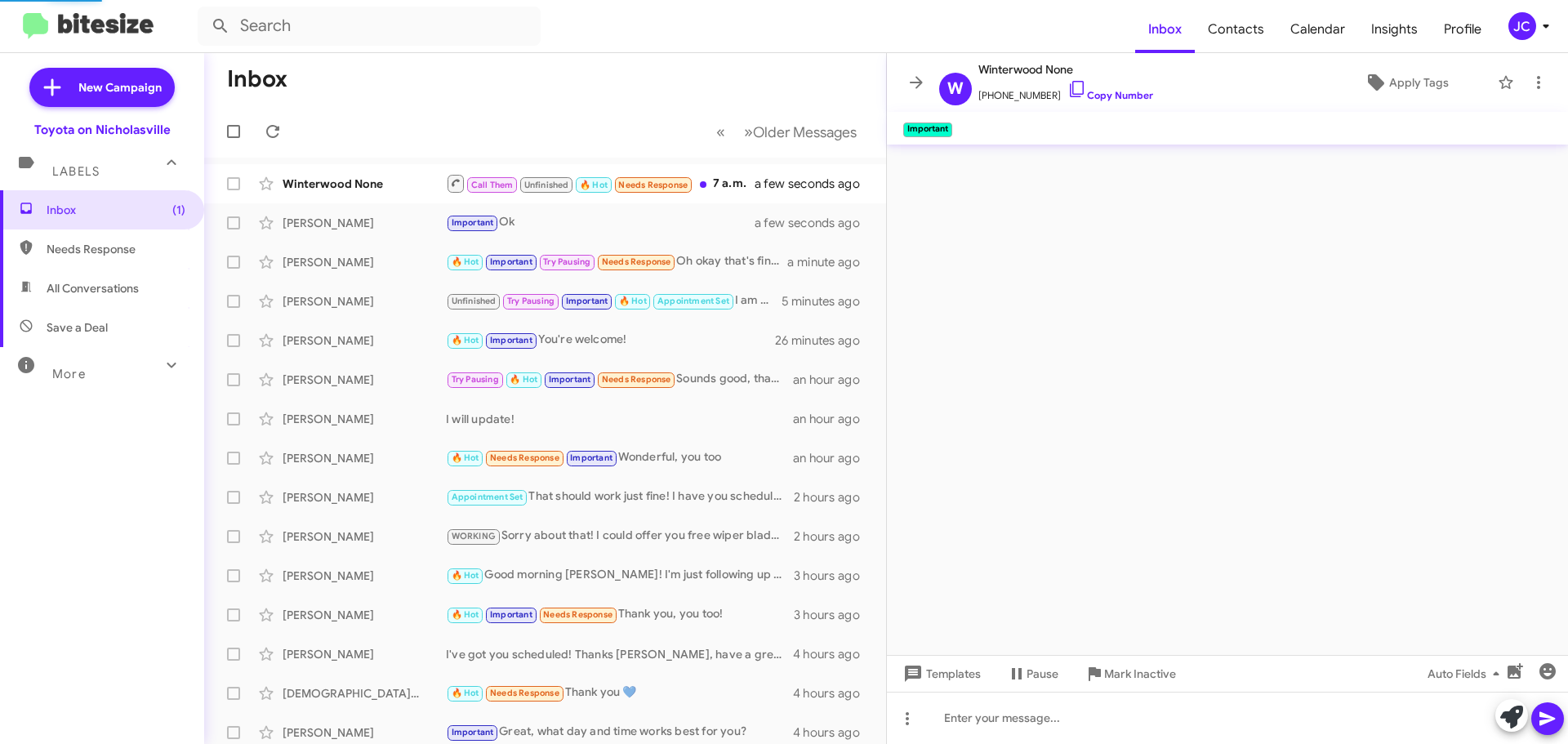
scroll to position [396, 0]
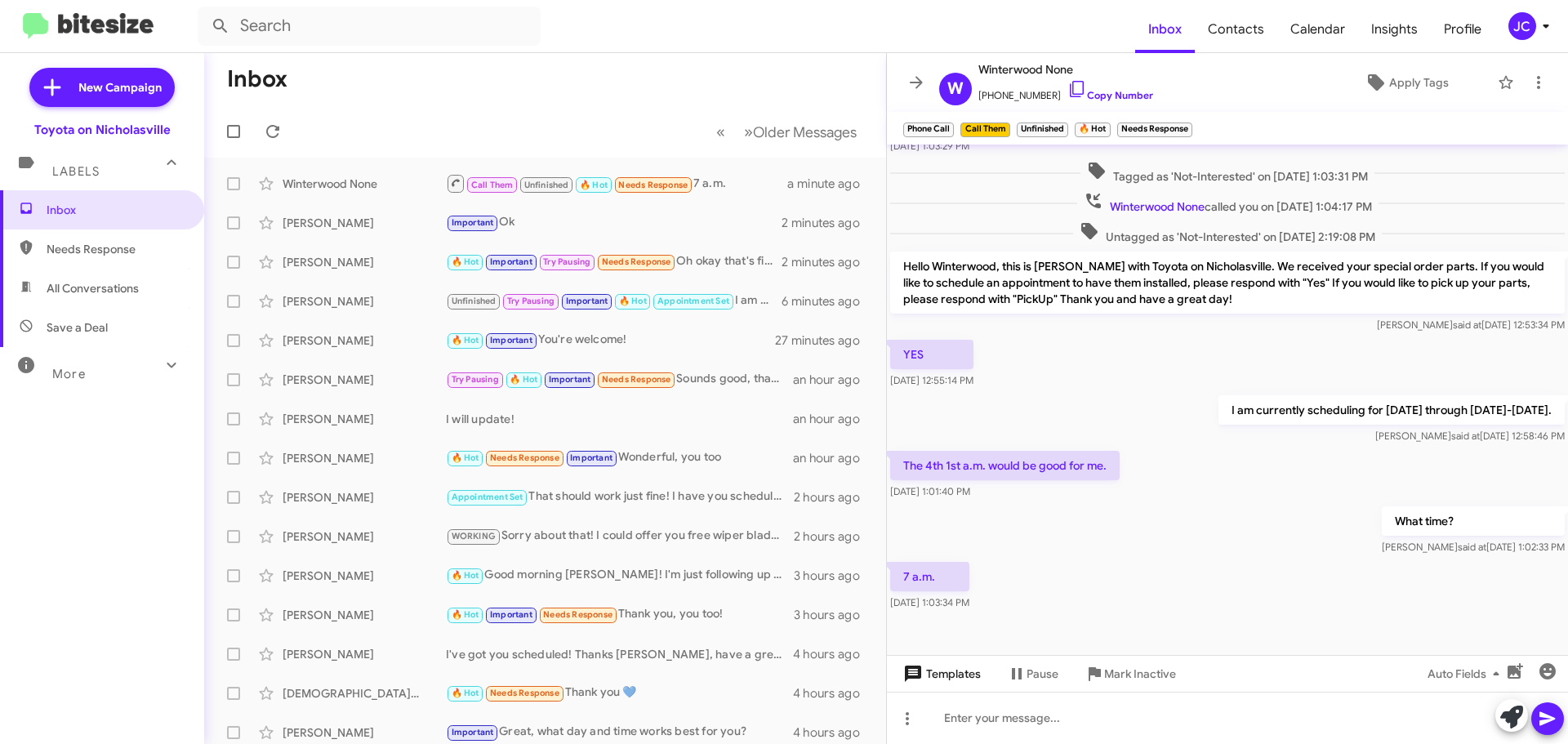
click at [966, 680] on span "Templates" at bounding box center [940, 674] width 81 height 30
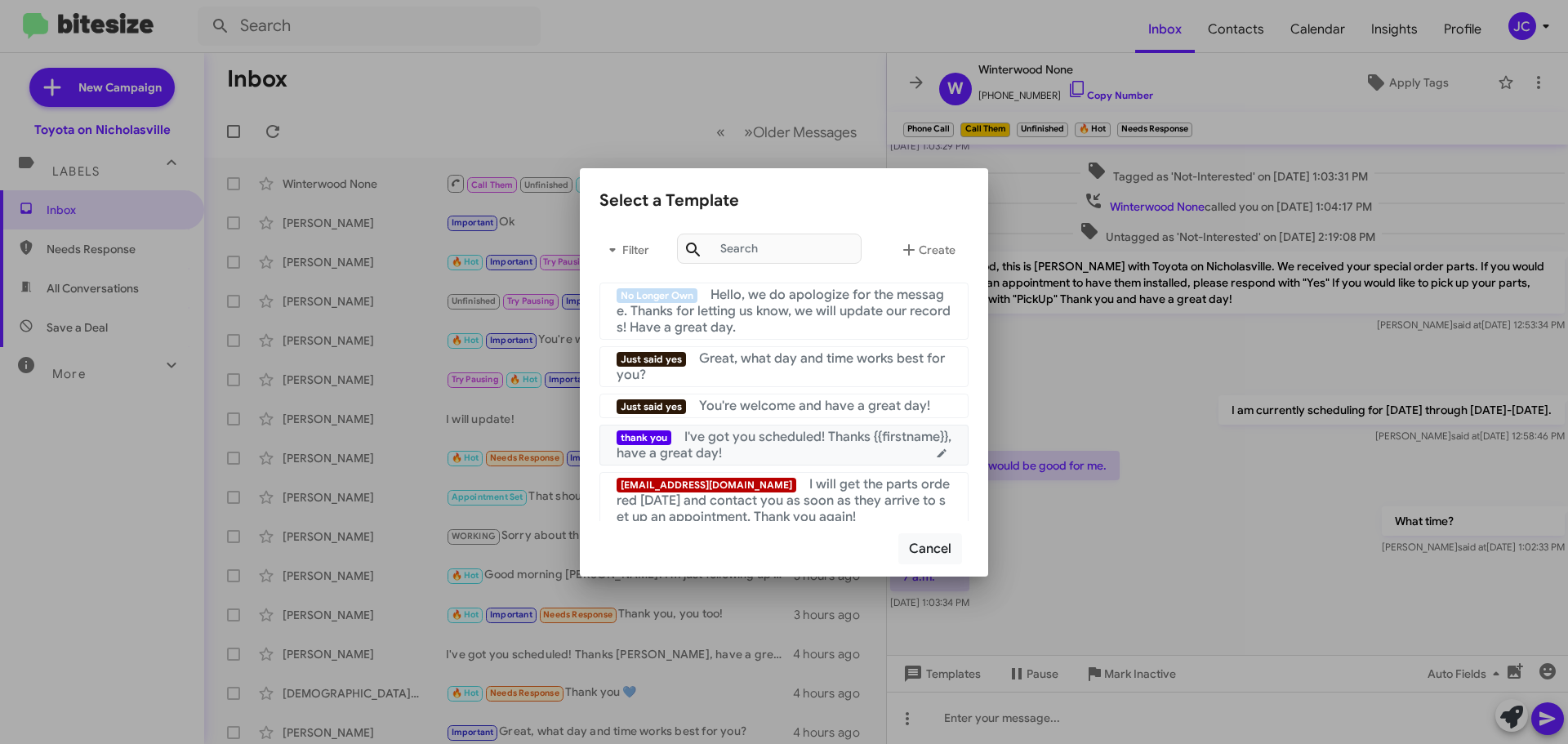
click at [811, 449] on div "thank you I've got you scheduled! Thanks {{firstname}}, have a great day!" at bounding box center [784, 445] width 335 height 33
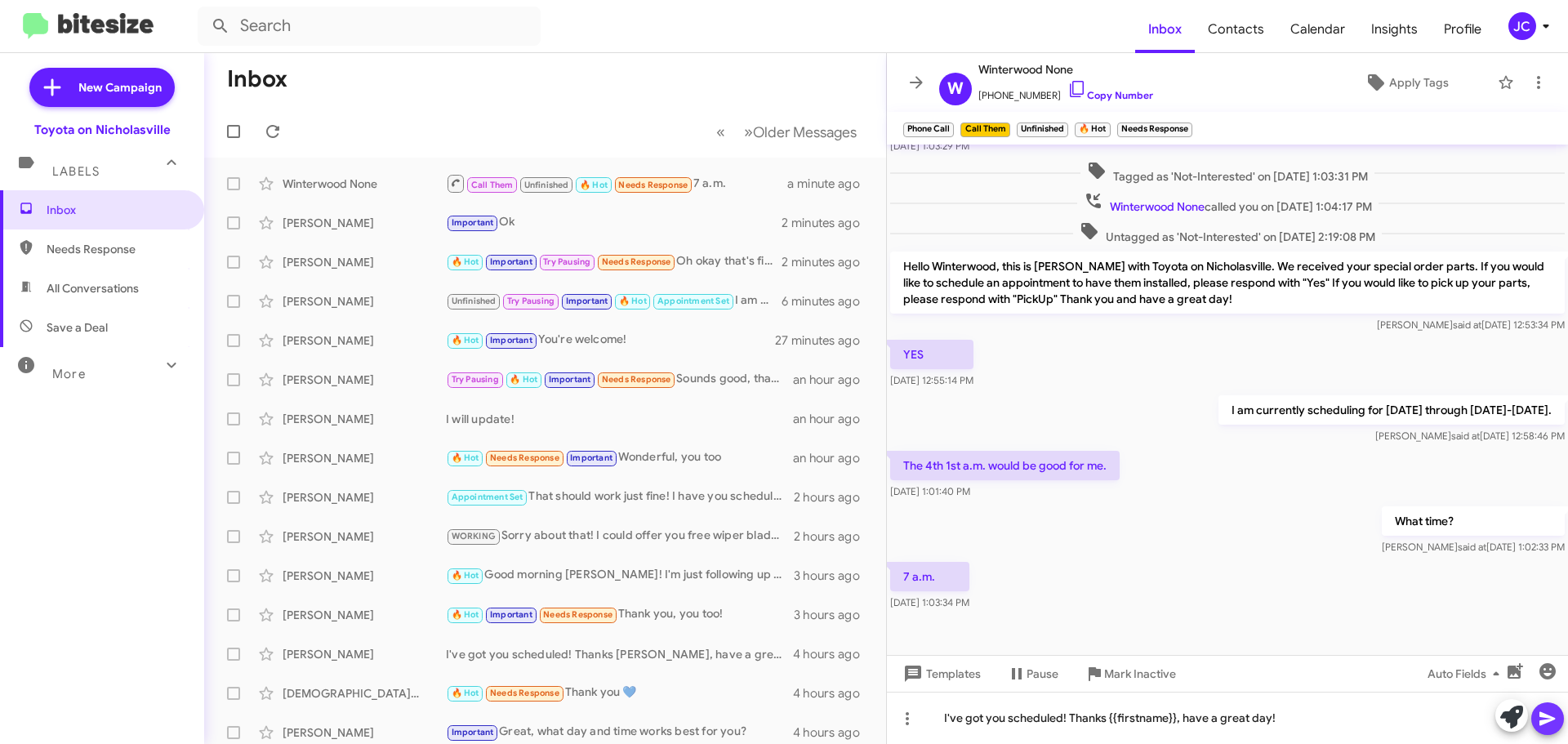
click at [1542, 713] on icon at bounding box center [1547, 719] width 16 height 14
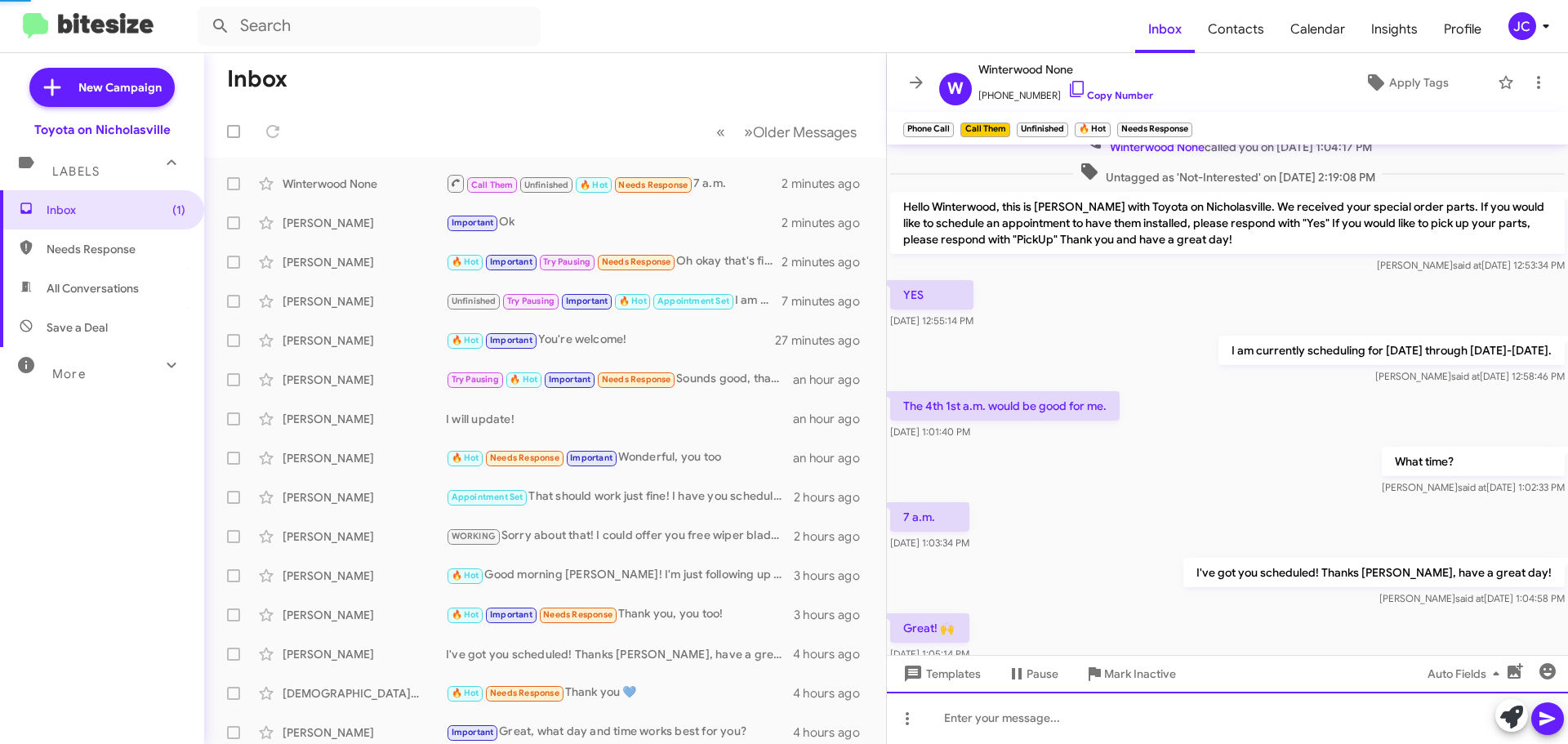
scroll to position [0, 0]
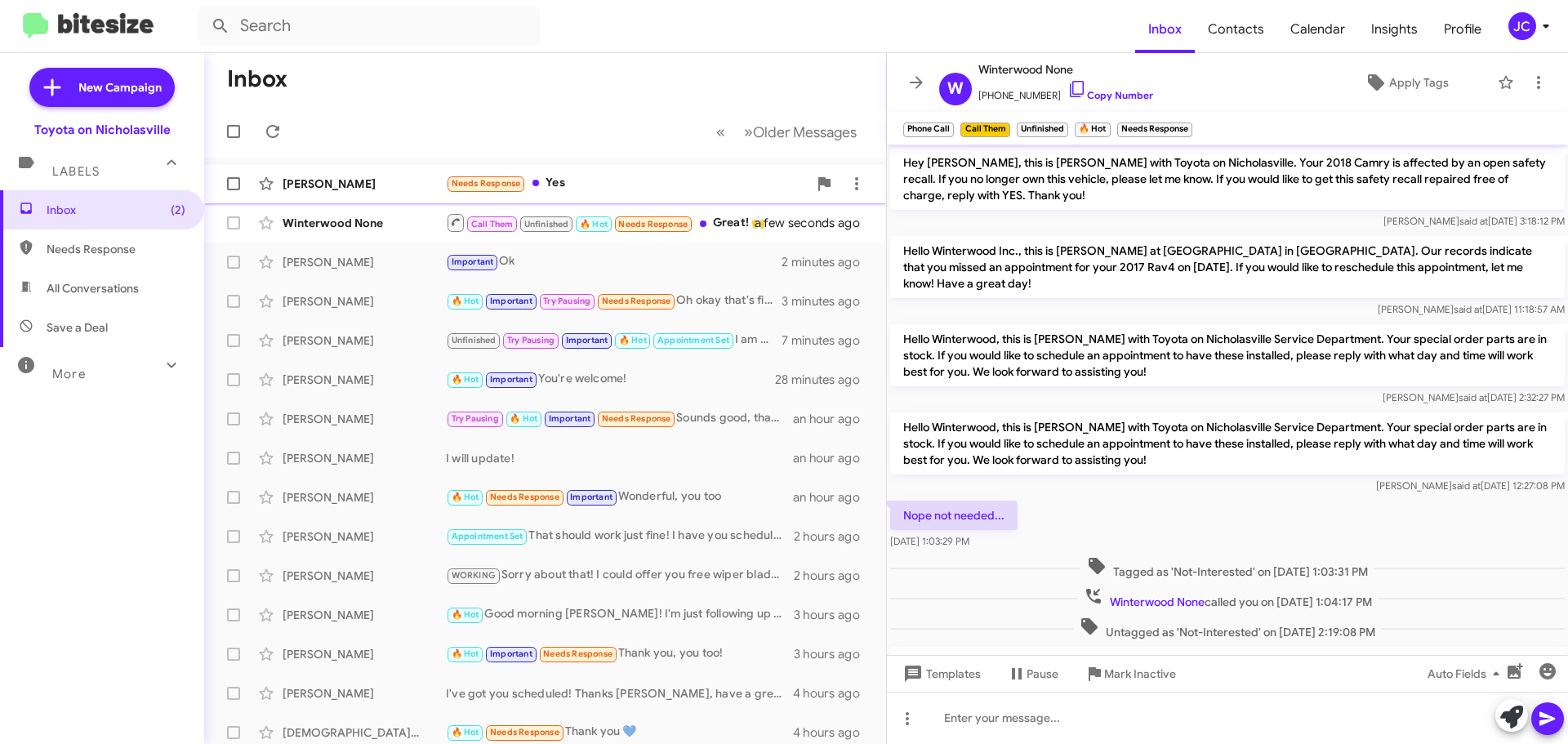
click at [314, 178] on div "[PERSON_NAME]" at bounding box center [364, 184] width 163 height 17
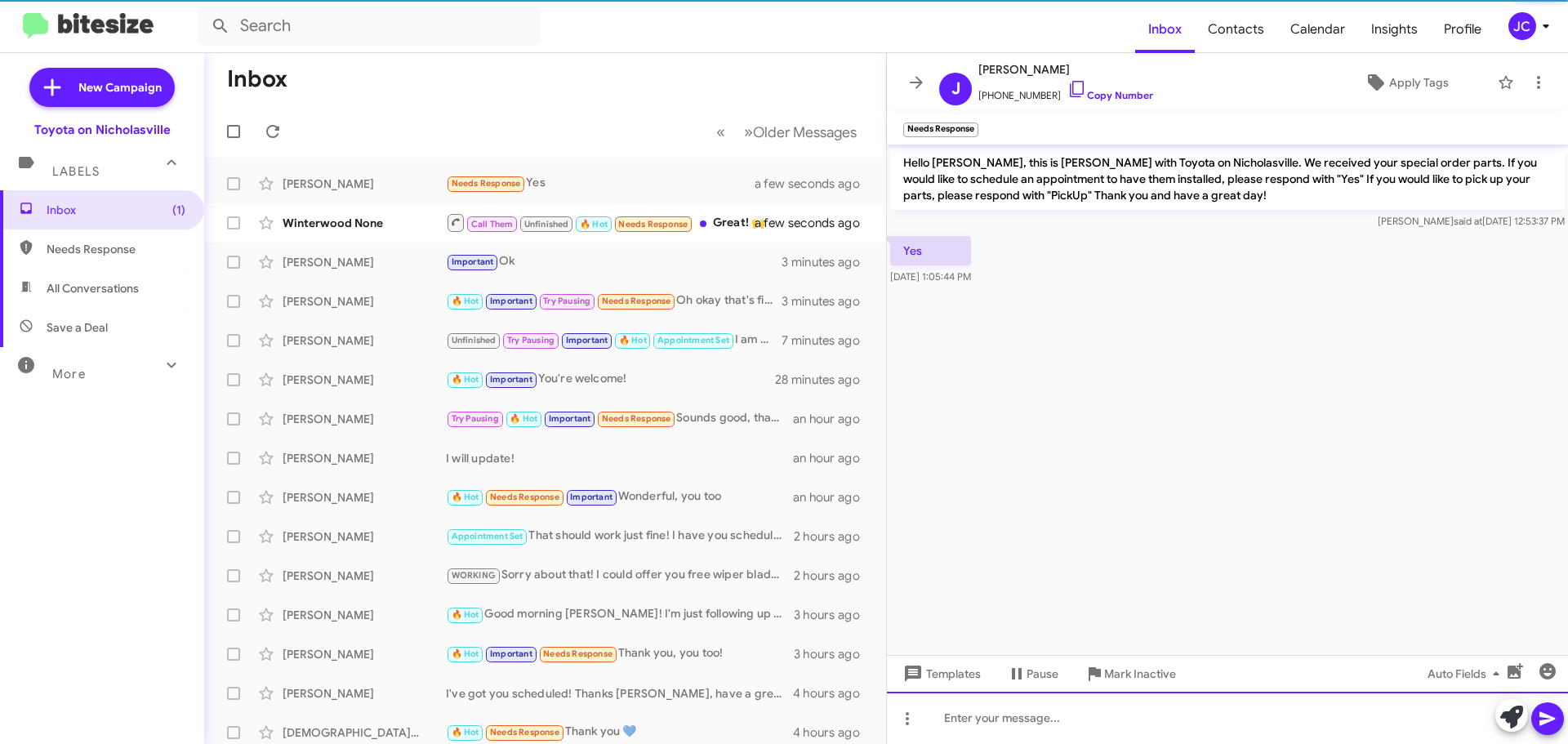
click at [999, 726] on div at bounding box center [1227, 718] width 681 height 52
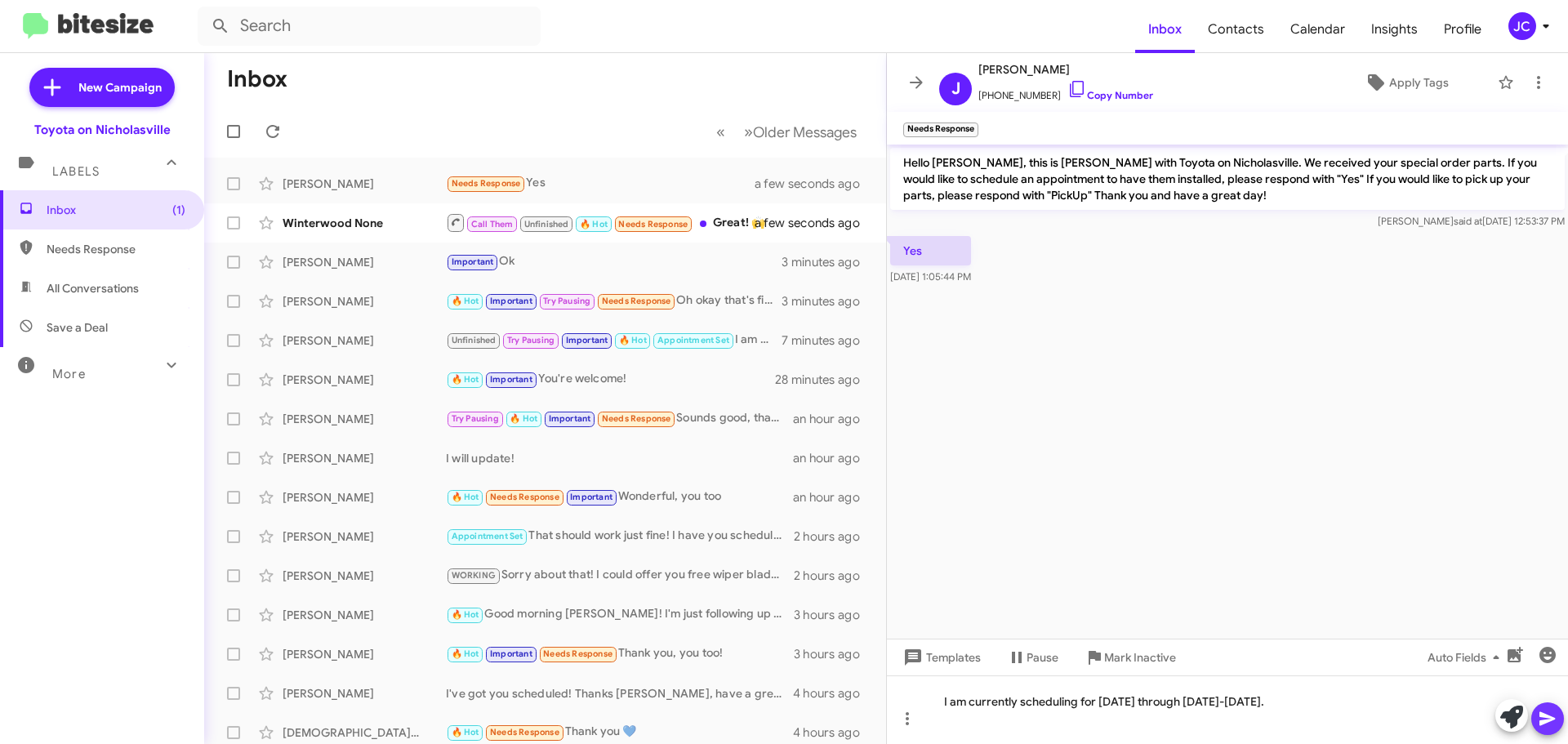
click at [1549, 721] on icon at bounding box center [1547, 719] width 16 height 14
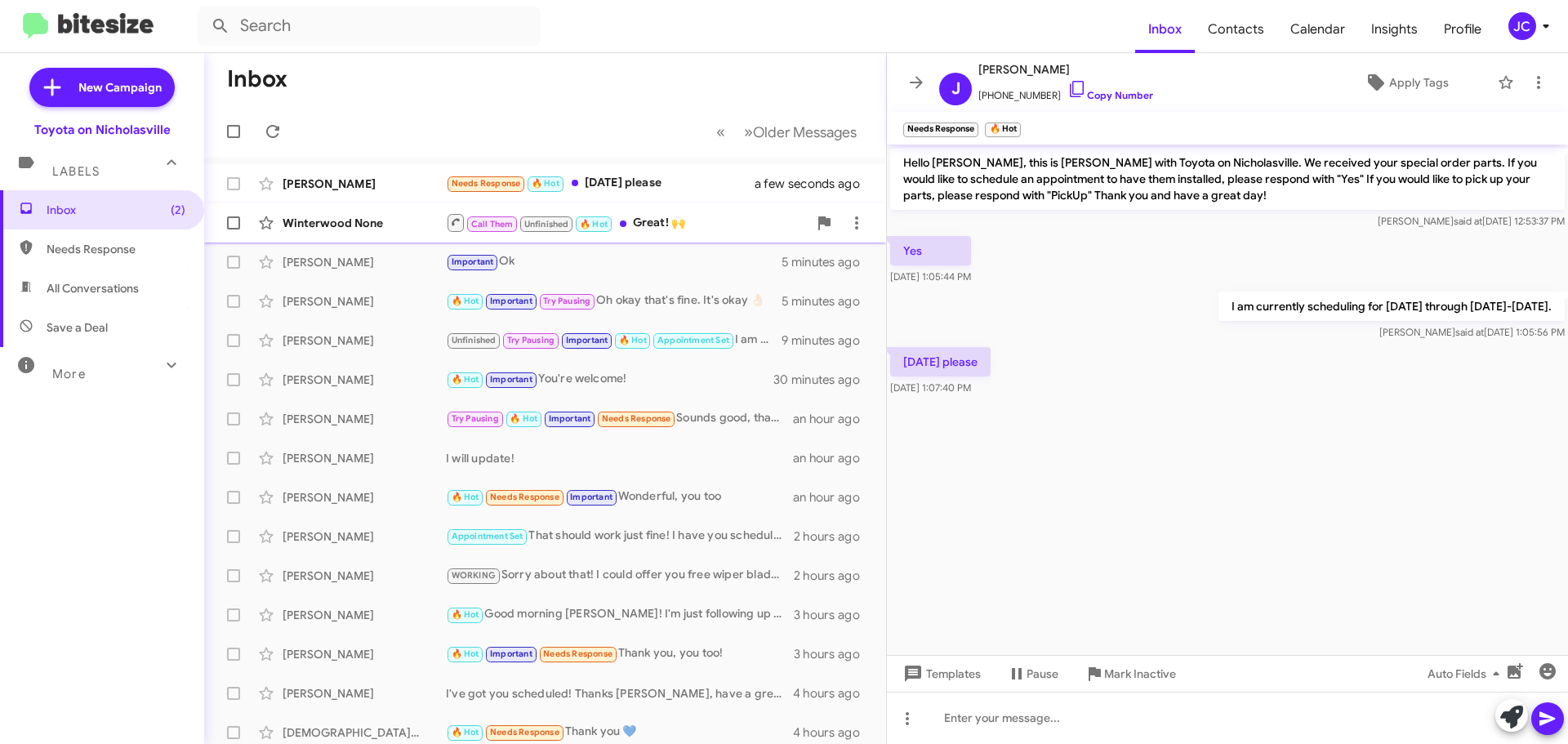
click at [320, 222] on div "Winterwood None" at bounding box center [364, 223] width 163 height 17
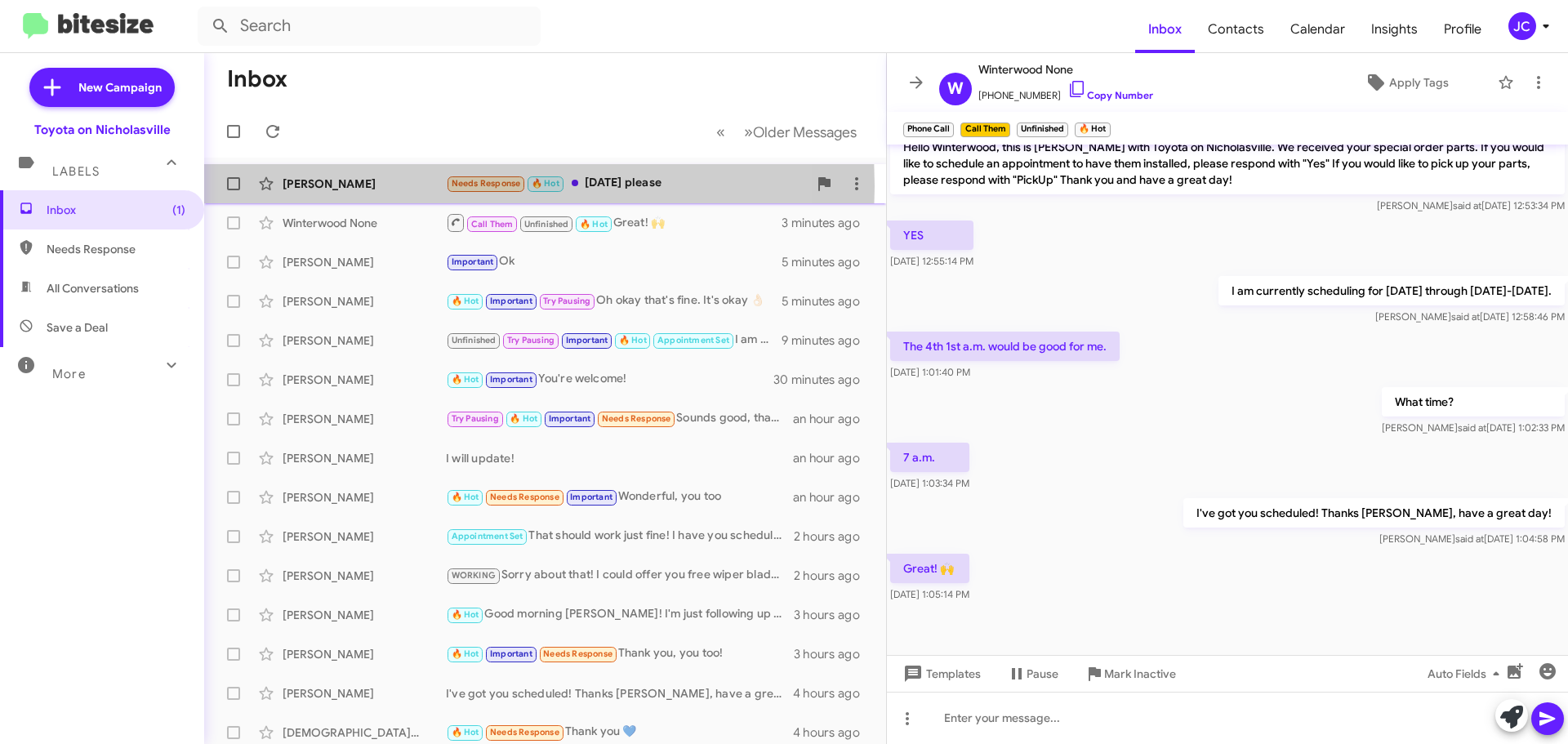
click at [324, 187] on div "[PERSON_NAME]" at bounding box center [364, 184] width 163 height 17
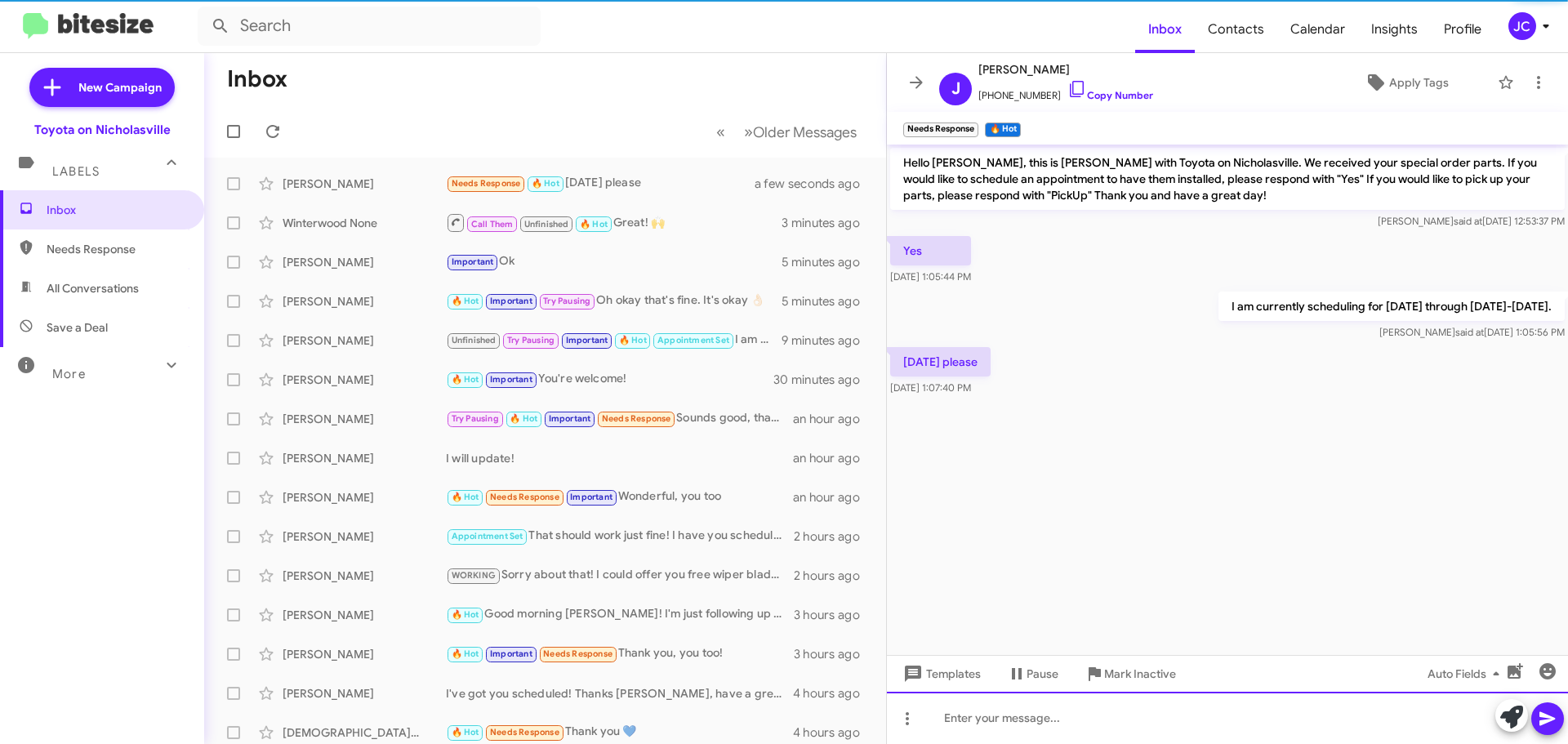
click at [1068, 707] on div at bounding box center [1227, 718] width 681 height 52
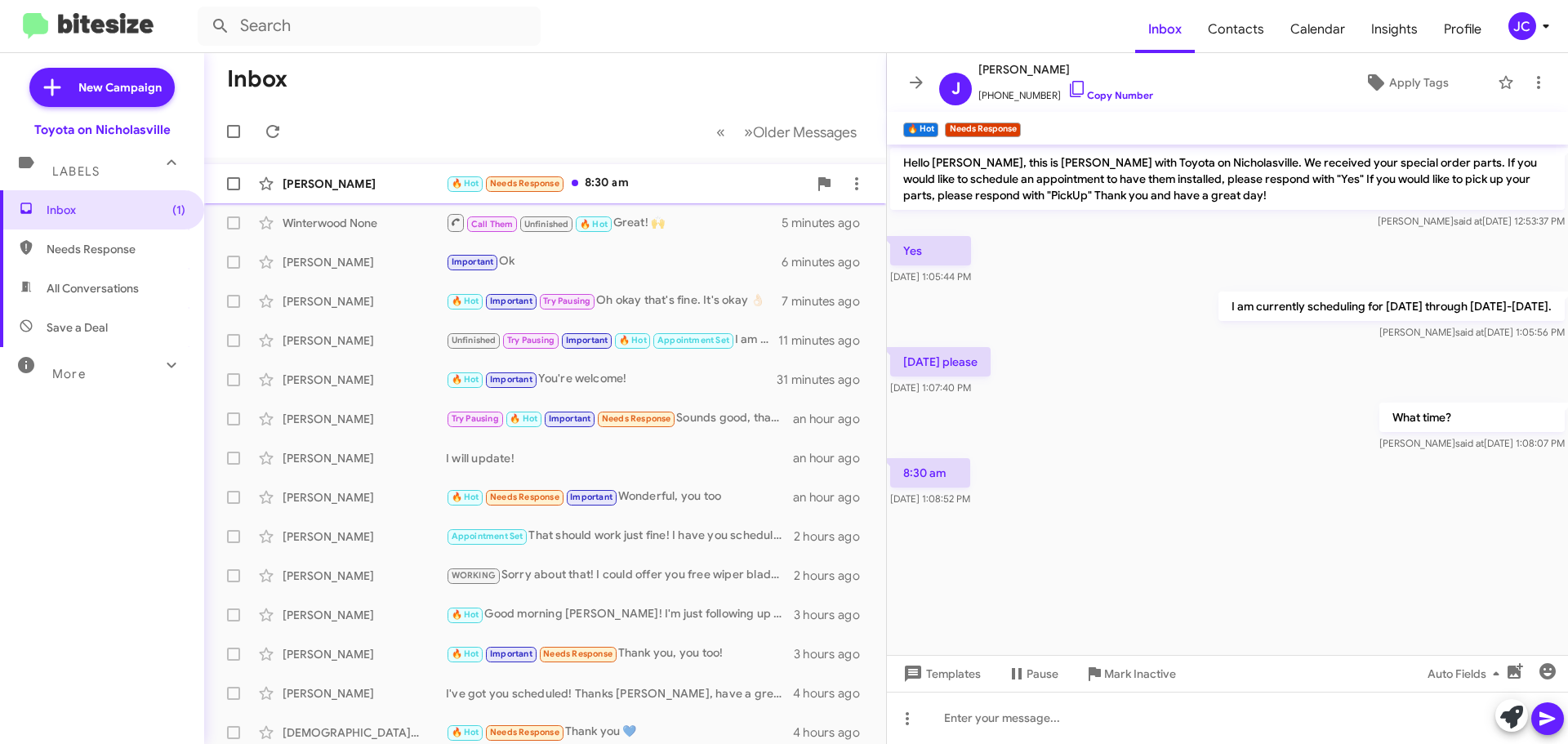
click at [348, 179] on div "[PERSON_NAME]" at bounding box center [364, 184] width 163 height 17
click at [937, 671] on span "Templates" at bounding box center [940, 674] width 81 height 30
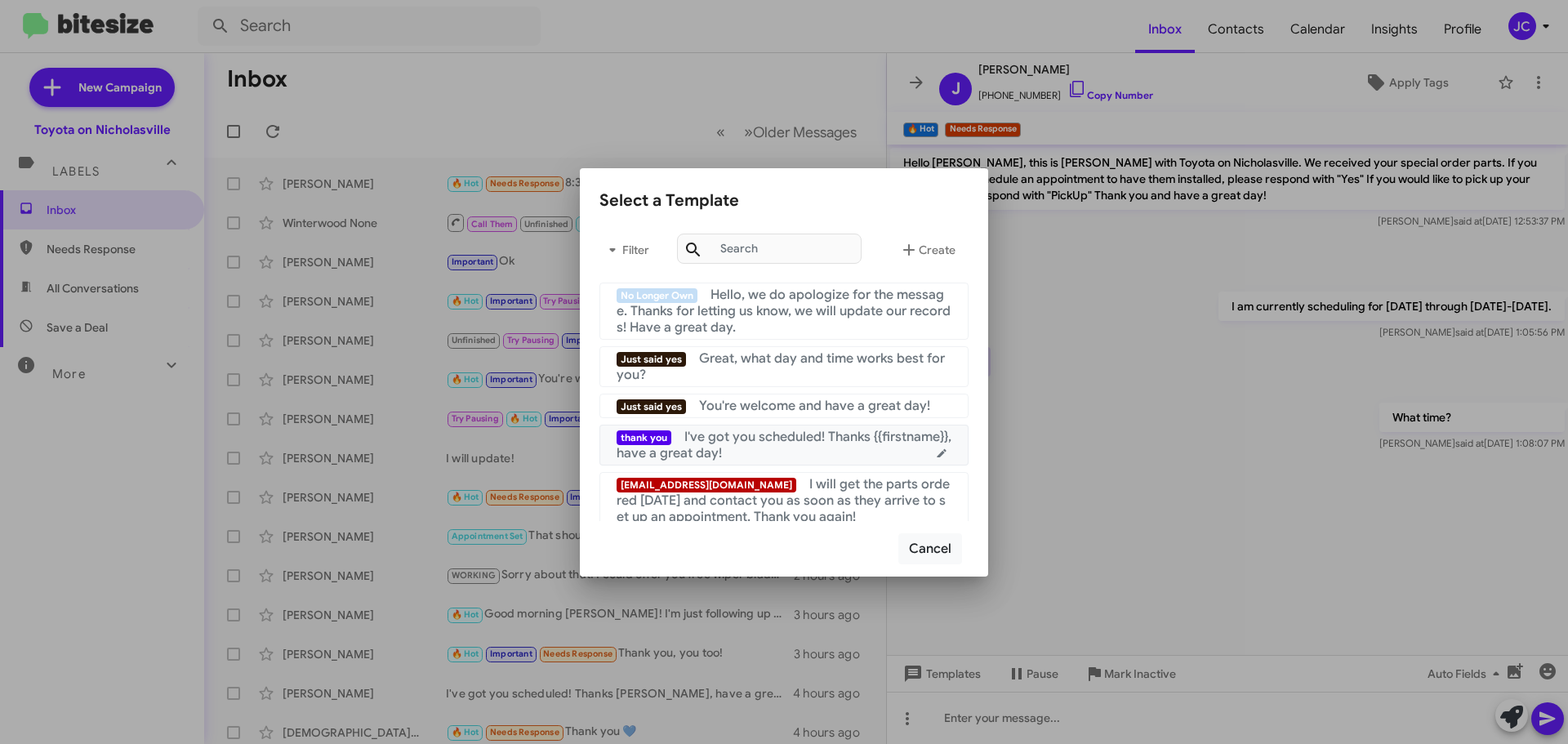
click at [770, 453] on div "thank you I've got you scheduled! Thanks {{firstname}}, have a great day!" at bounding box center [784, 445] width 335 height 33
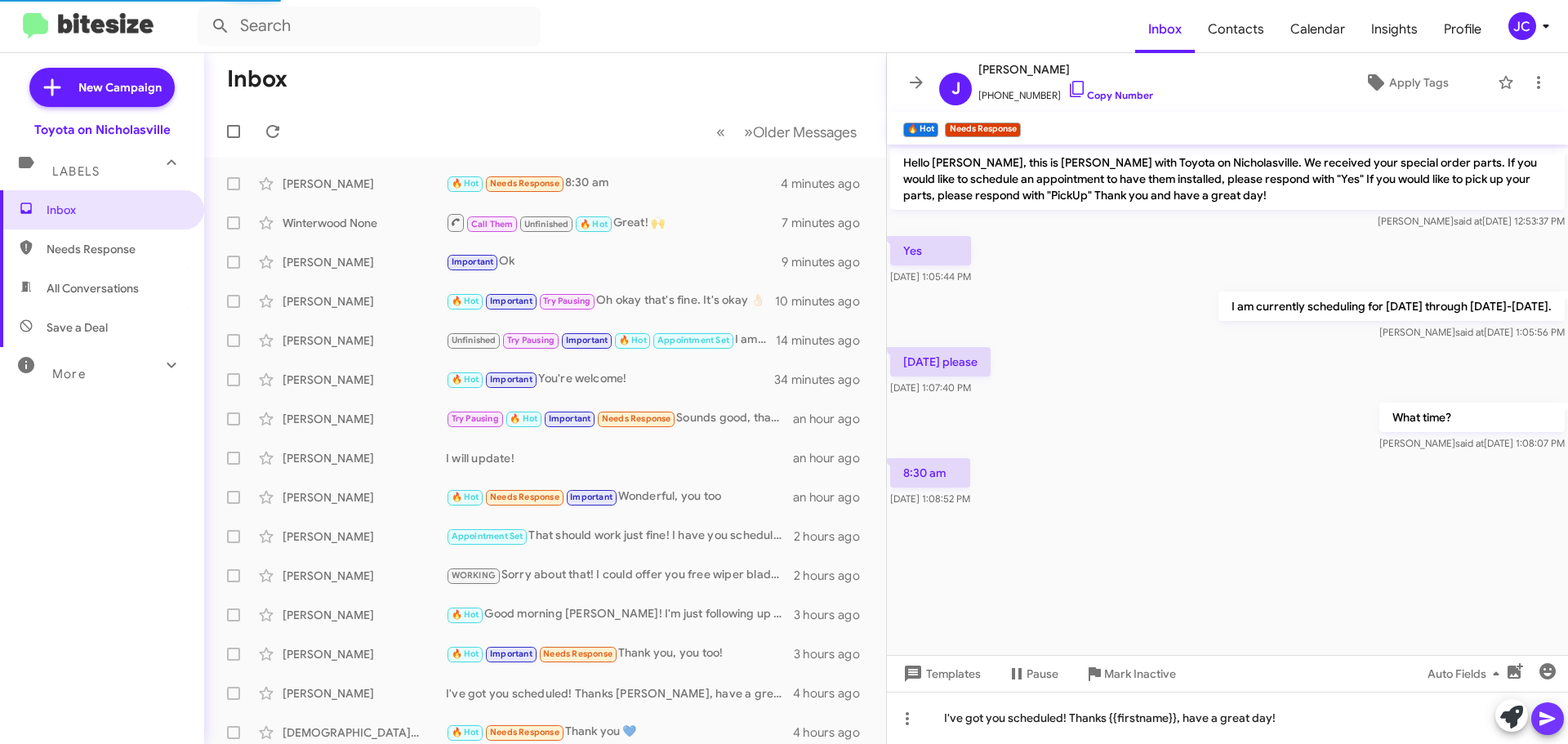
click at [1546, 710] on icon at bounding box center [1548, 719] width 20 height 20
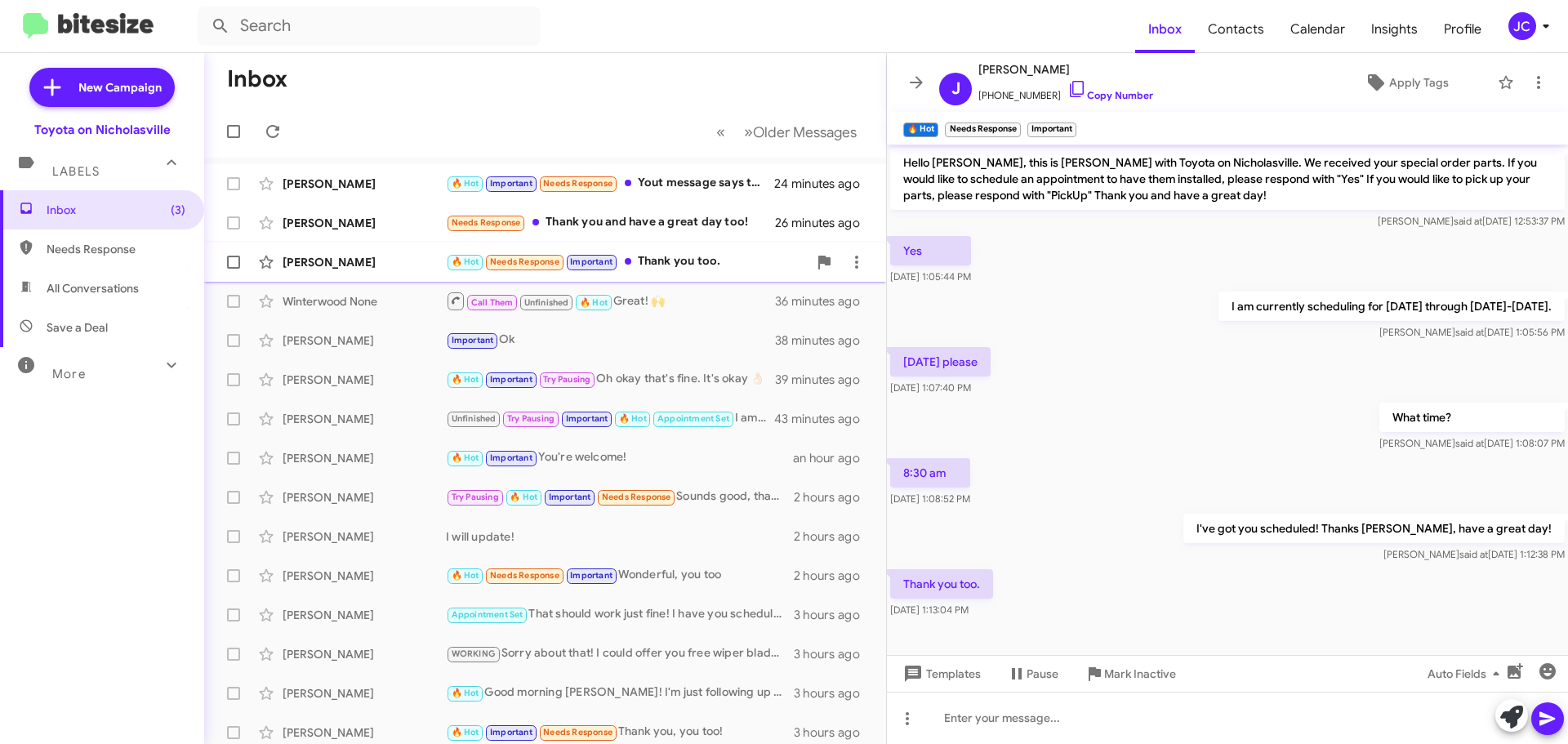
click at [345, 270] on div "[PERSON_NAME] 🔥 Hot Needs Response Important Thank you too. 28 minutes ago" at bounding box center [545, 263] width 656 height 33
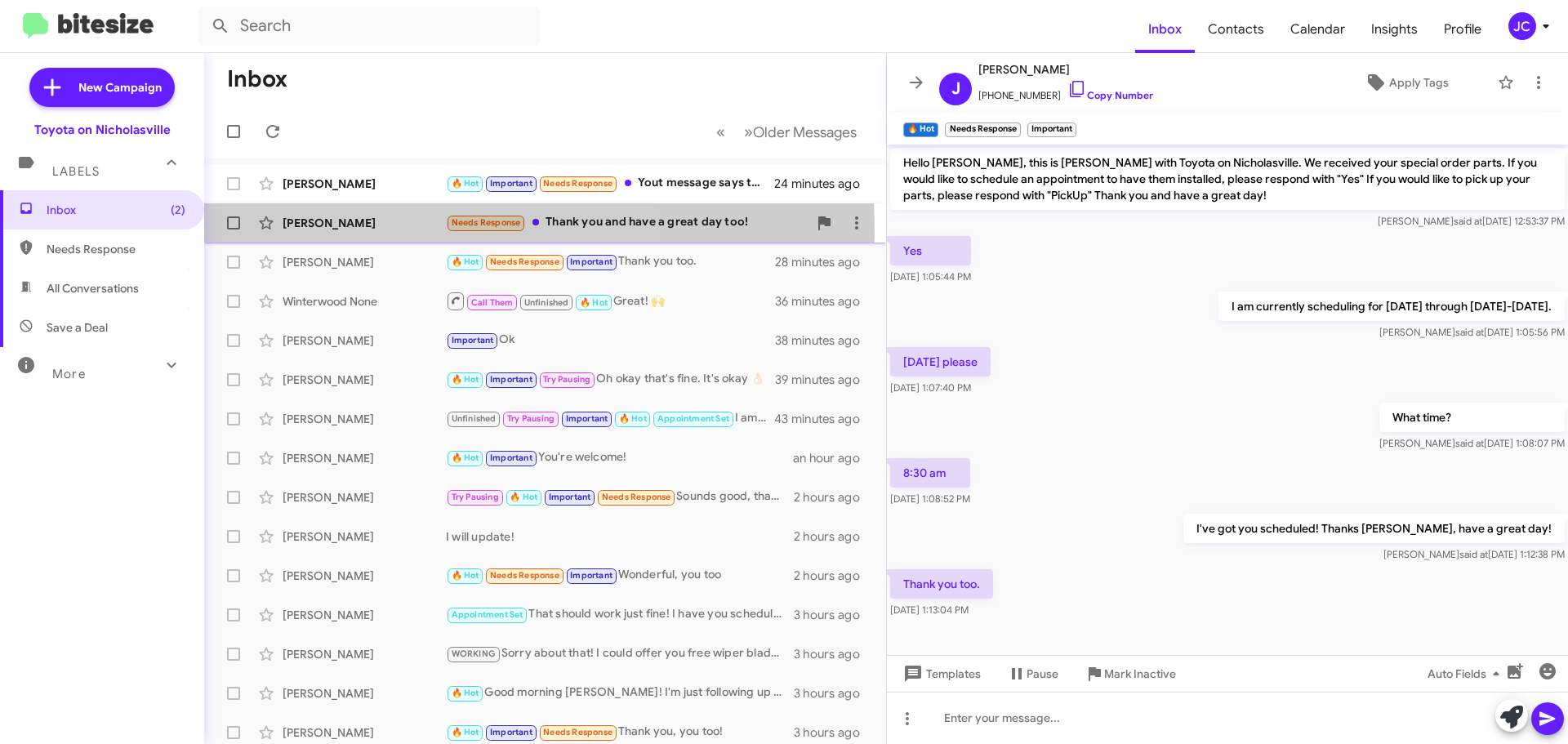
click at [351, 230] on div "[PERSON_NAME]" at bounding box center [364, 223] width 163 height 17
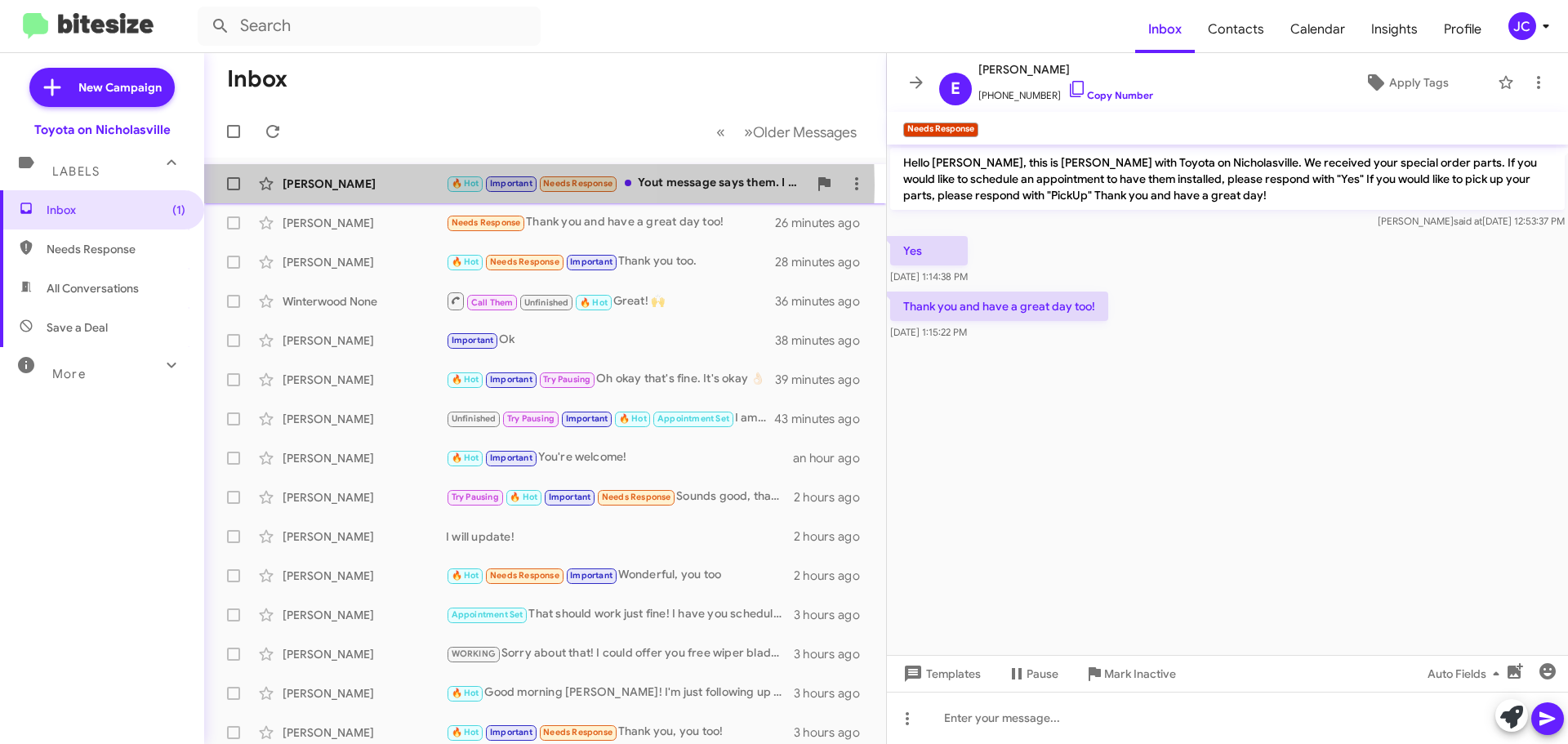
click at [350, 186] on div "[PERSON_NAME]" at bounding box center [364, 184] width 163 height 17
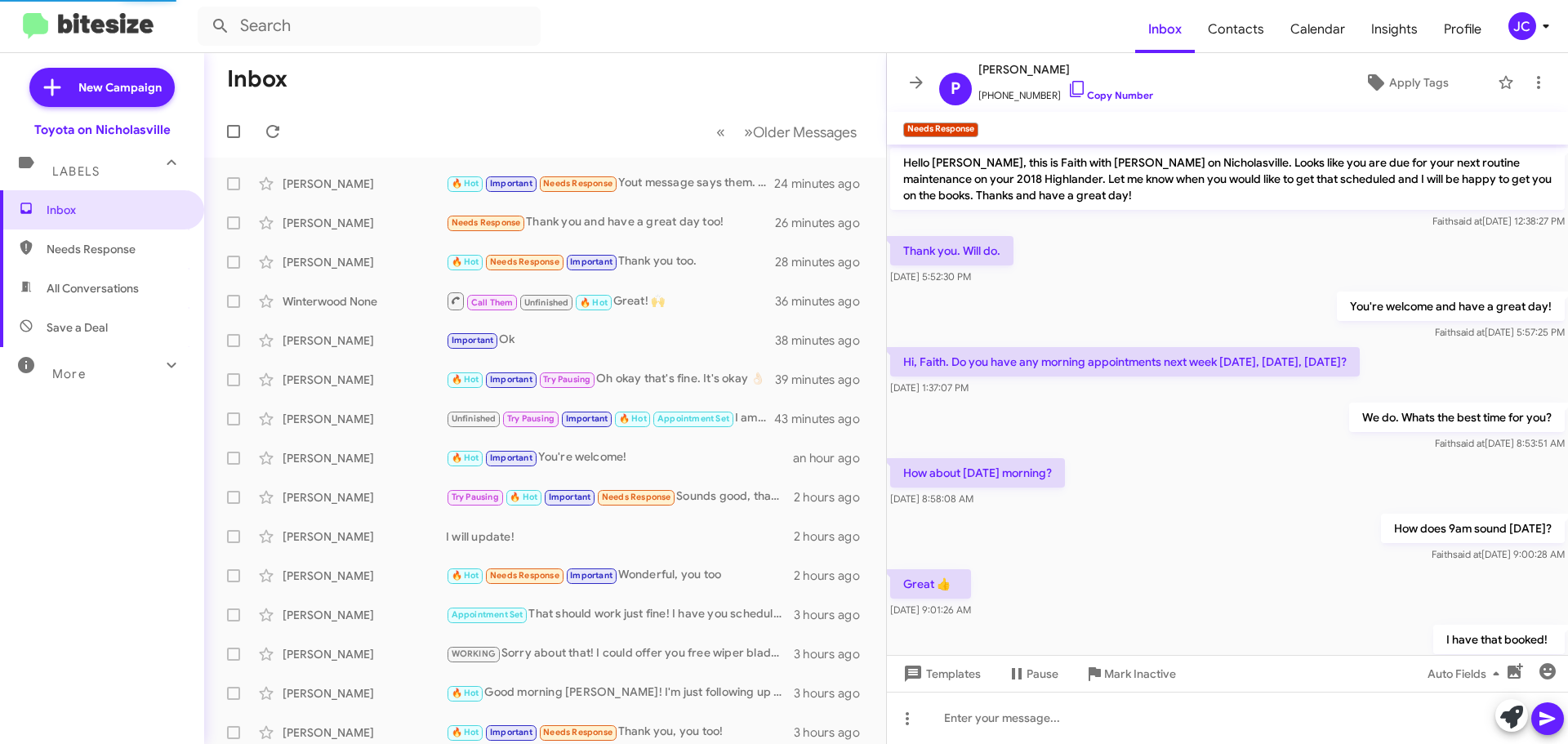
scroll to position [270, 0]
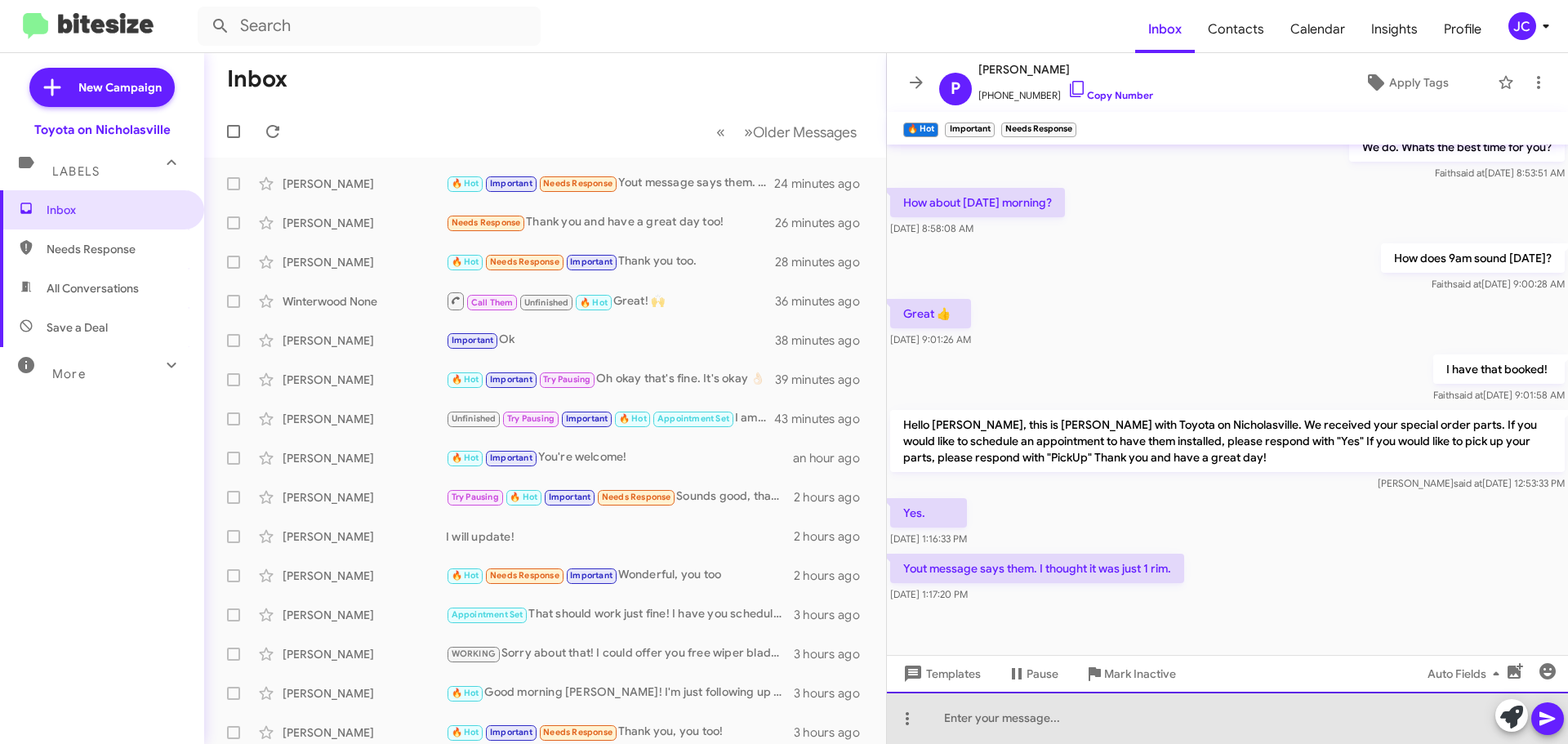
click at [1159, 731] on div at bounding box center [1227, 718] width 681 height 52
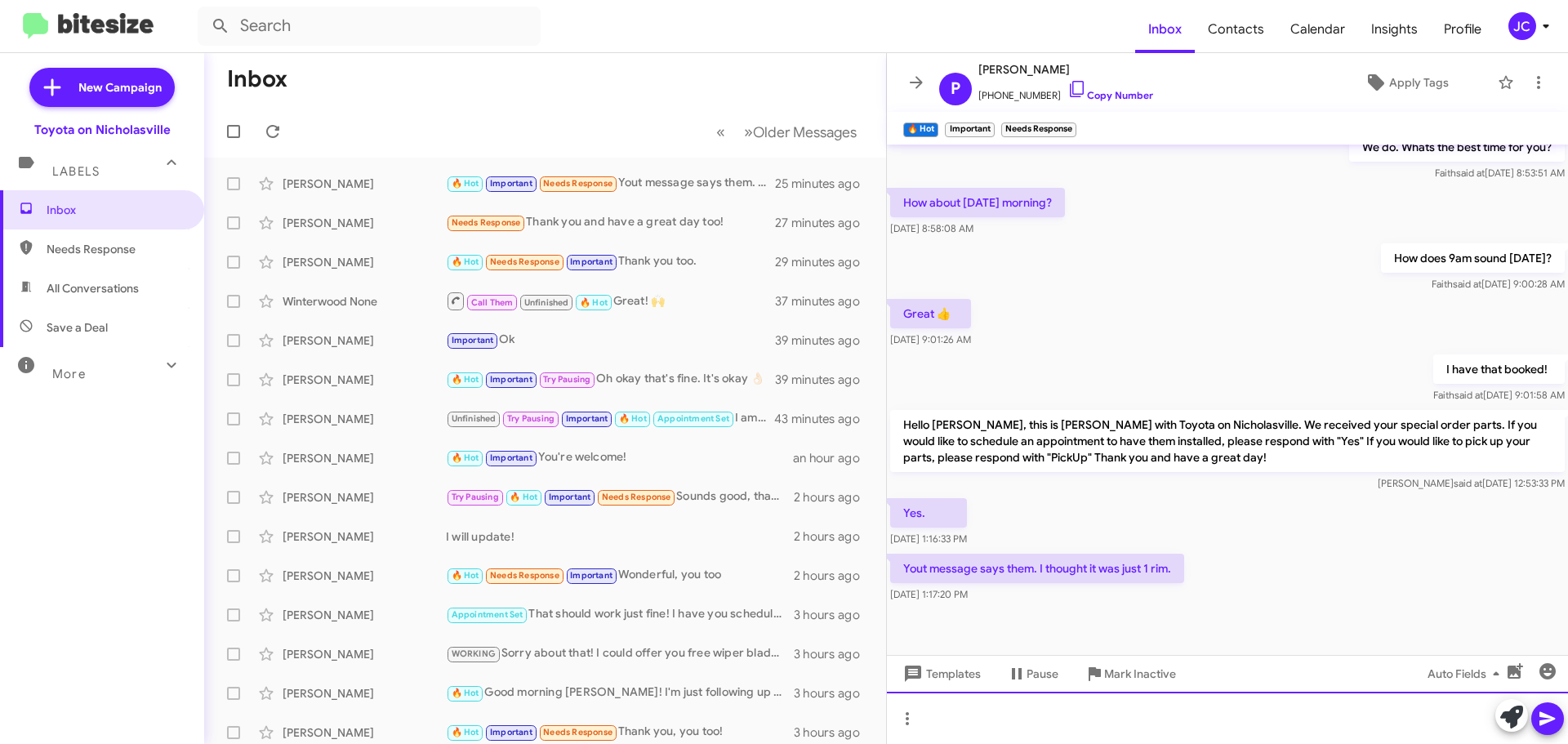
click at [1187, 721] on div at bounding box center [1227, 718] width 681 height 52
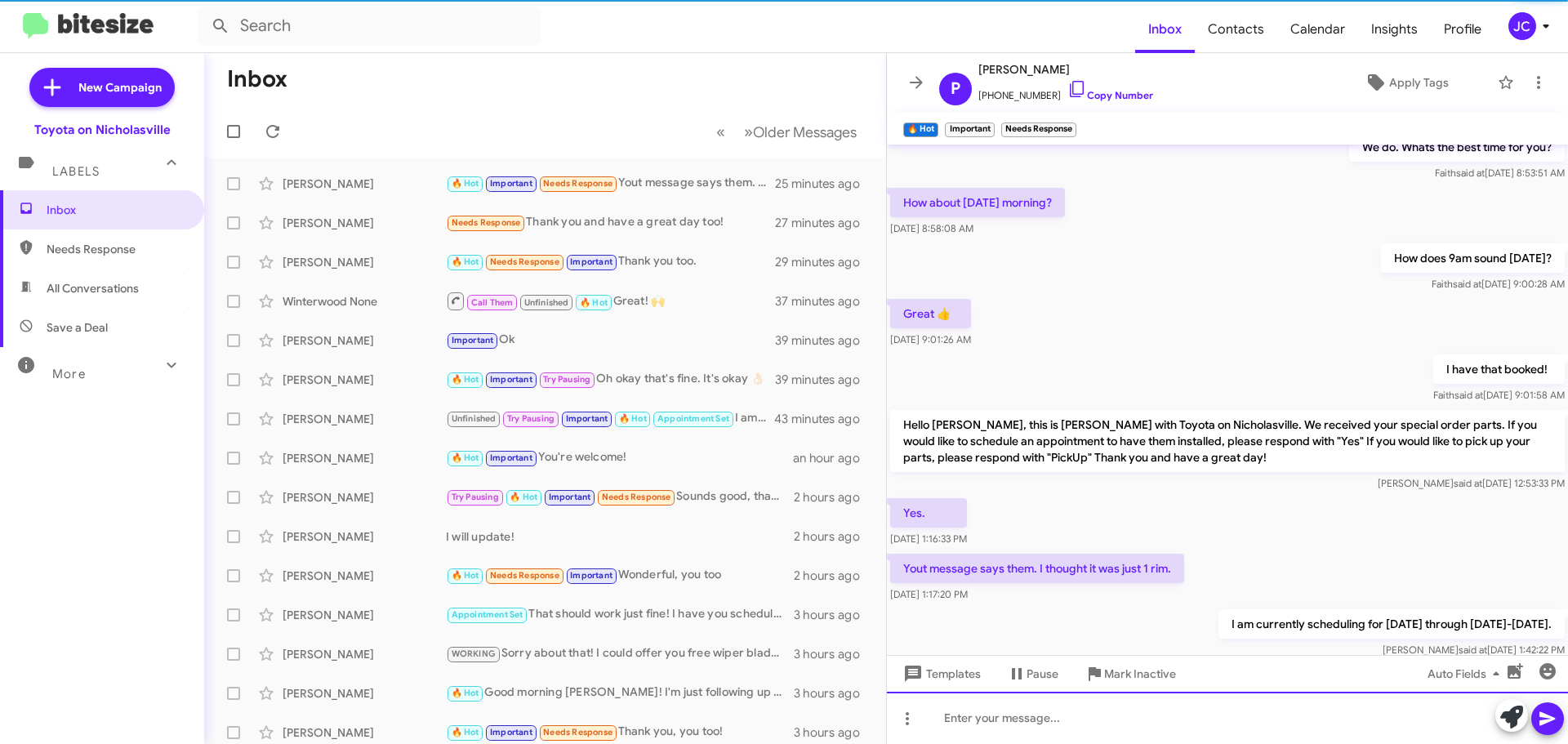
scroll to position [0, 0]
